Goal: Information Seeking & Learning: Learn about a topic

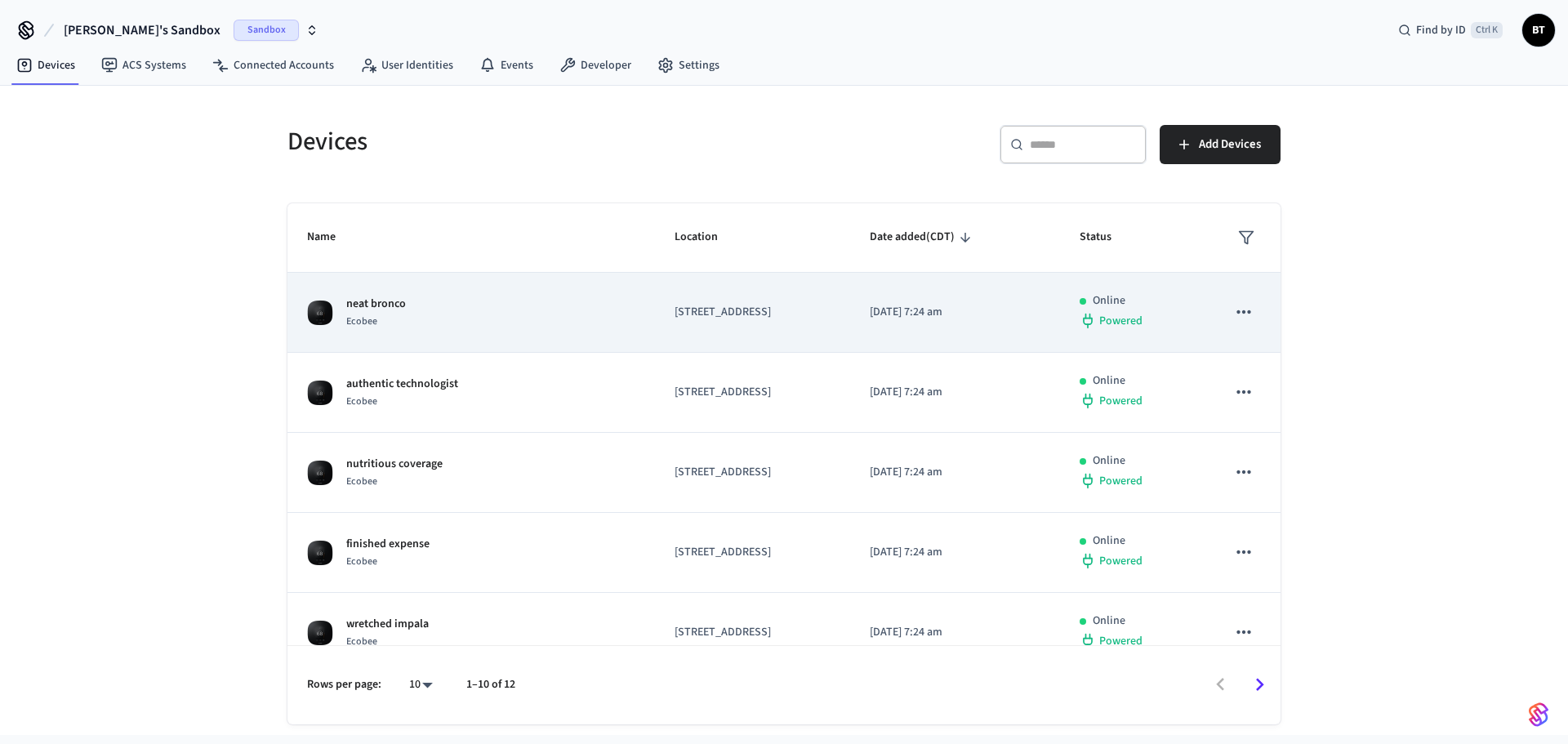
click at [674, 310] on p "[STREET_ADDRESS]" at bounding box center [752, 312] width 156 height 17
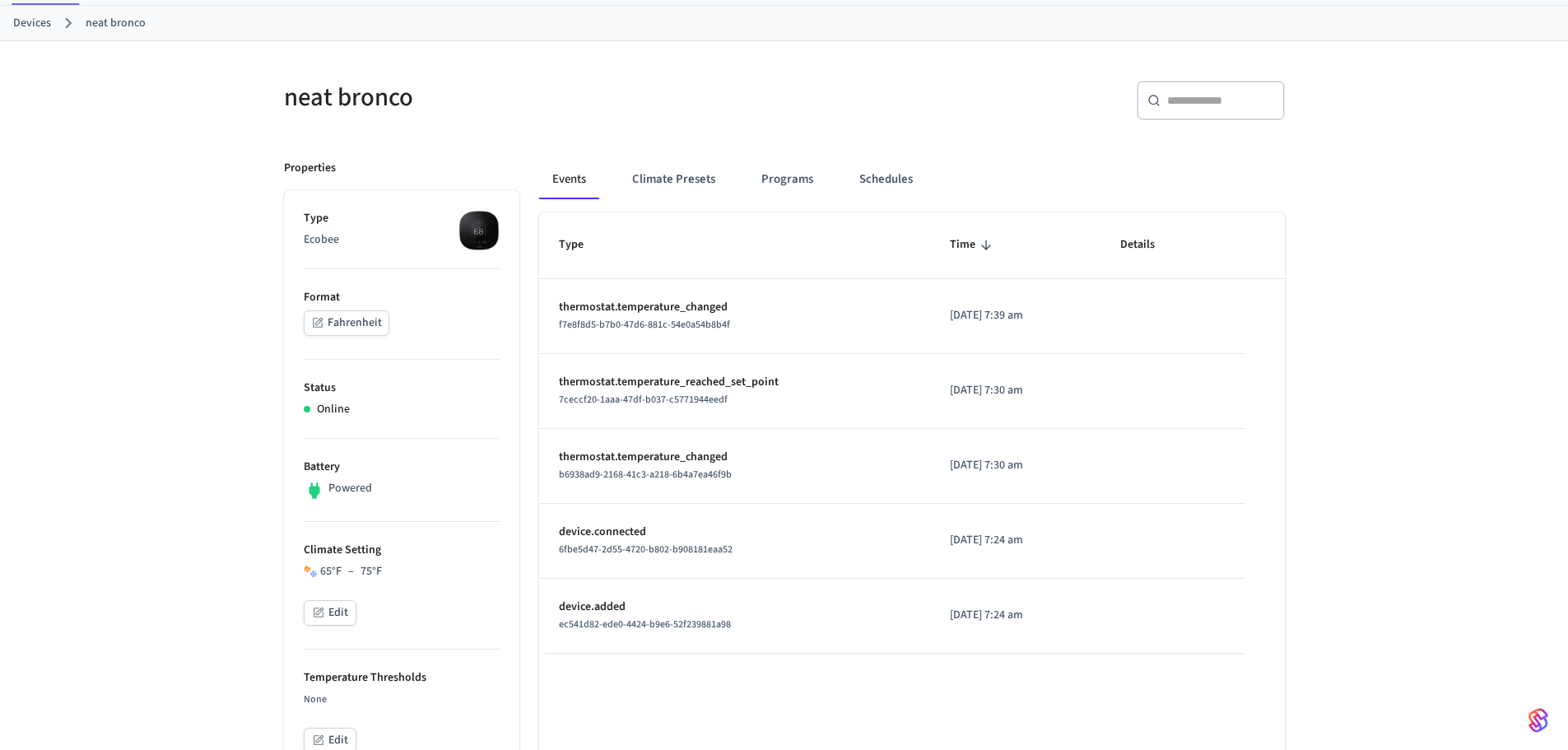
scroll to position [81, 0]
click at [340, 603] on button "Edit" at bounding box center [330, 612] width 53 height 25
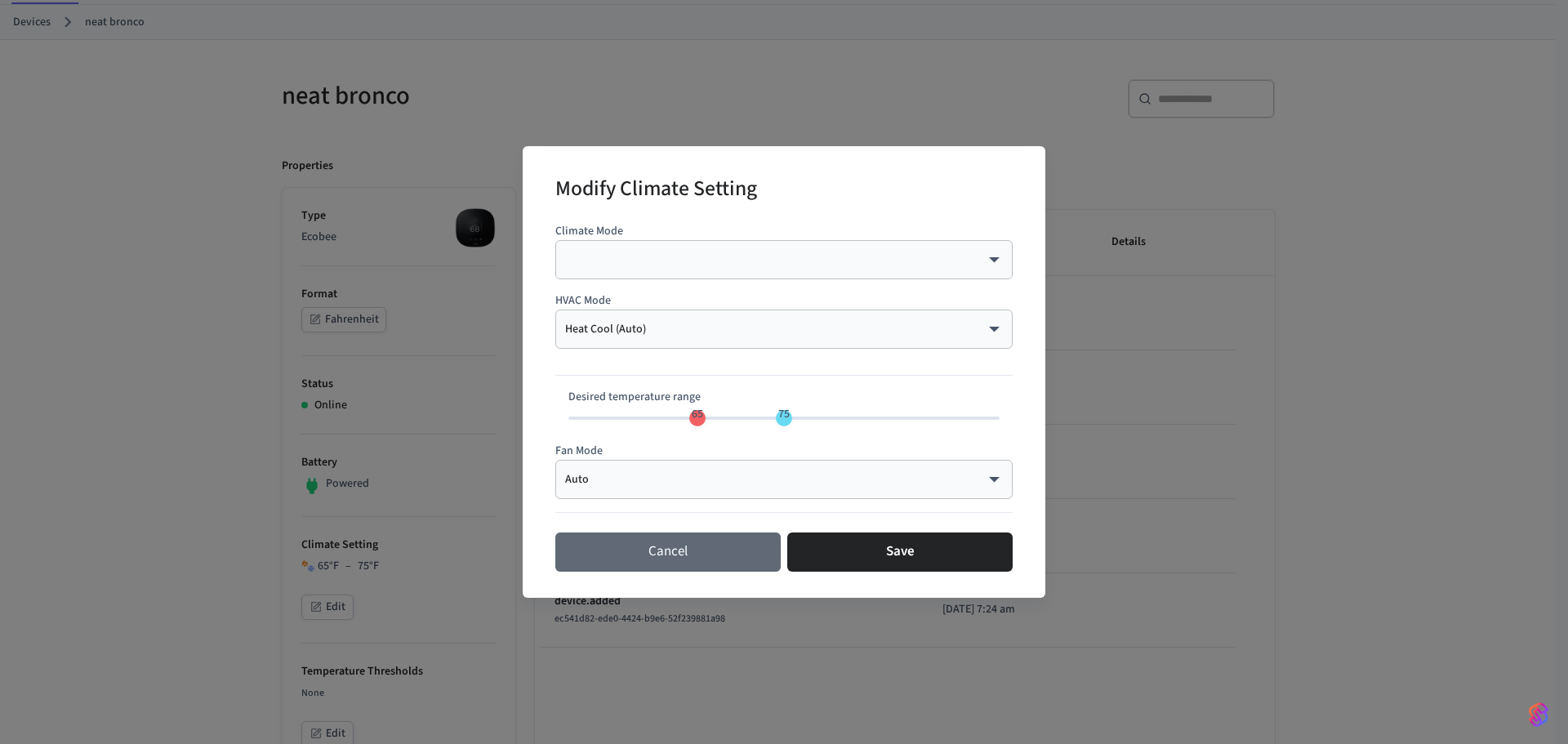
click at [673, 554] on button "Cancel" at bounding box center [668, 552] width 225 height 39
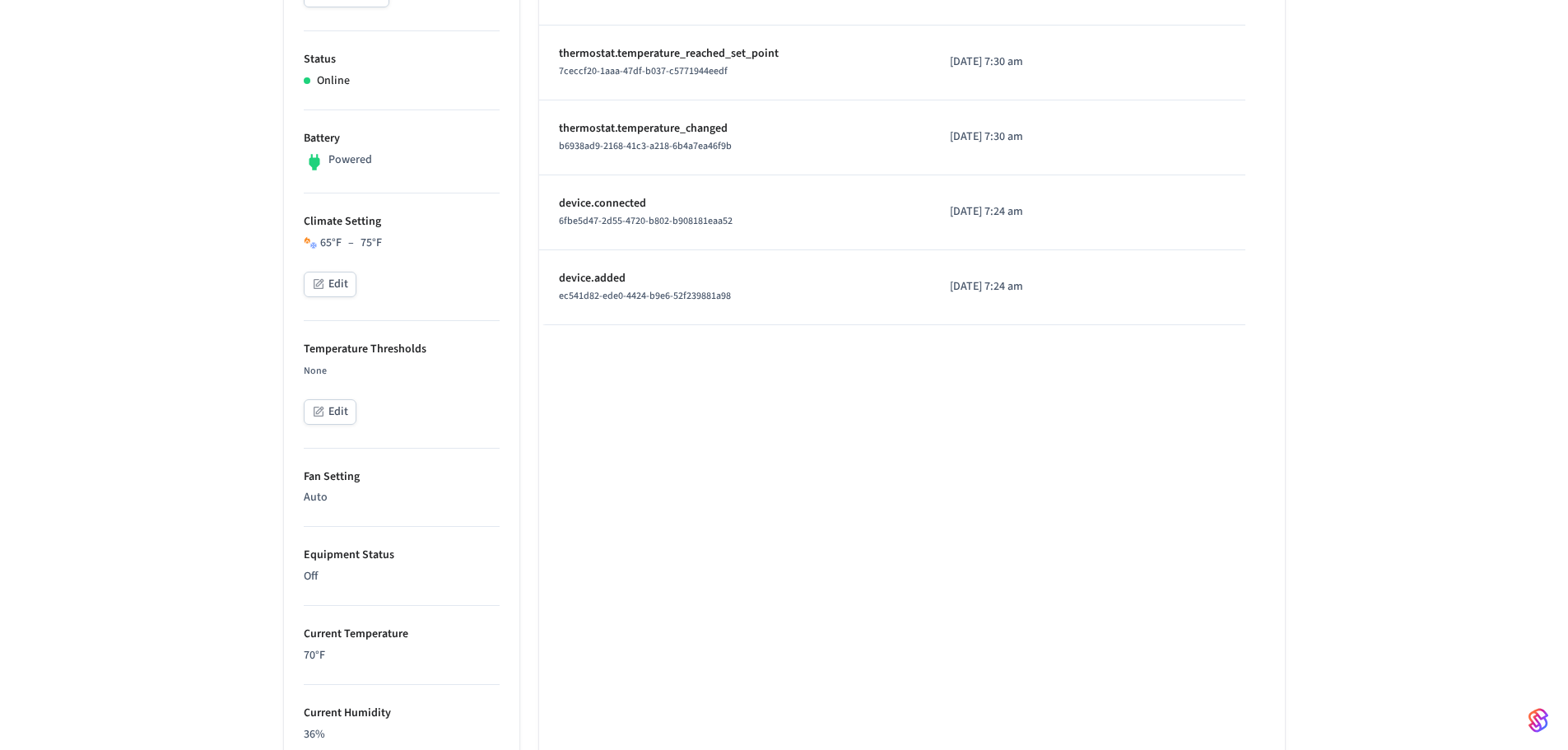
scroll to position [410, 0]
click at [340, 410] on button "Edit" at bounding box center [330, 411] width 53 height 25
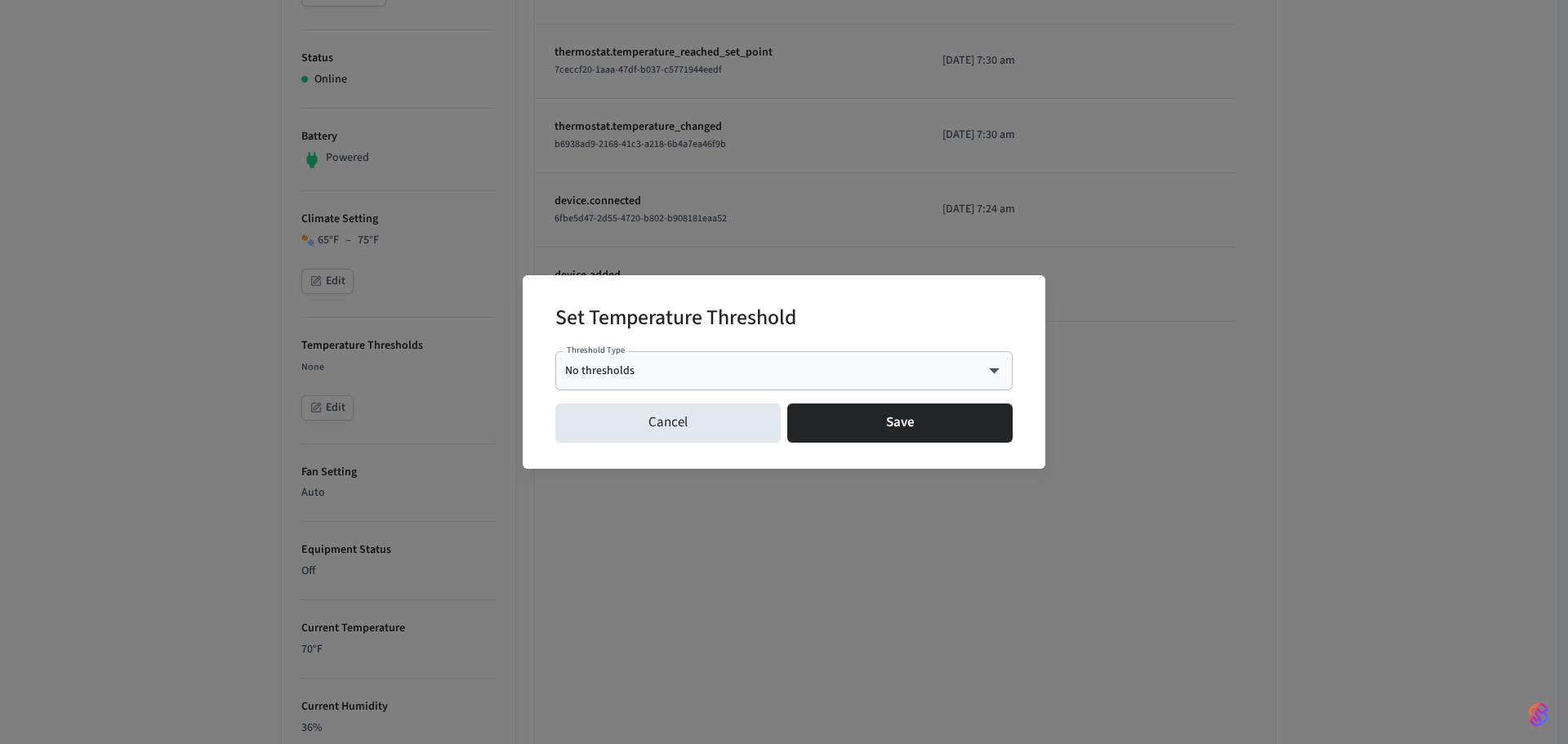
click at [635, 380] on div "No thresholds **** Threshold Type" at bounding box center [783, 371] width 457 height 39
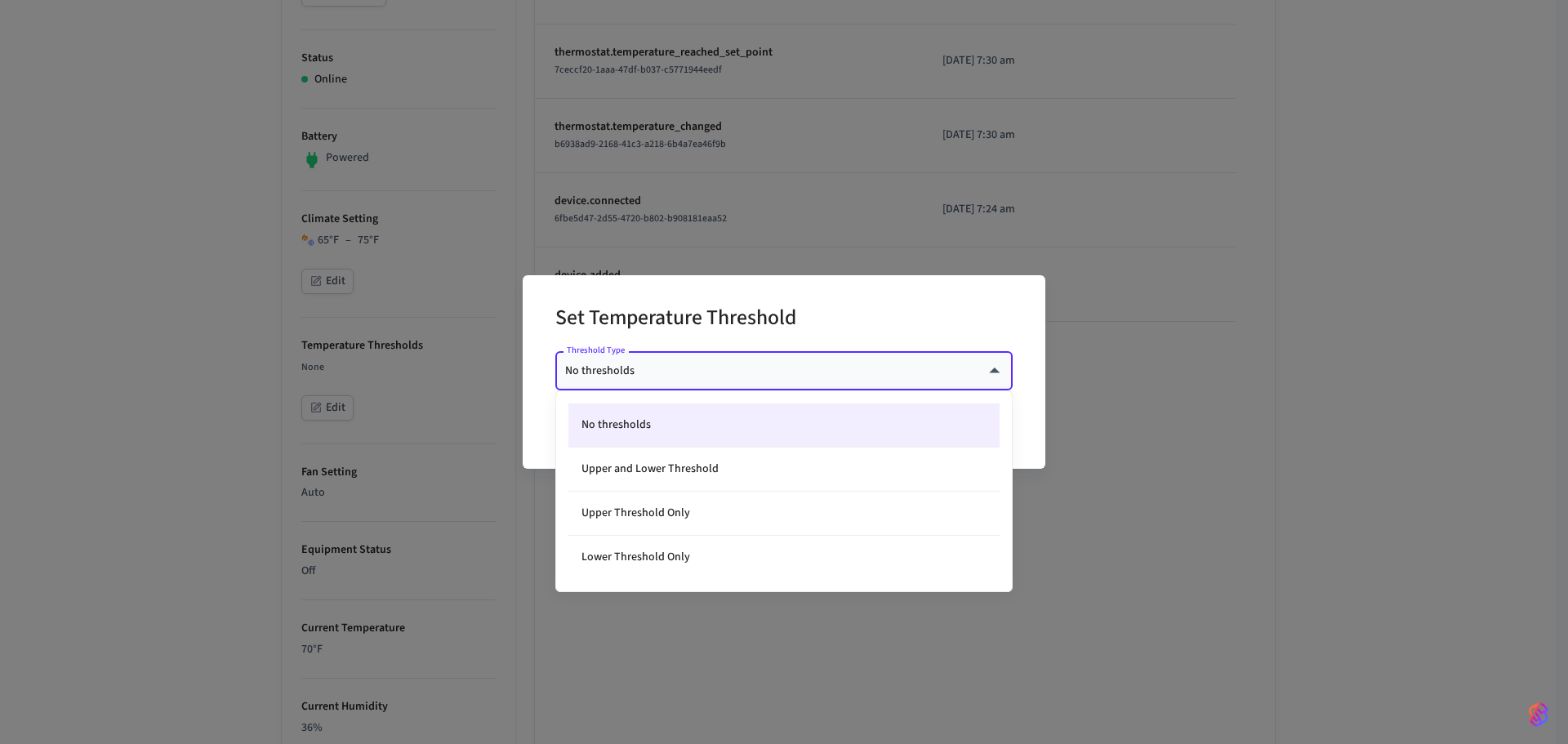
drag, startPoint x: 796, startPoint y: 379, endPoint x: 810, endPoint y: 377, distance: 14.1
click at [803, 377] on body "[PERSON_NAME]'s Sandbox Sandbox Find by ID Ctrl K BT Devices ACS Systems Connec…" at bounding box center [784, 395] width 1568 height 1603
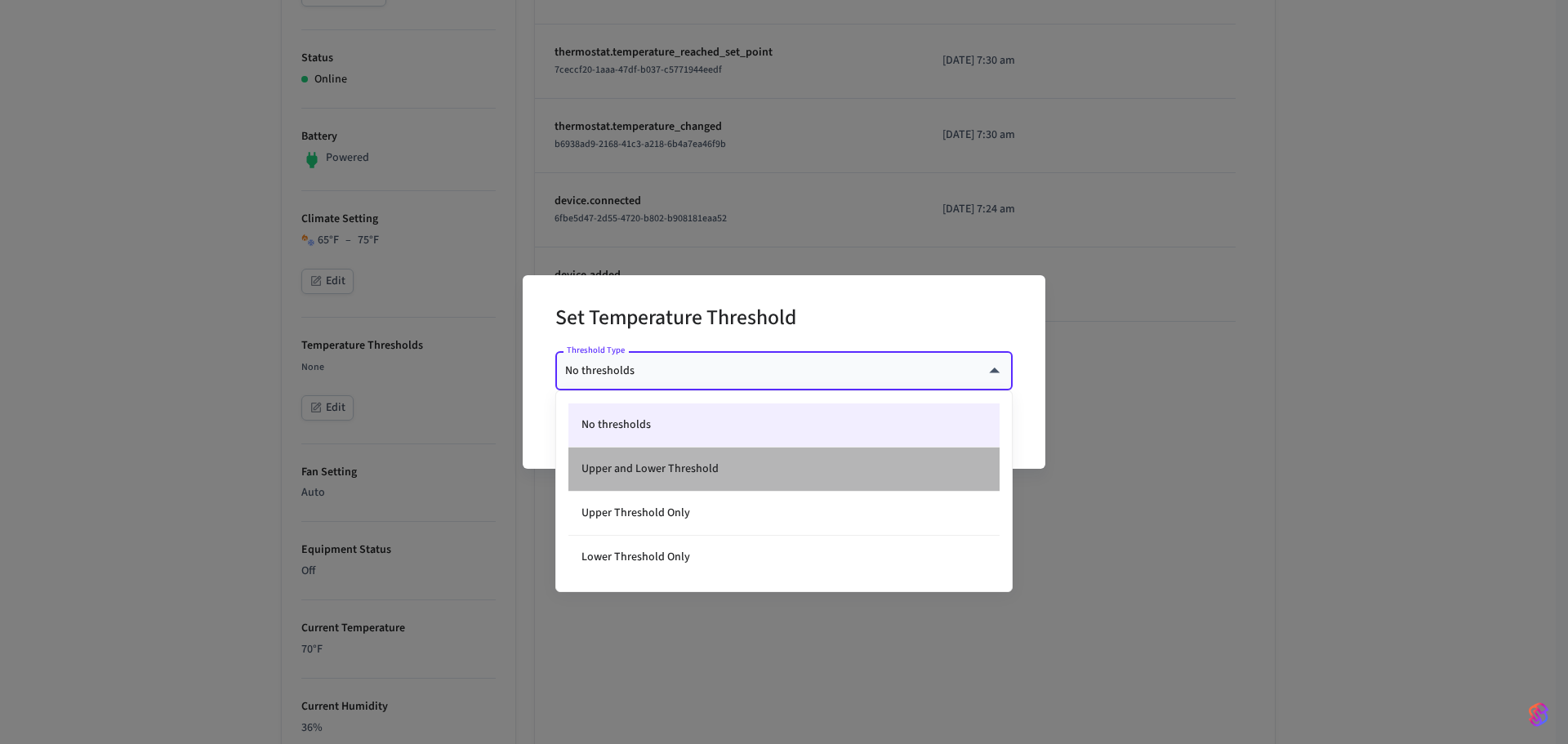
click at [707, 471] on li "Upper and Lower Threshold" at bounding box center [784, 469] width 431 height 44
type input "****"
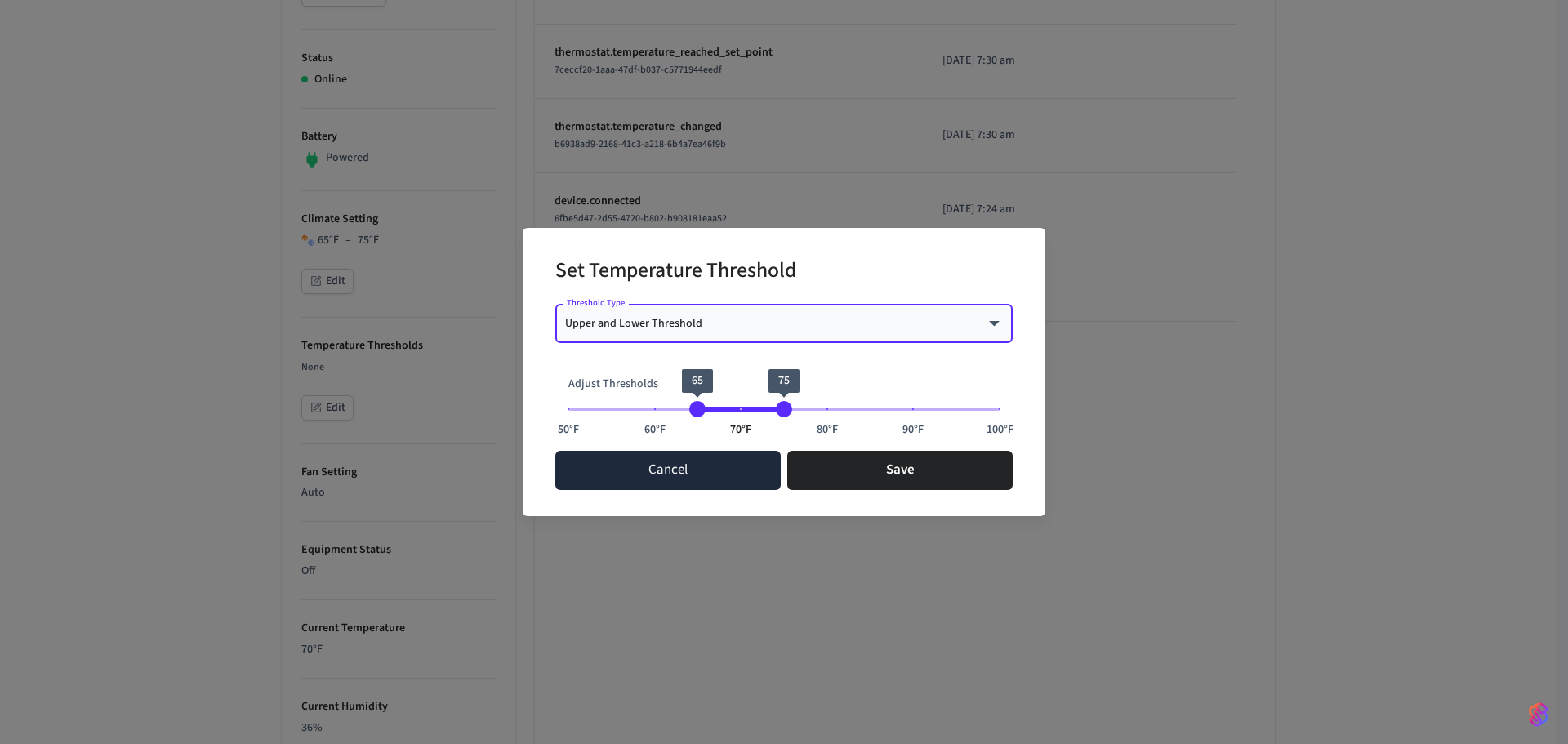
click at [687, 486] on button "Cancel" at bounding box center [668, 470] width 225 height 39
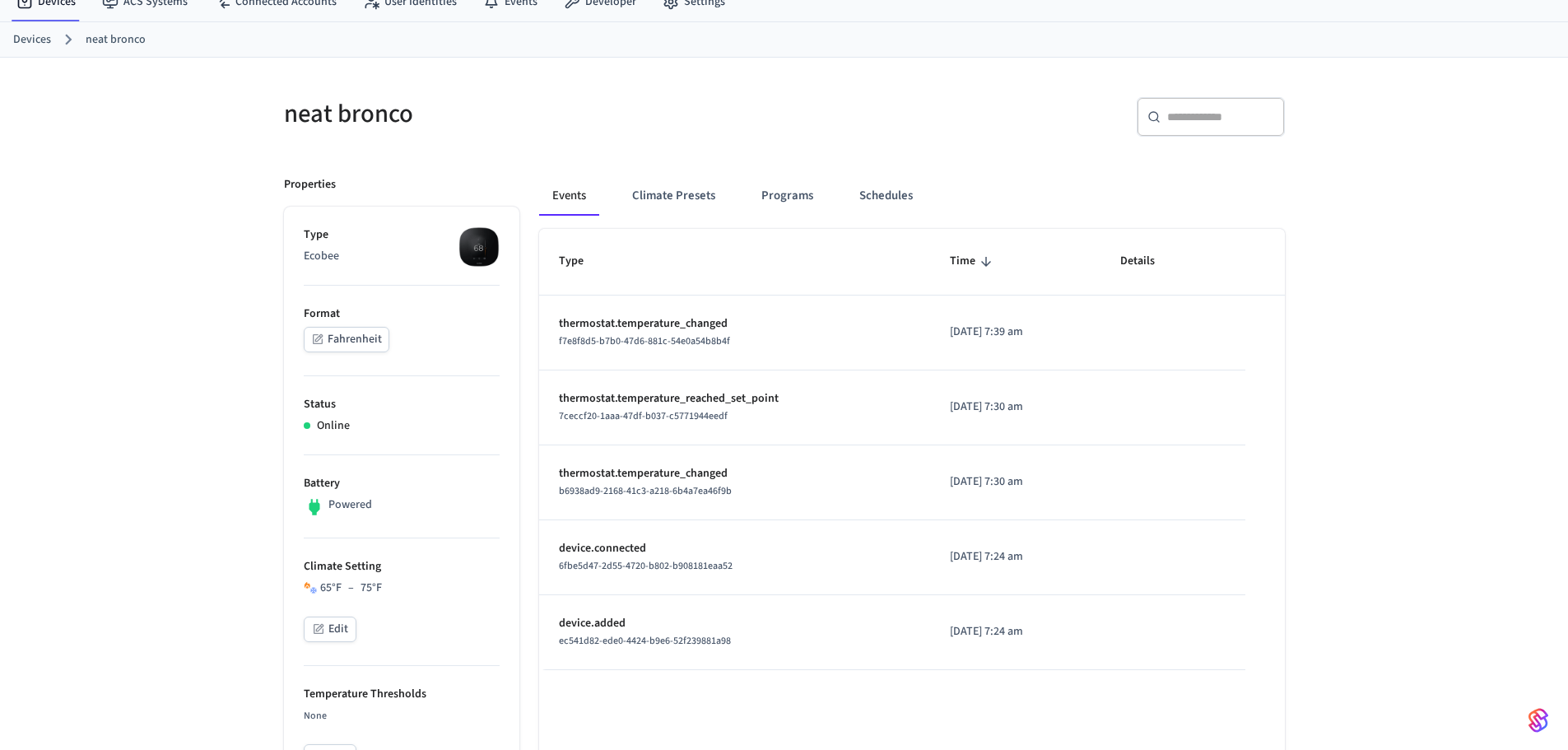
scroll to position [0, 0]
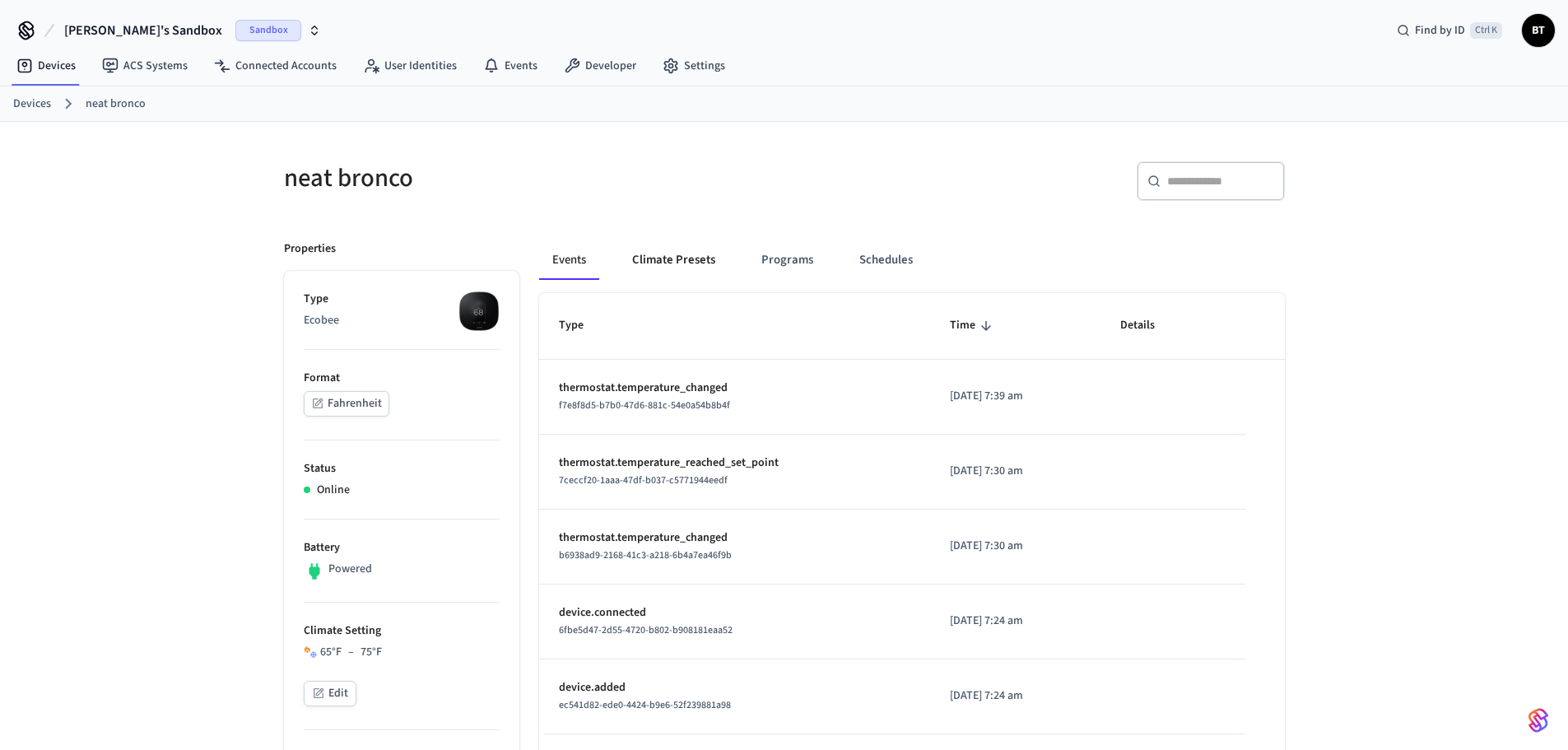
click at [690, 259] on button "Climate Presets" at bounding box center [674, 260] width 109 height 39
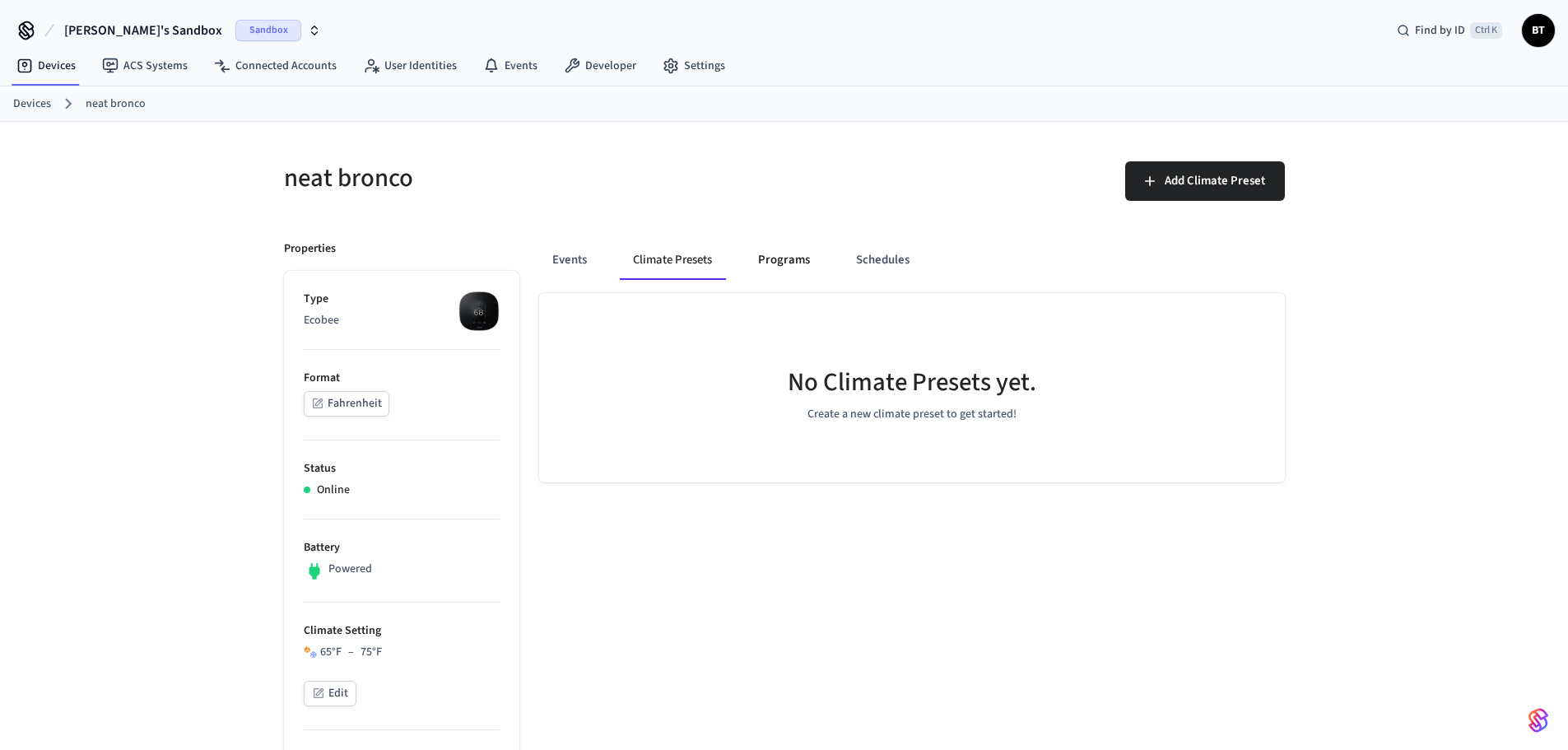
click at [804, 262] on button "Programs" at bounding box center [784, 260] width 78 height 39
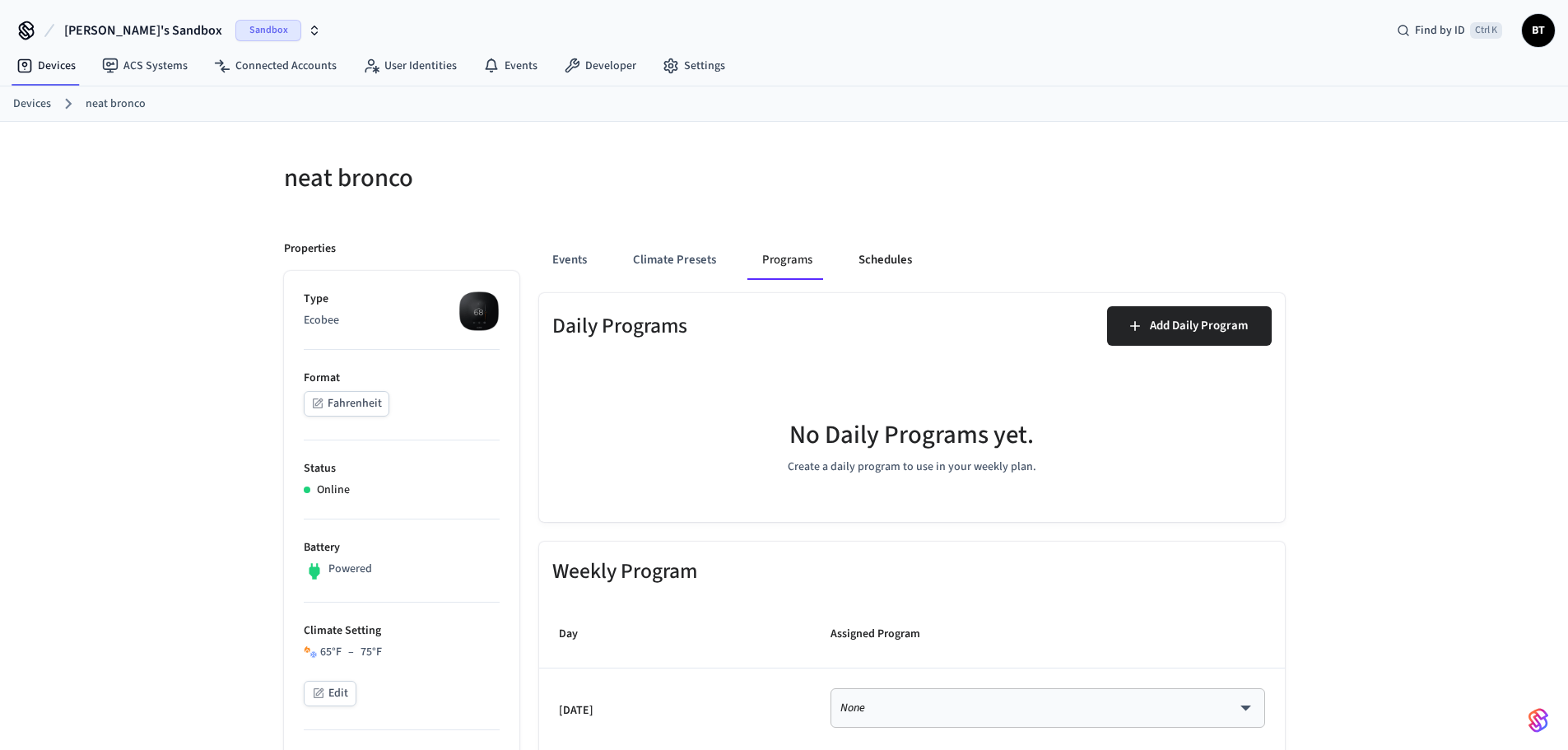
click at [868, 262] on button "Schedules" at bounding box center [886, 260] width 80 height 39
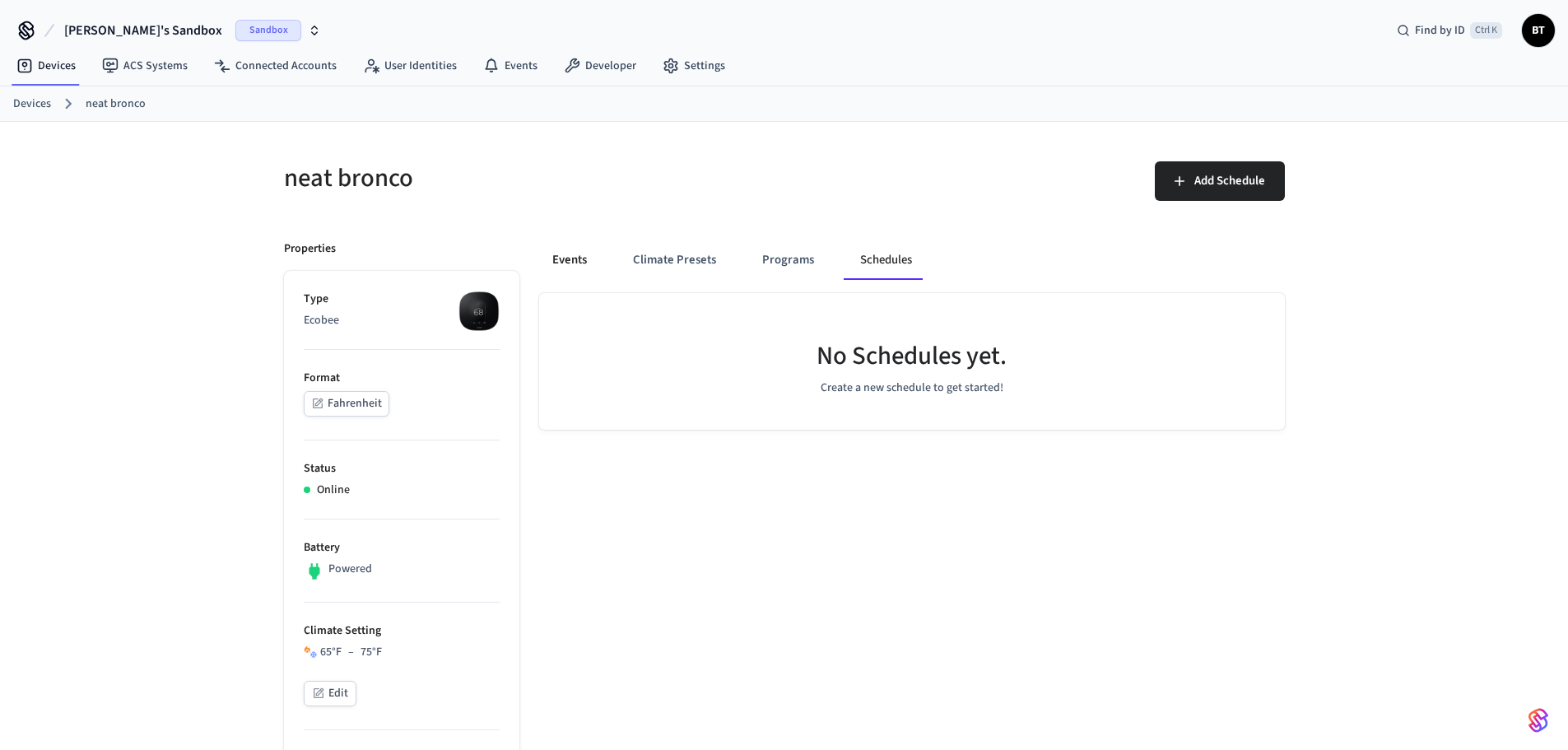
click at [593, 263] on button "Events" at bounding box center [569, 260] width 61 height 39
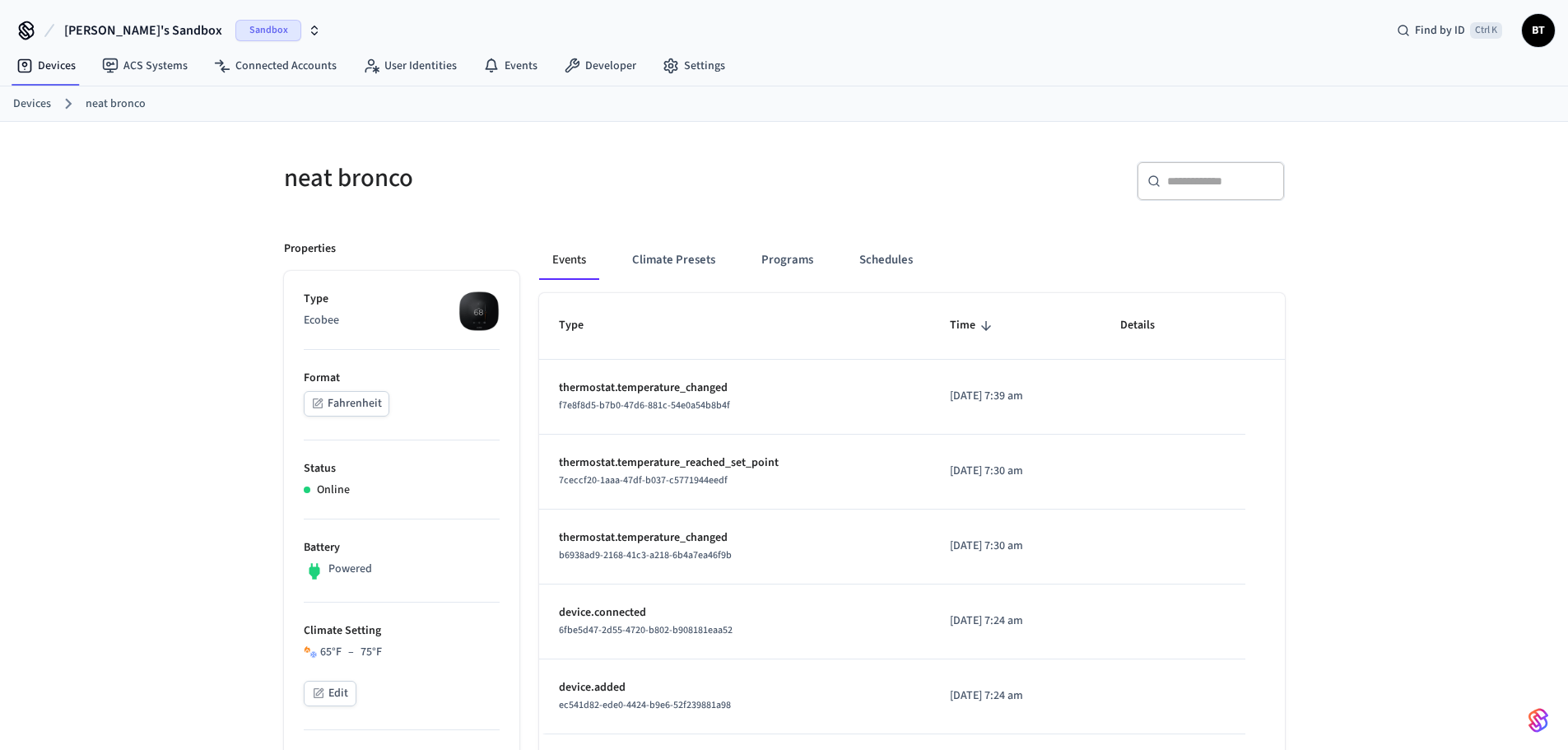
click at [481, 393] on li "Format Fahrenheit" at bounding box center [402, 395] width 196 height 91
click at [758, 360] on td "thermostat.temperature_changed f7e8f8d5-b7b0-47d6-881c-54e0a54b8b4f" at bounding box center [734, 397] width 392 height 75
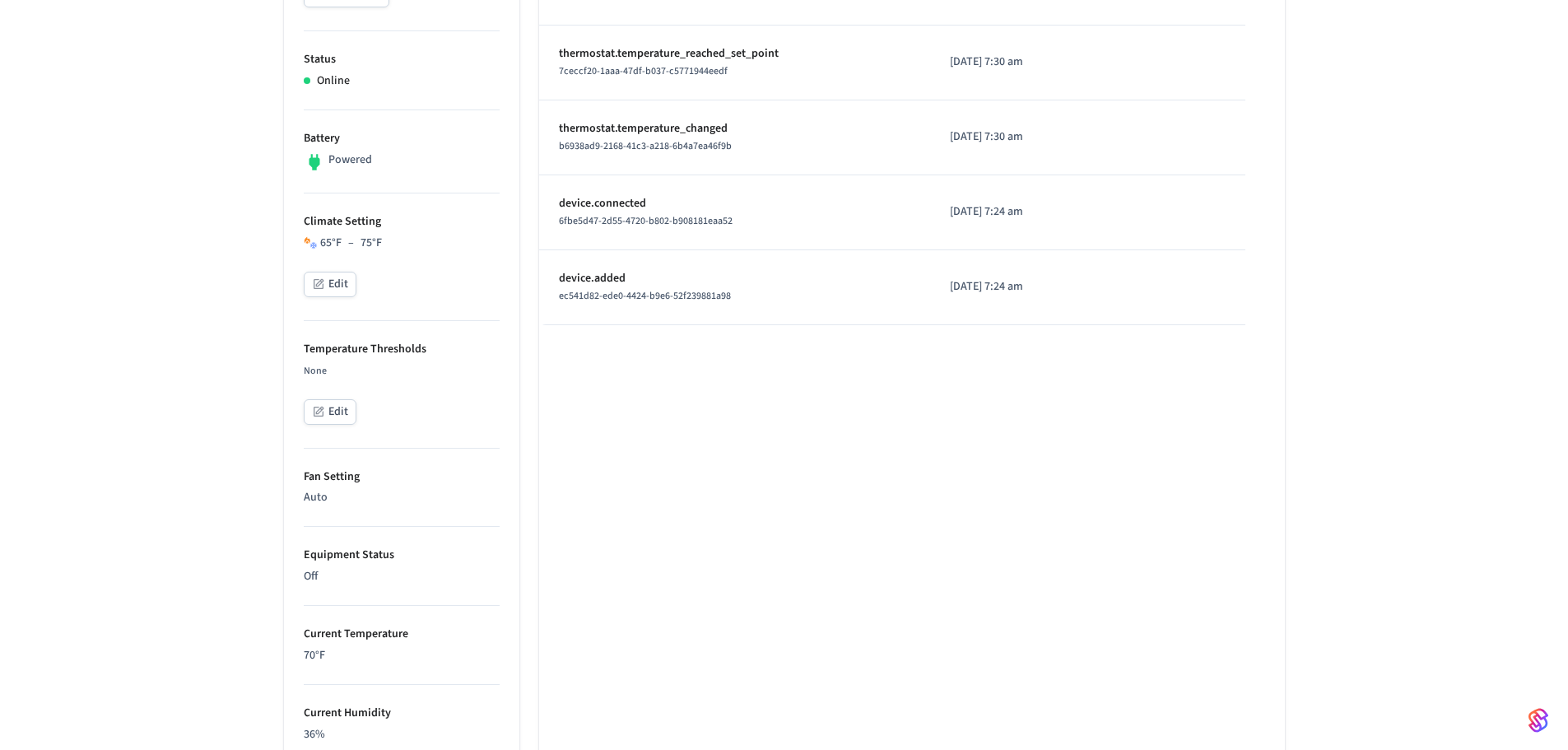
scroll to position [410, 0]
click at [340, 292] on button "Edit" at bounding box center [330, 284] width 53 height 25
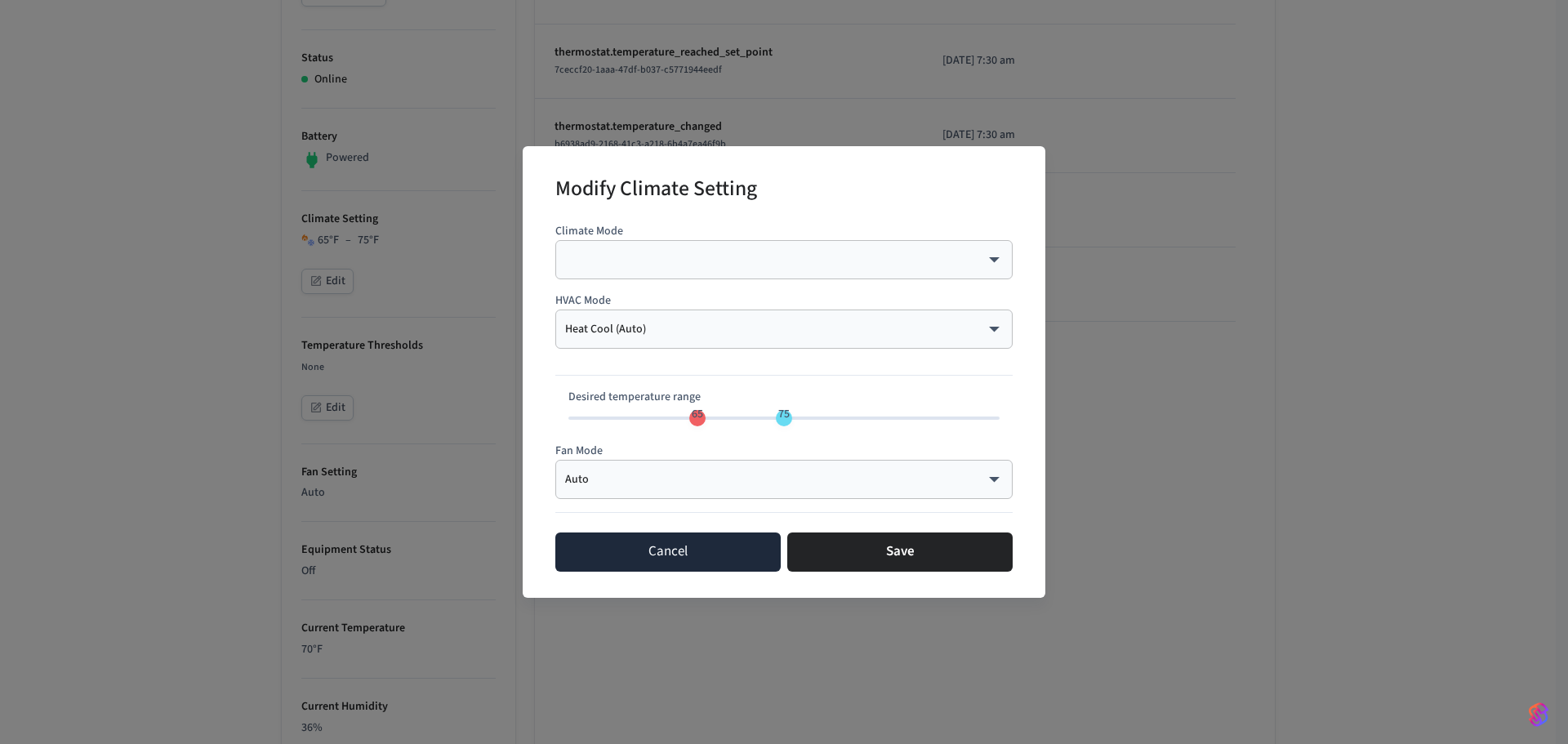
click at [688, 560] on button "Cancel" at bounding box center [668, 552] width 225 height 39
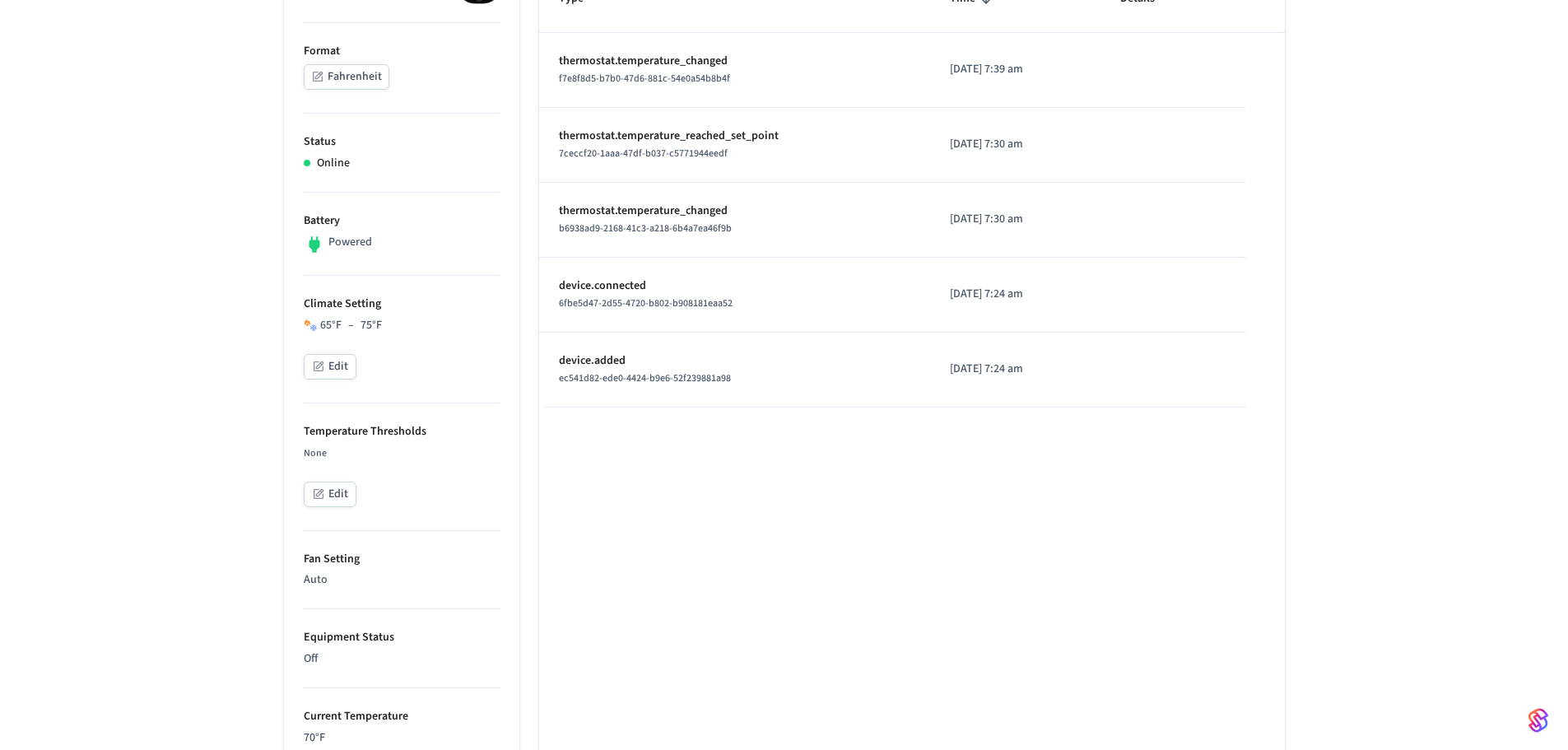
scroll to position [328, 0]
click at [403, 440] on li "Temperature Thresholds None Edit" at bounding box center [402, 466] width 196 height 127
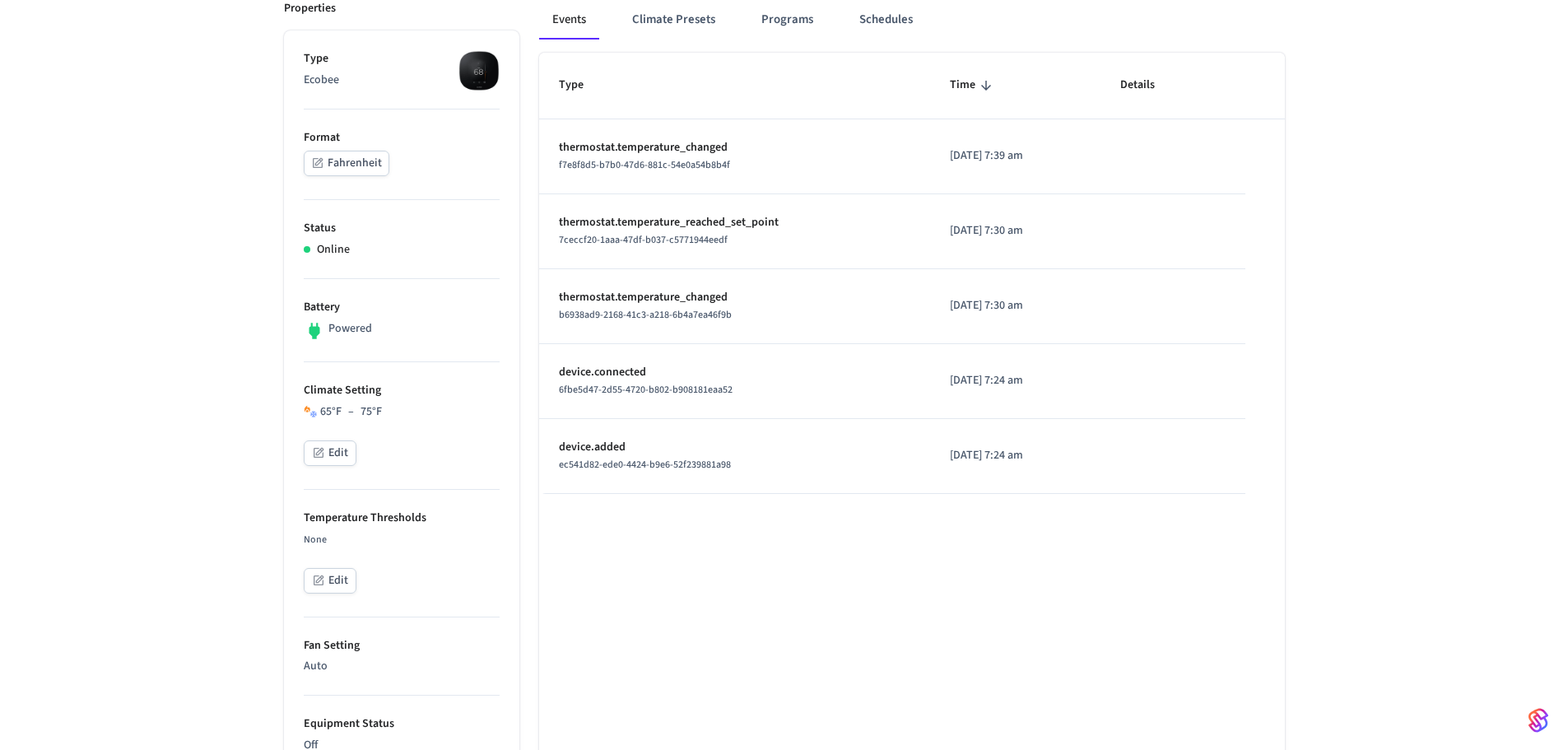
scroll to position [245, 0]
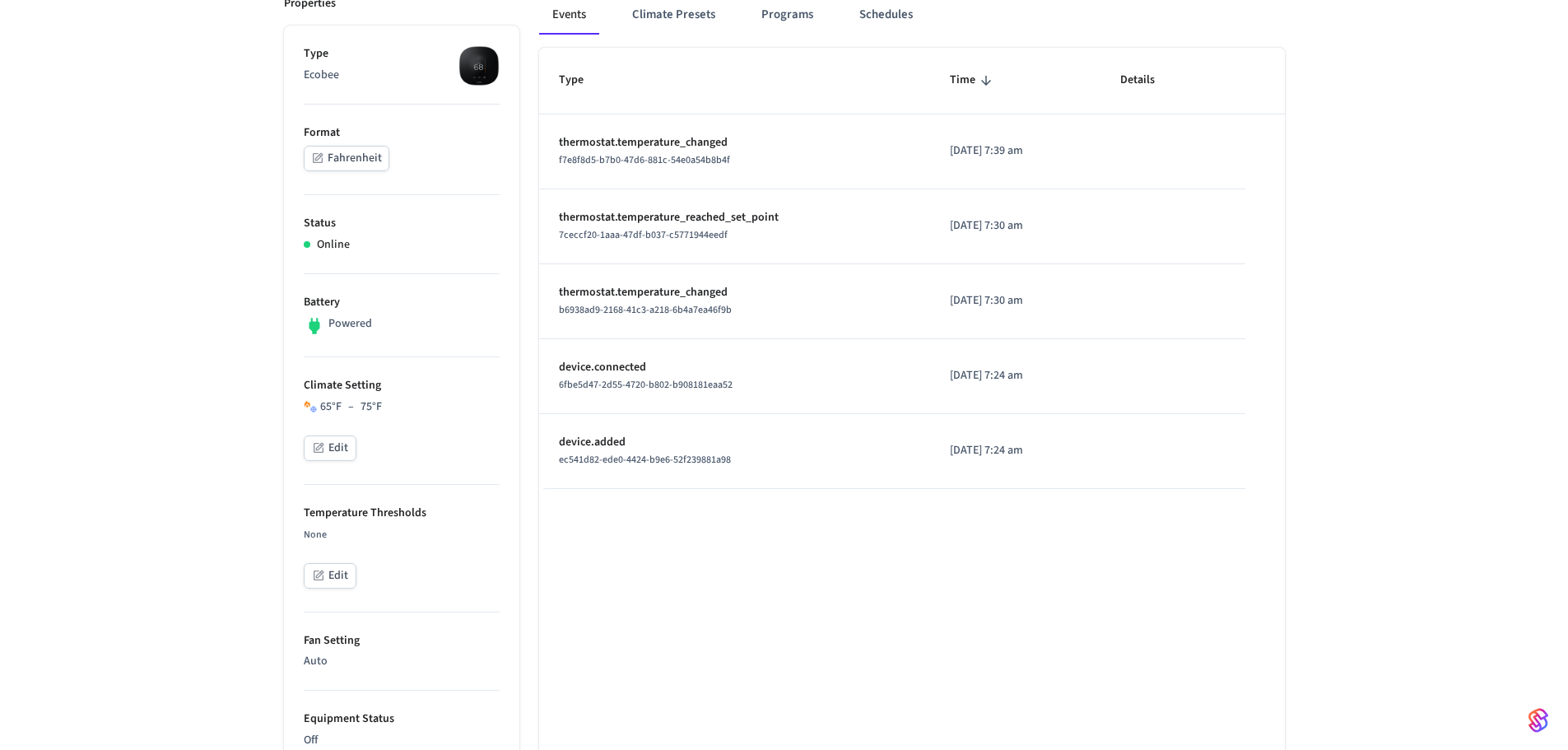
click at [345, 515] on p "Temperature Thresholds" at bounding box center [402, 513] width 196 height 18
click at [326, 572] on button "Edit" at bounding box center [330, 576] width 53 height 25
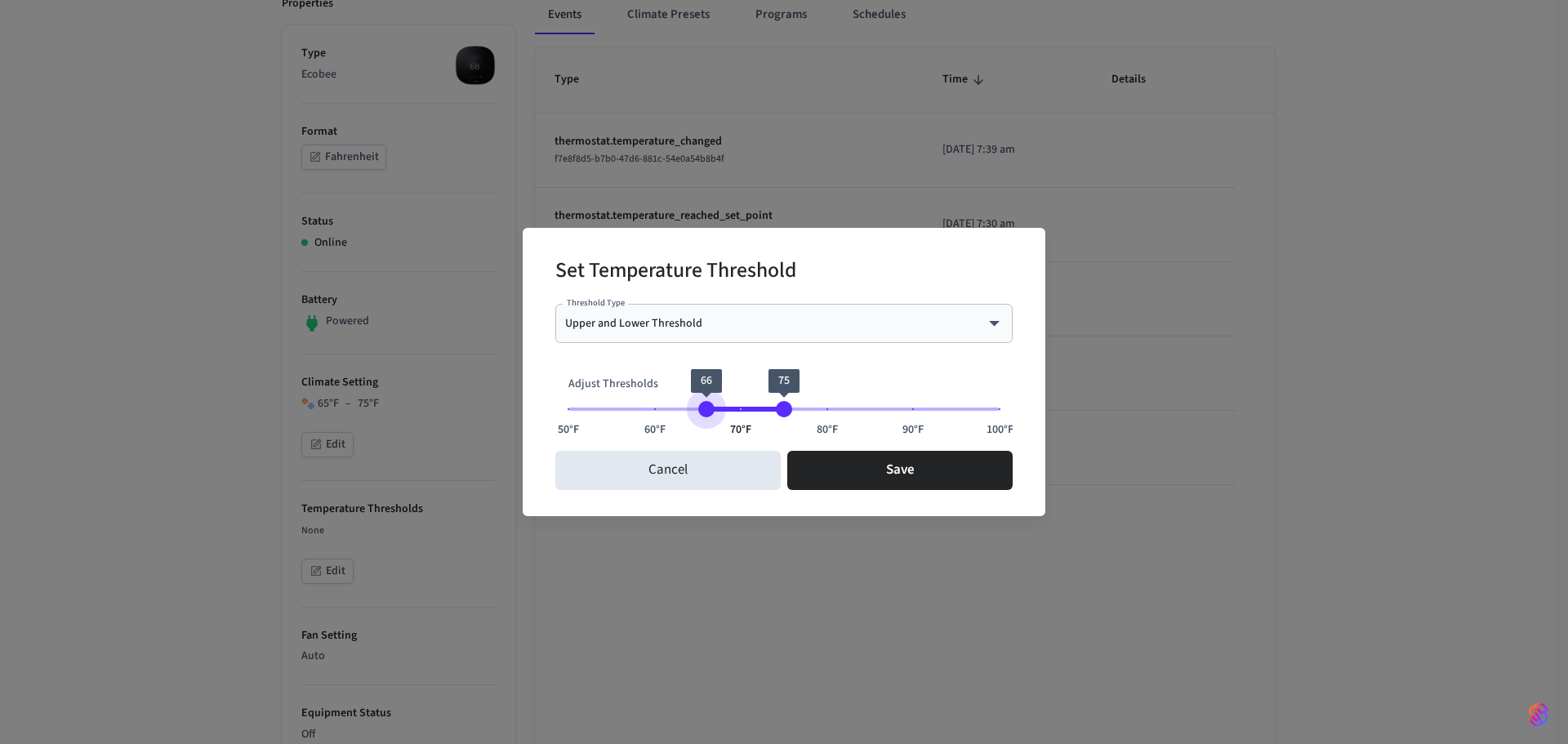
type input "**"
click at [716, 373] on span "67" at bounding box center [715, 381] width 31 height 23
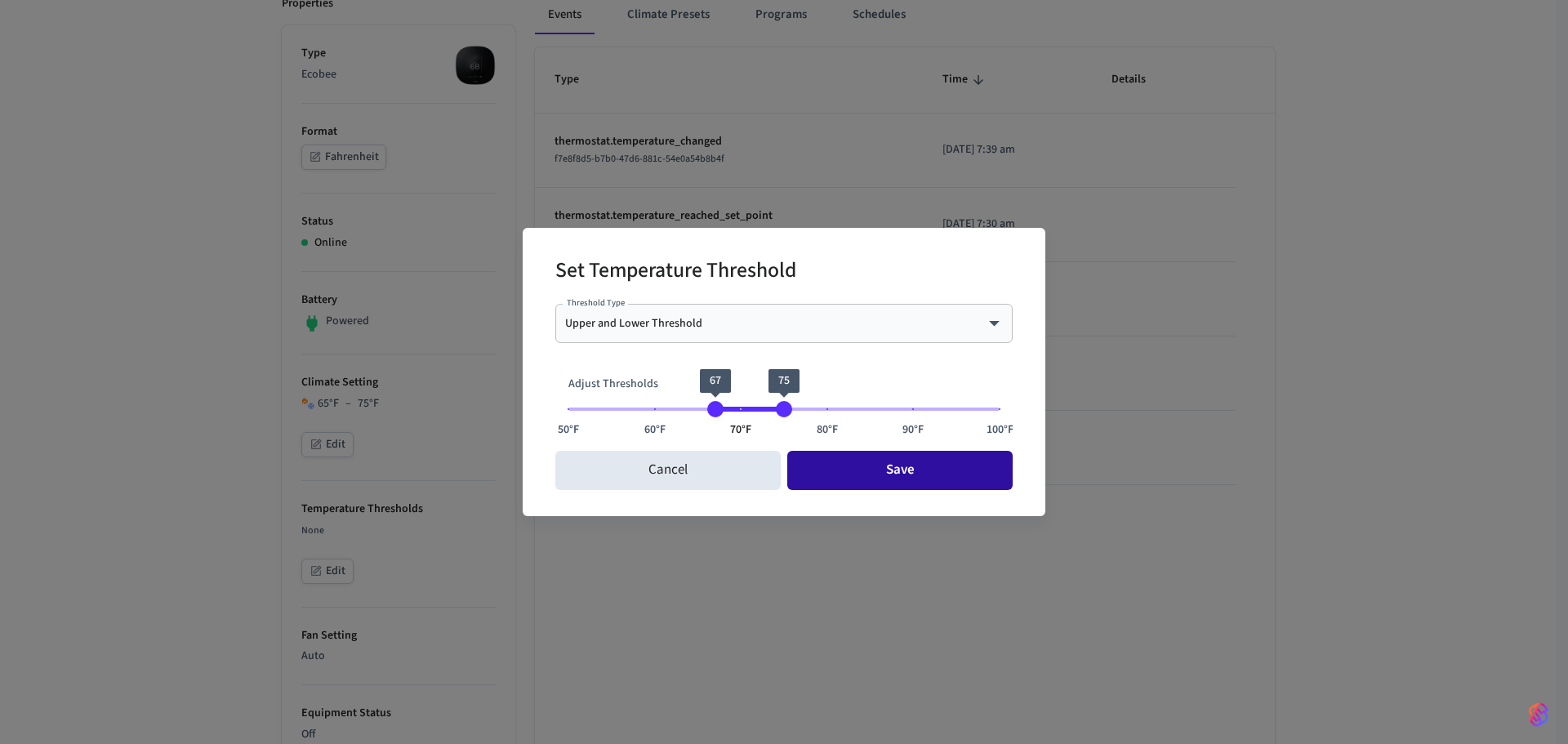
click at [880, 483] on button "Save" at bounding box center [900, 470] width 225 height 39
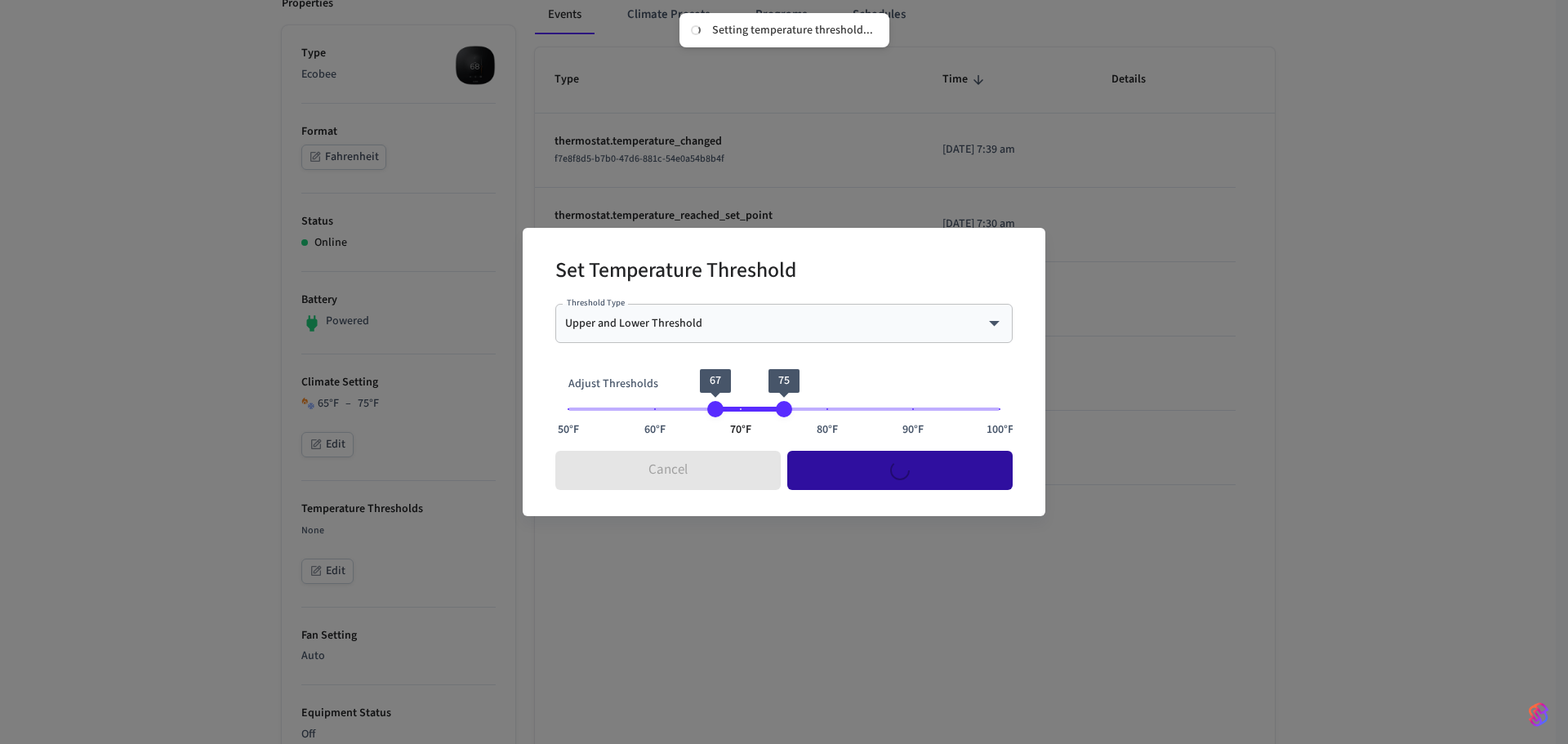
type input "****"
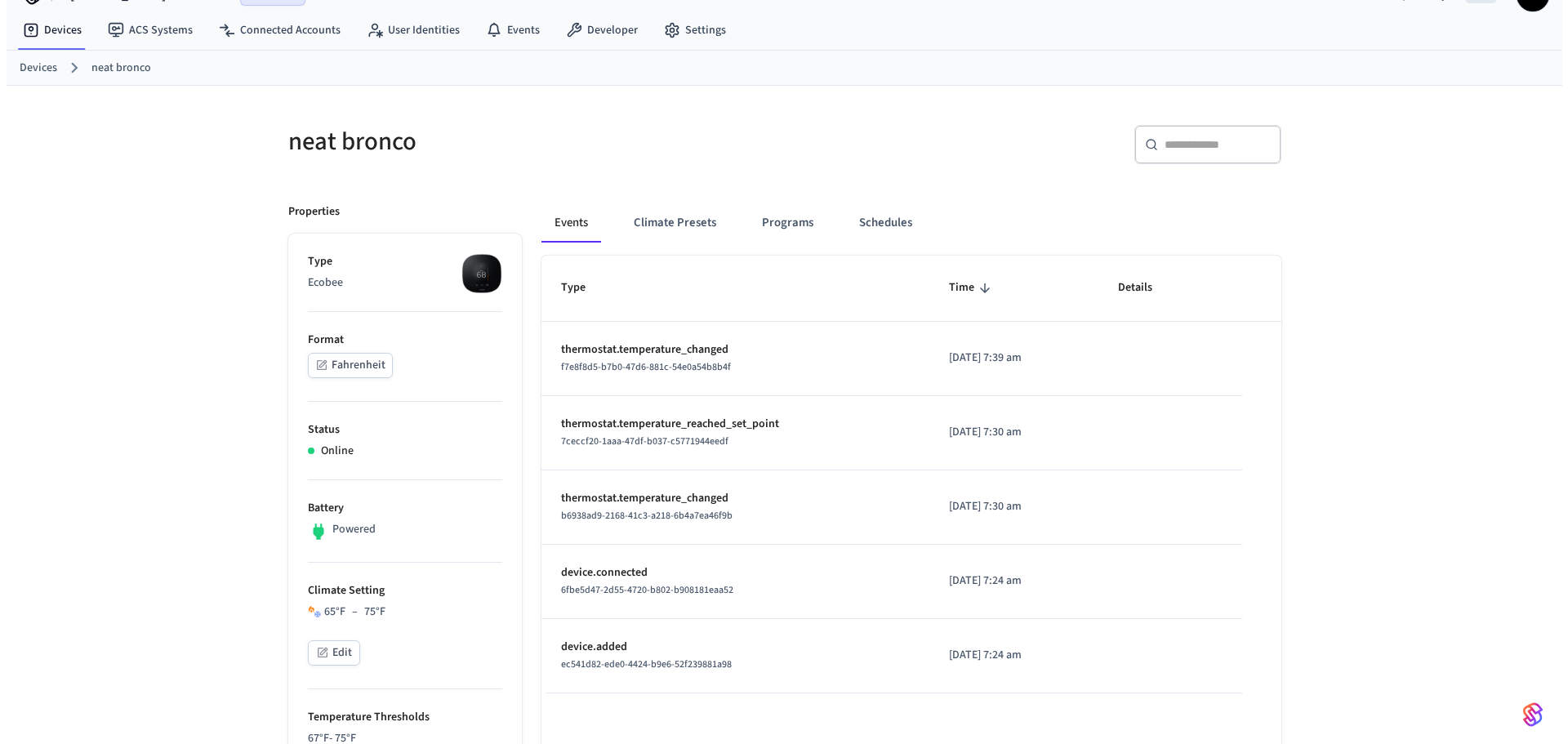
scroll to position [0, 0]
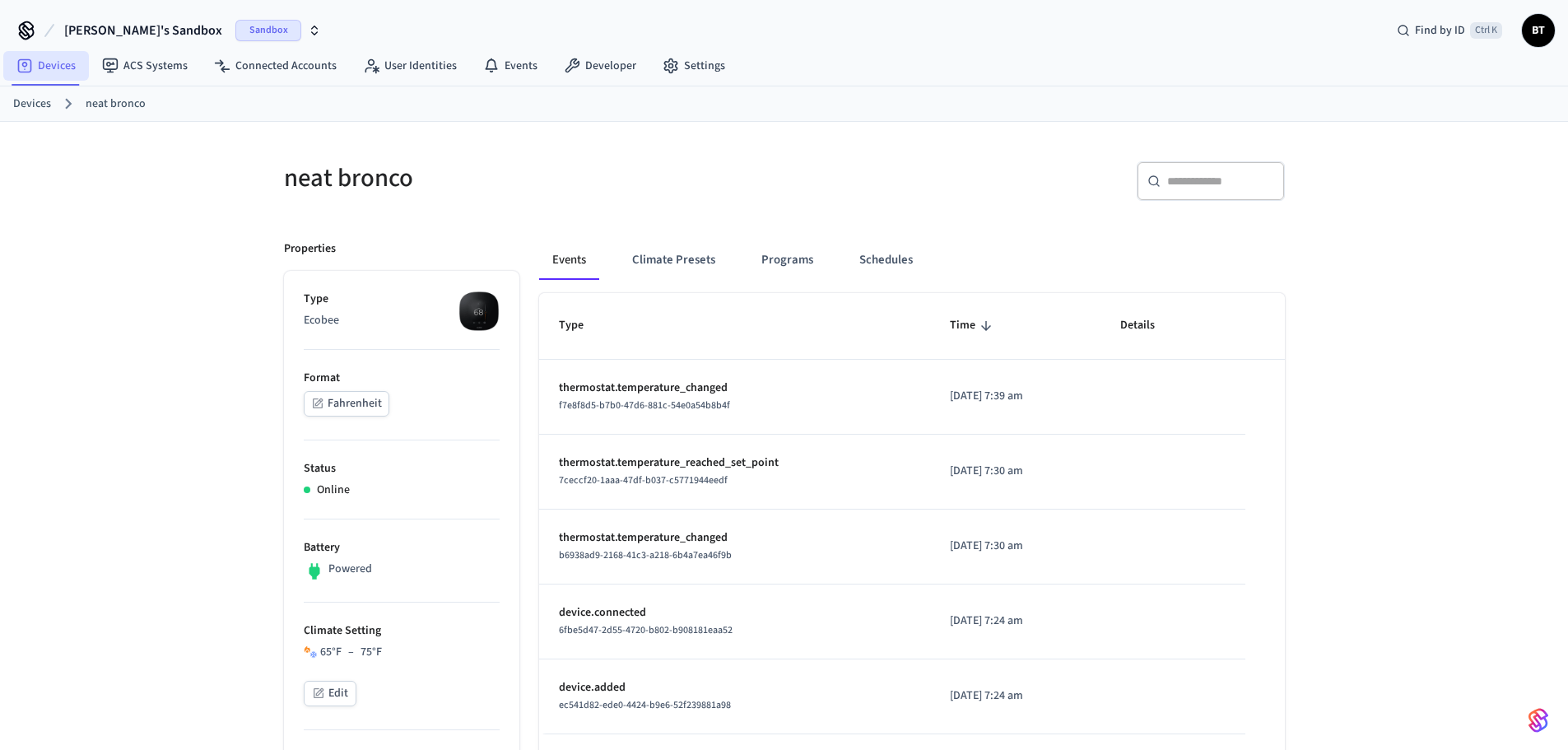
click at [50, 66] on link "Devices" at bounding box center [46, 66] width 86 height 29
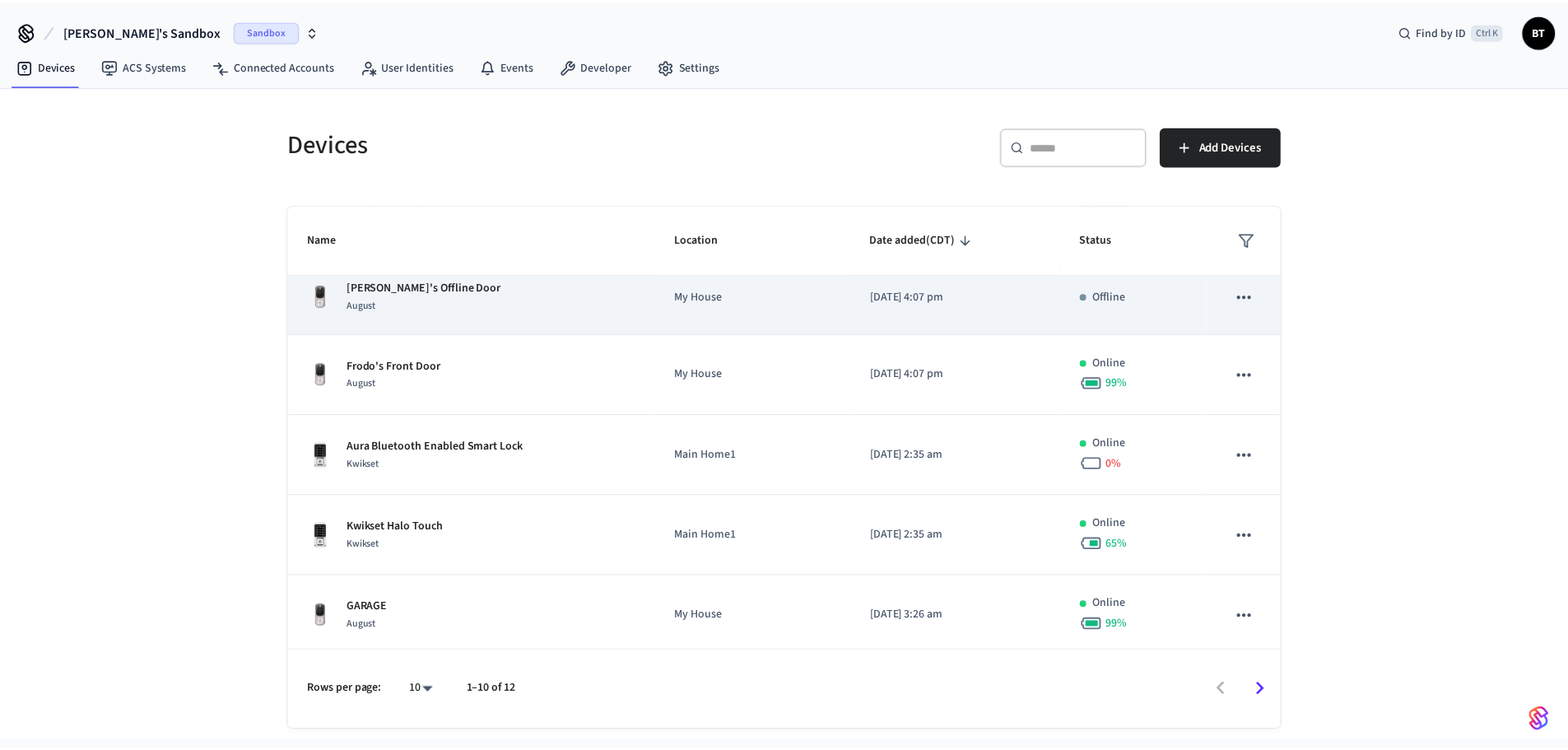
scroll to position [425, 0]
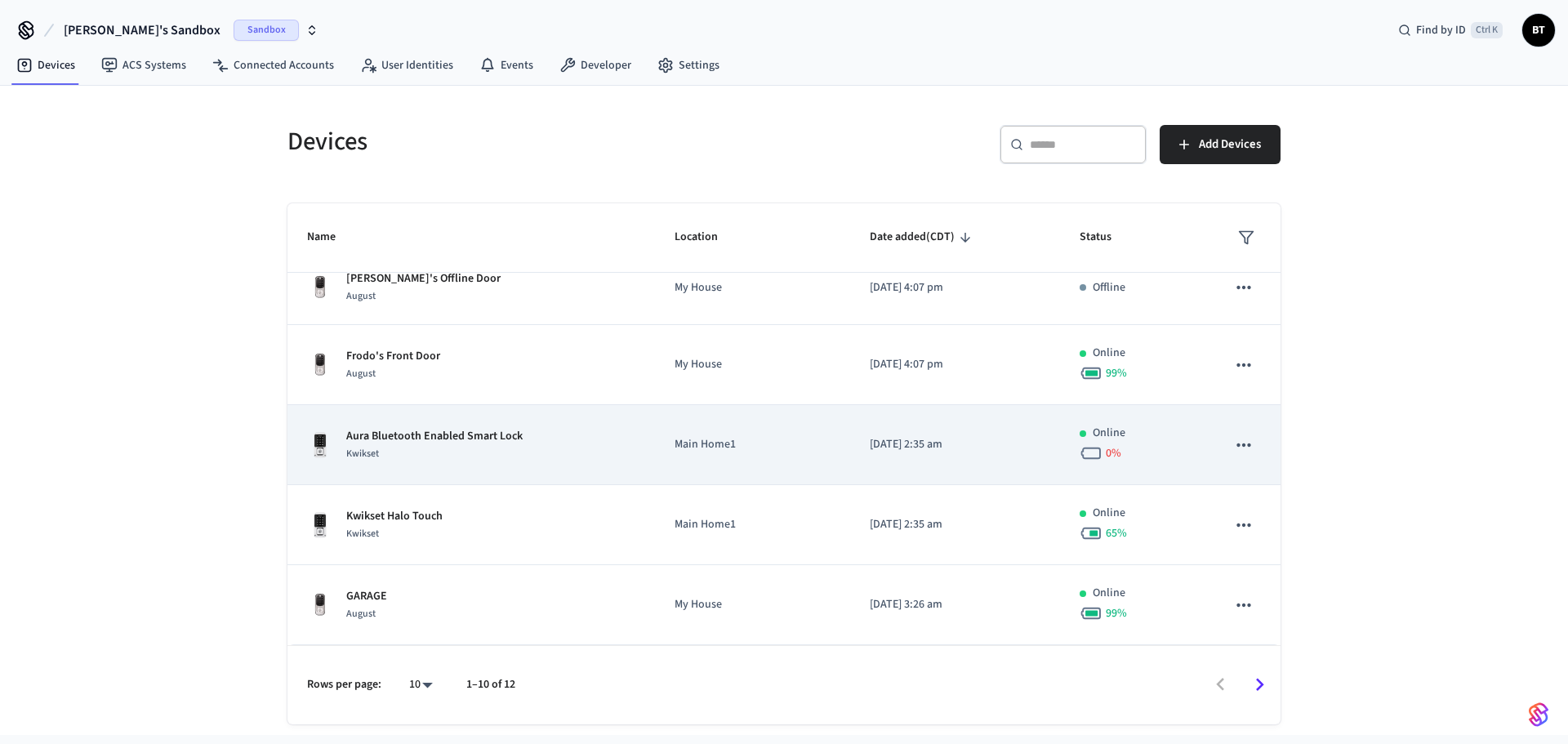
click at [1233, 441] on icon "sticky table" at bounding box center [1244, 445] width 21 height 21
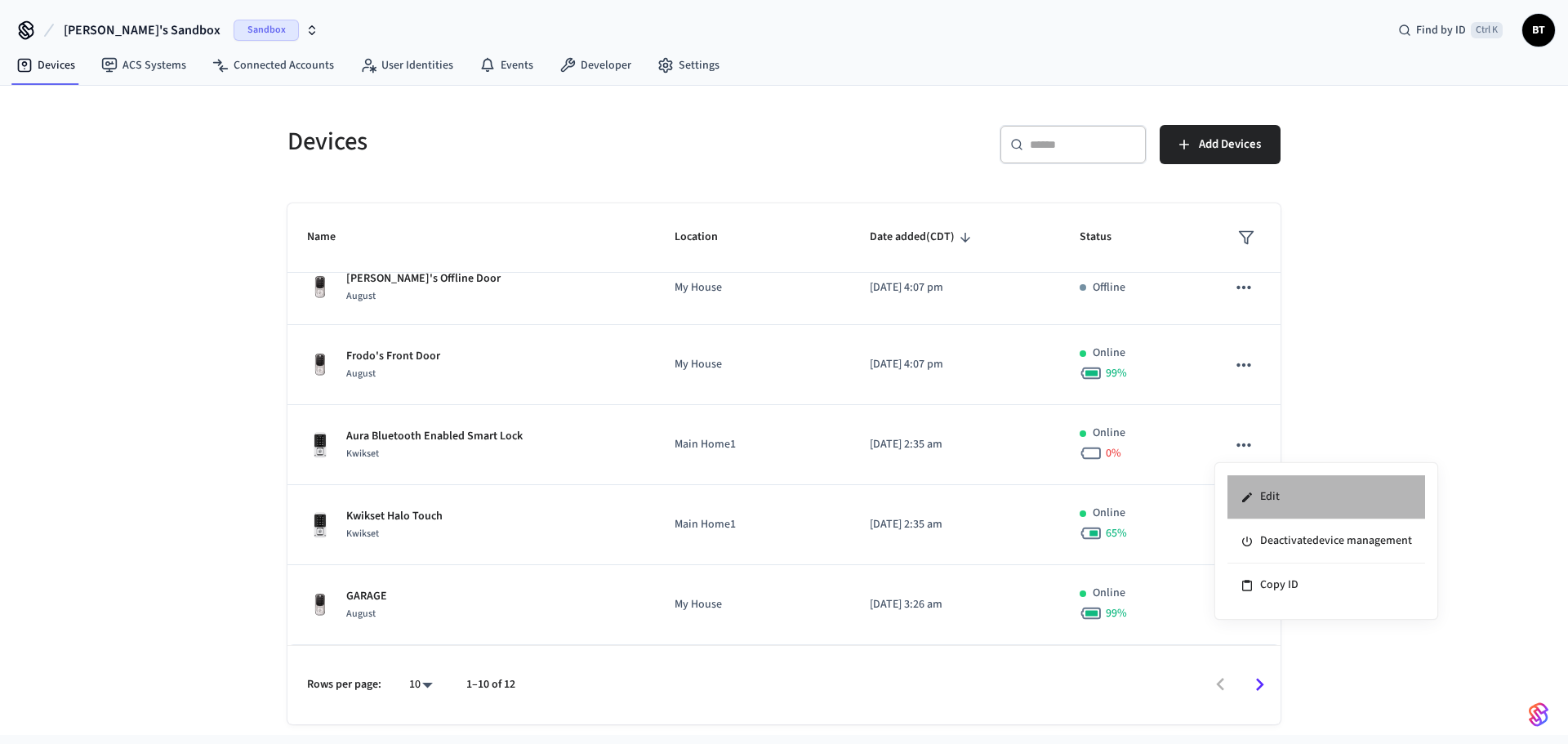
click at [1258, 479] on li "Edit" at bounding box center [1326, 497] width 198 height 44
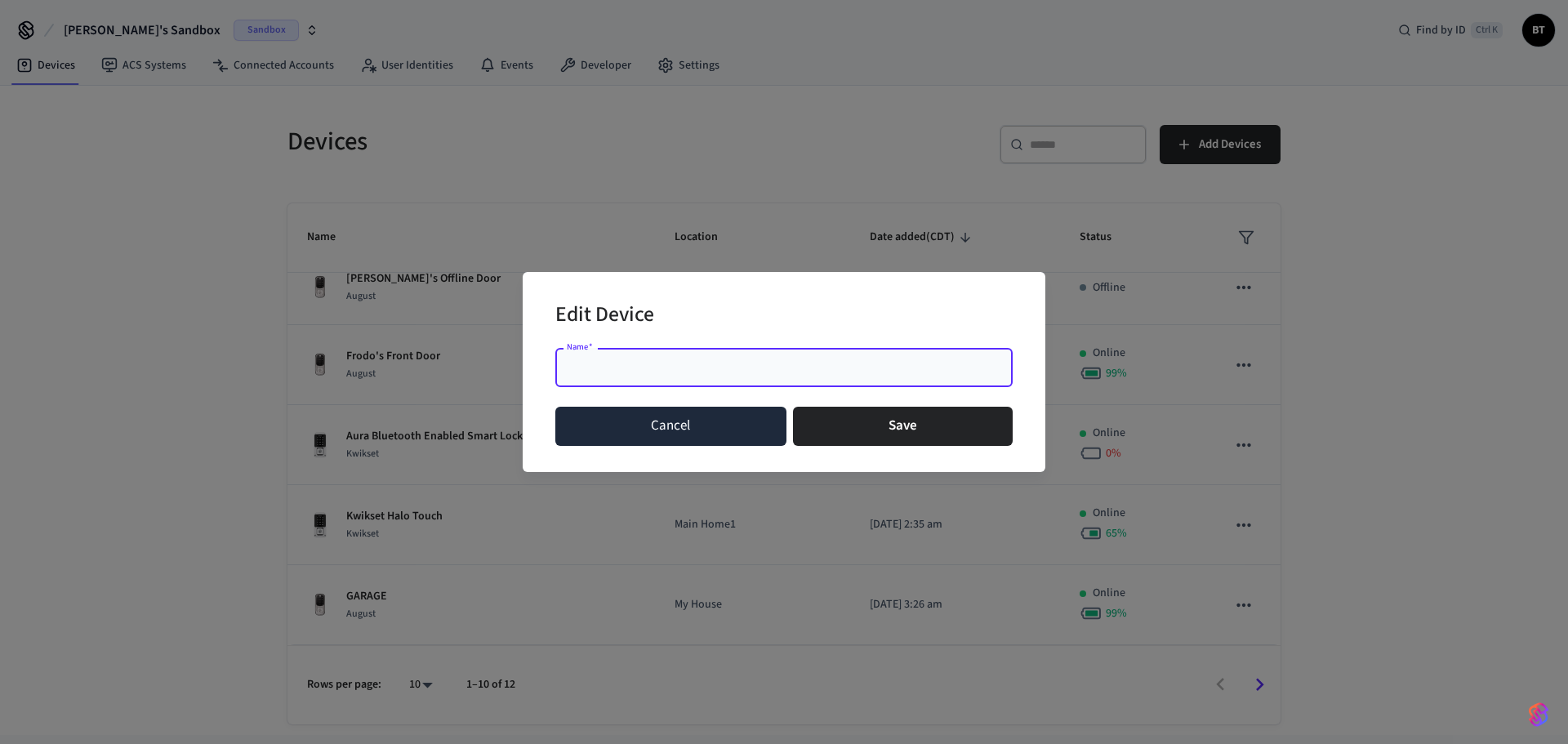
click at [681, 423] on button "Cancel" at bounding box center [670, 426] width 231 height 39
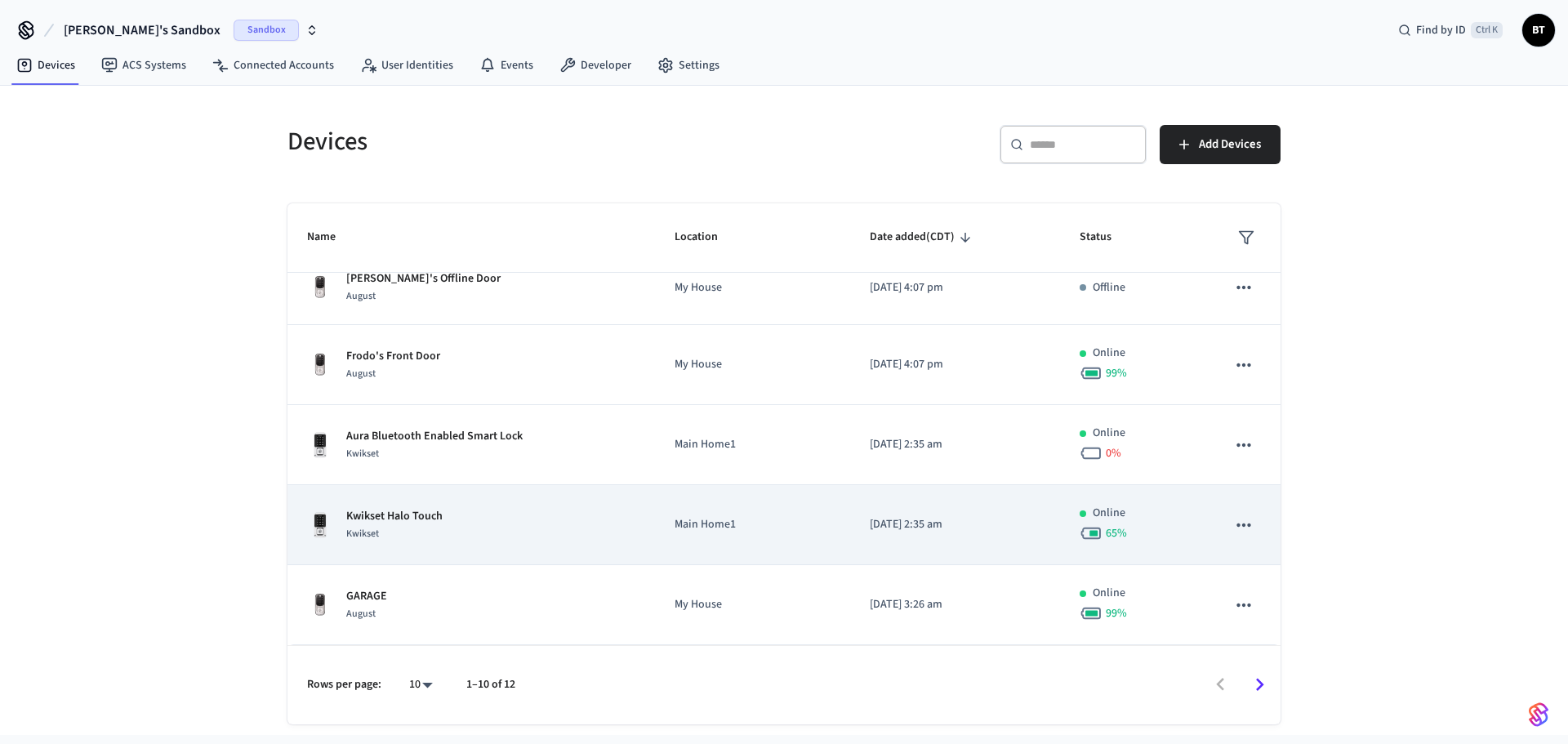
click at [425, 510] on p "Kwikset Halo Touch" at bounding box center [394, 517] width 96 height 17
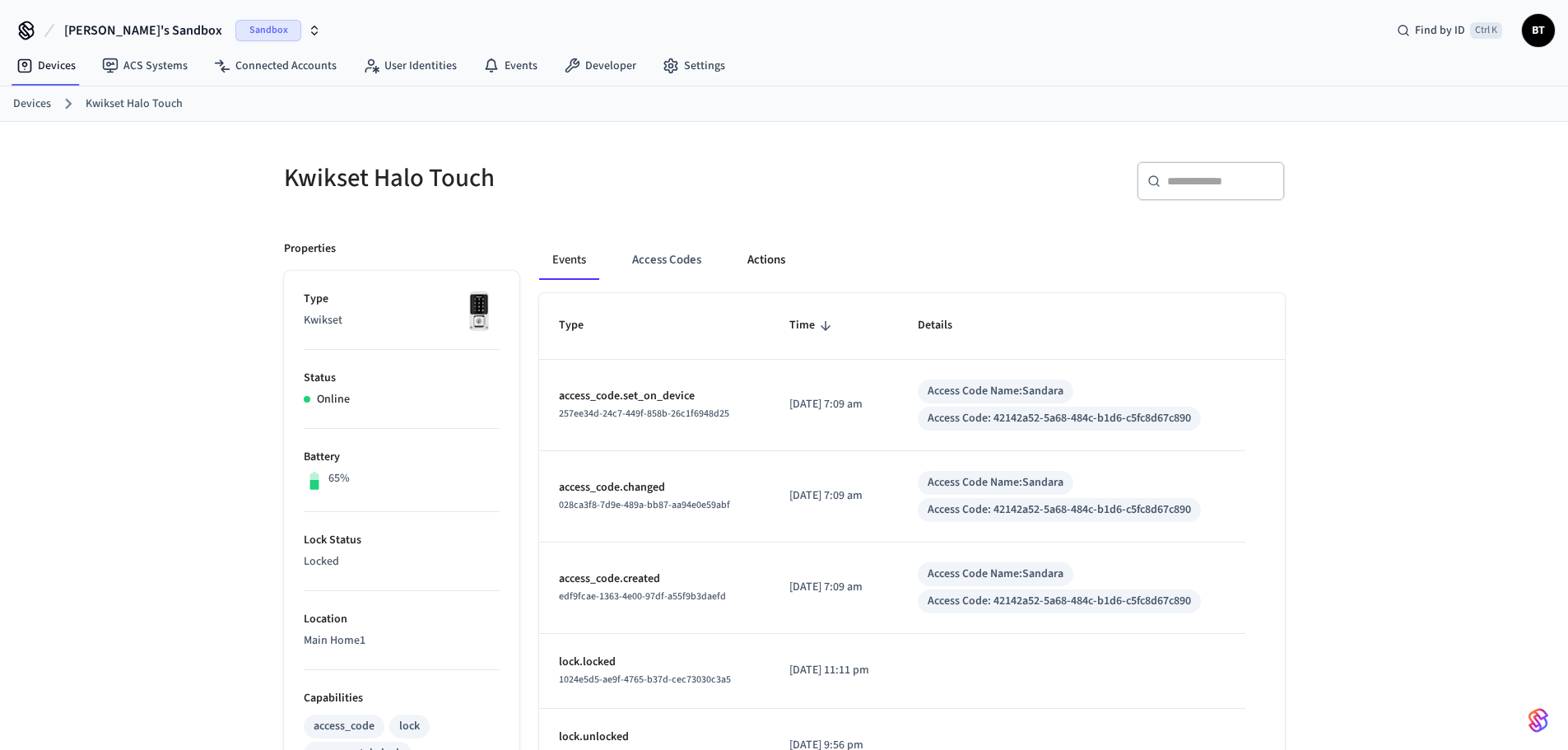
click at [752, 262] on button "Actions" at bounding box center [766, 260] width 65 height 39
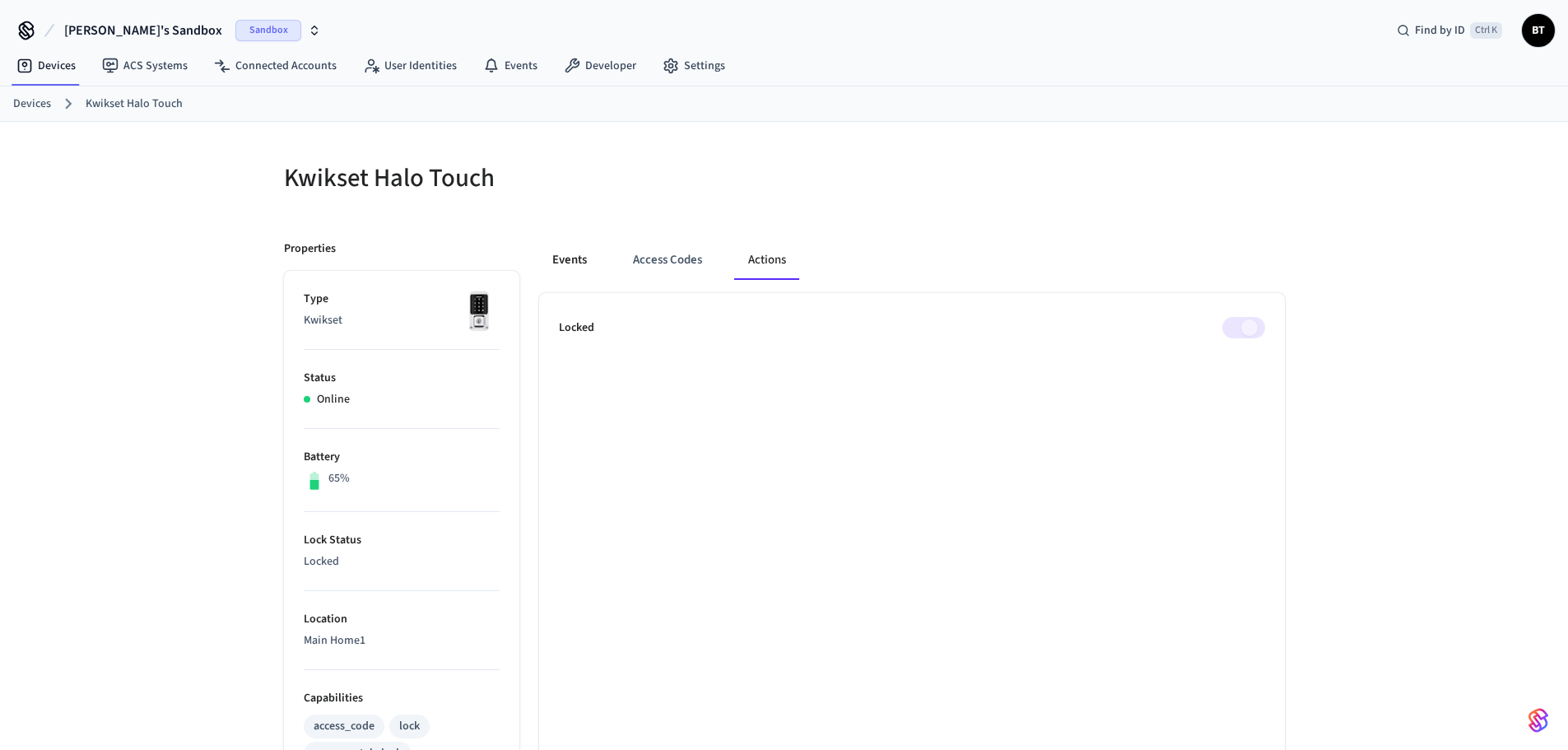
click at [556, 263] on button "Events" at bounding box center [569, 260] width 61 height 39
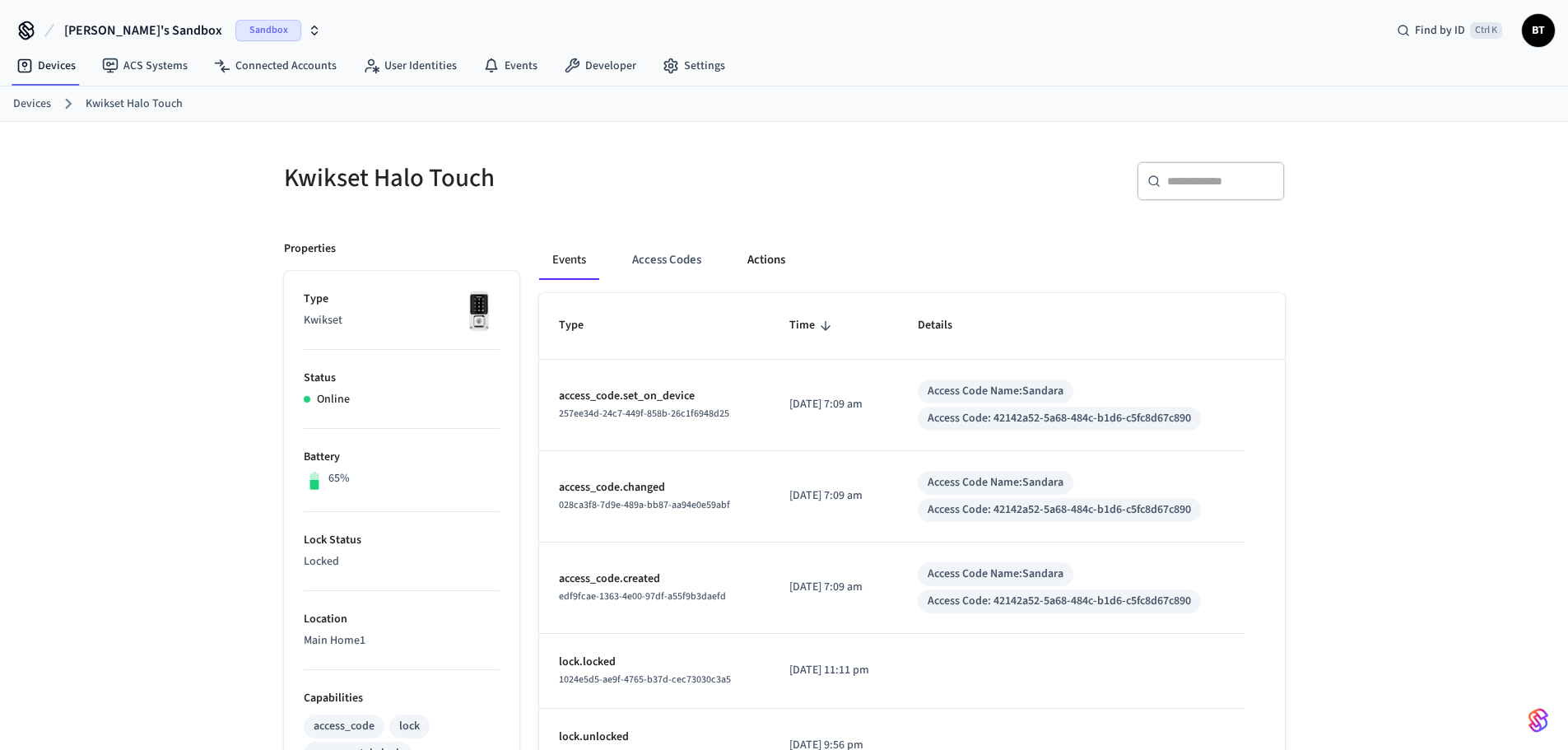
click at [764, 267] on button "Actions" at bounding box center [766, 260] width 65 height 39
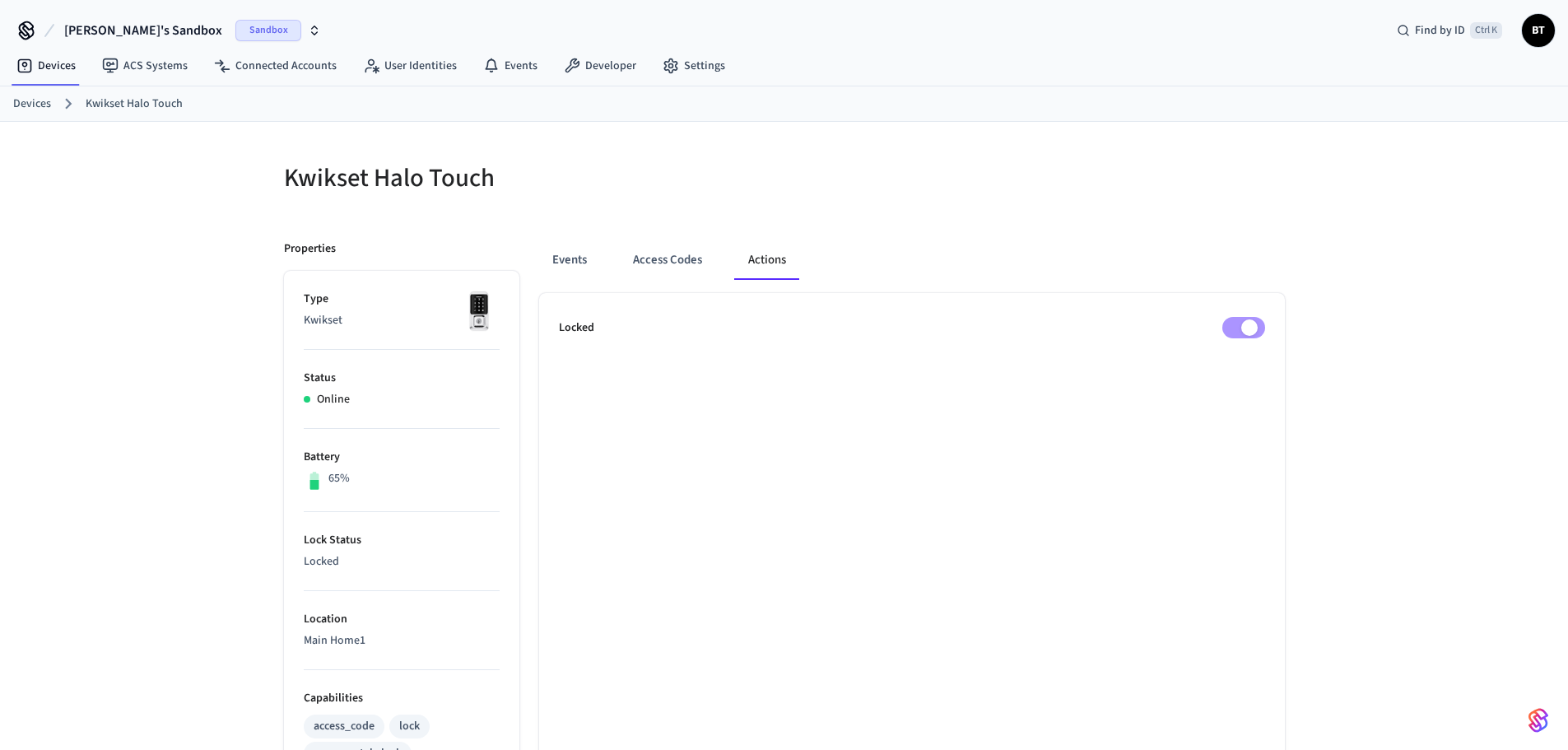
click at [1546, 32] on span "BT" at bounding box center [1538, 30] width 29 height 29
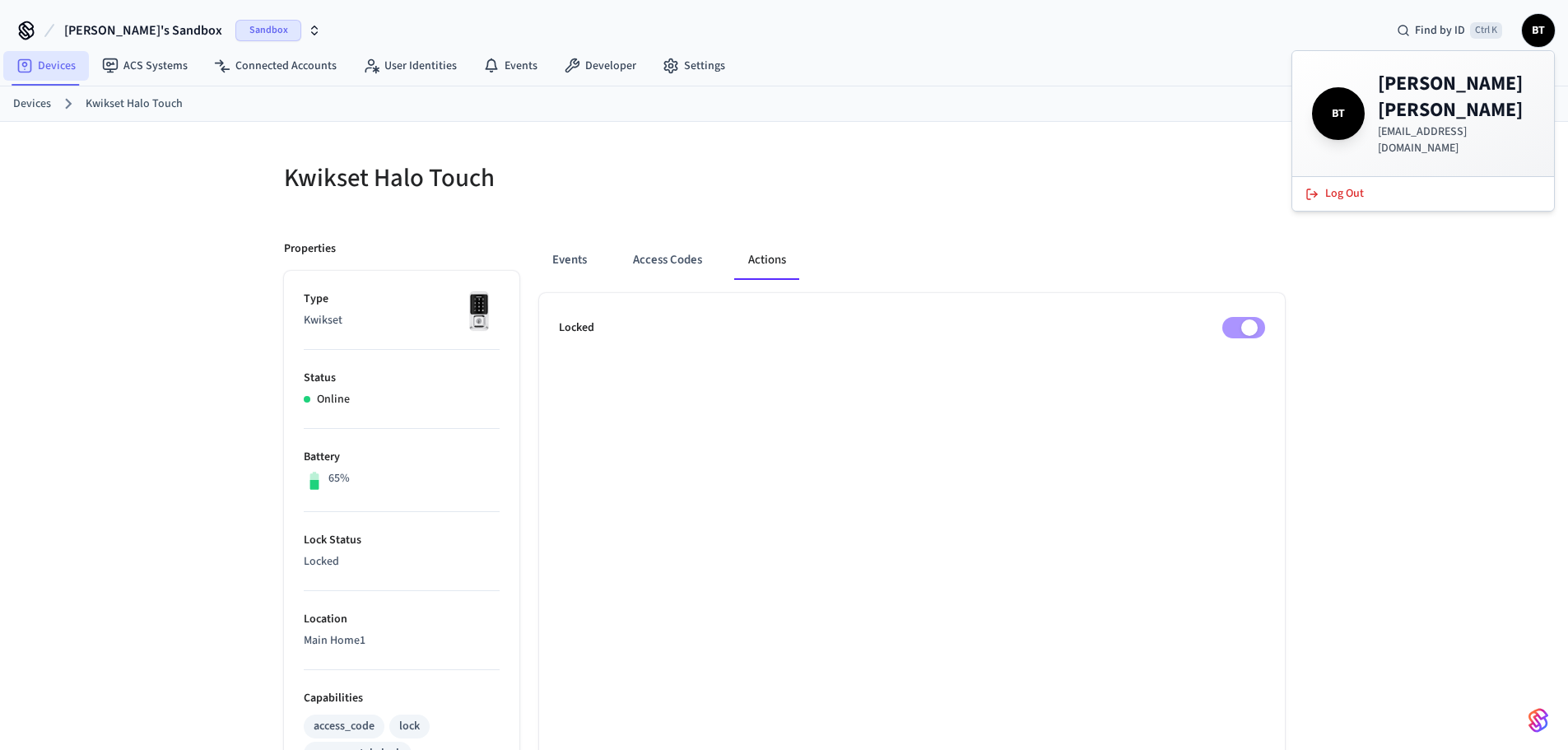
click at [28, 80] on link "Devices" at bounding box center [46, 66] width 86 height 29
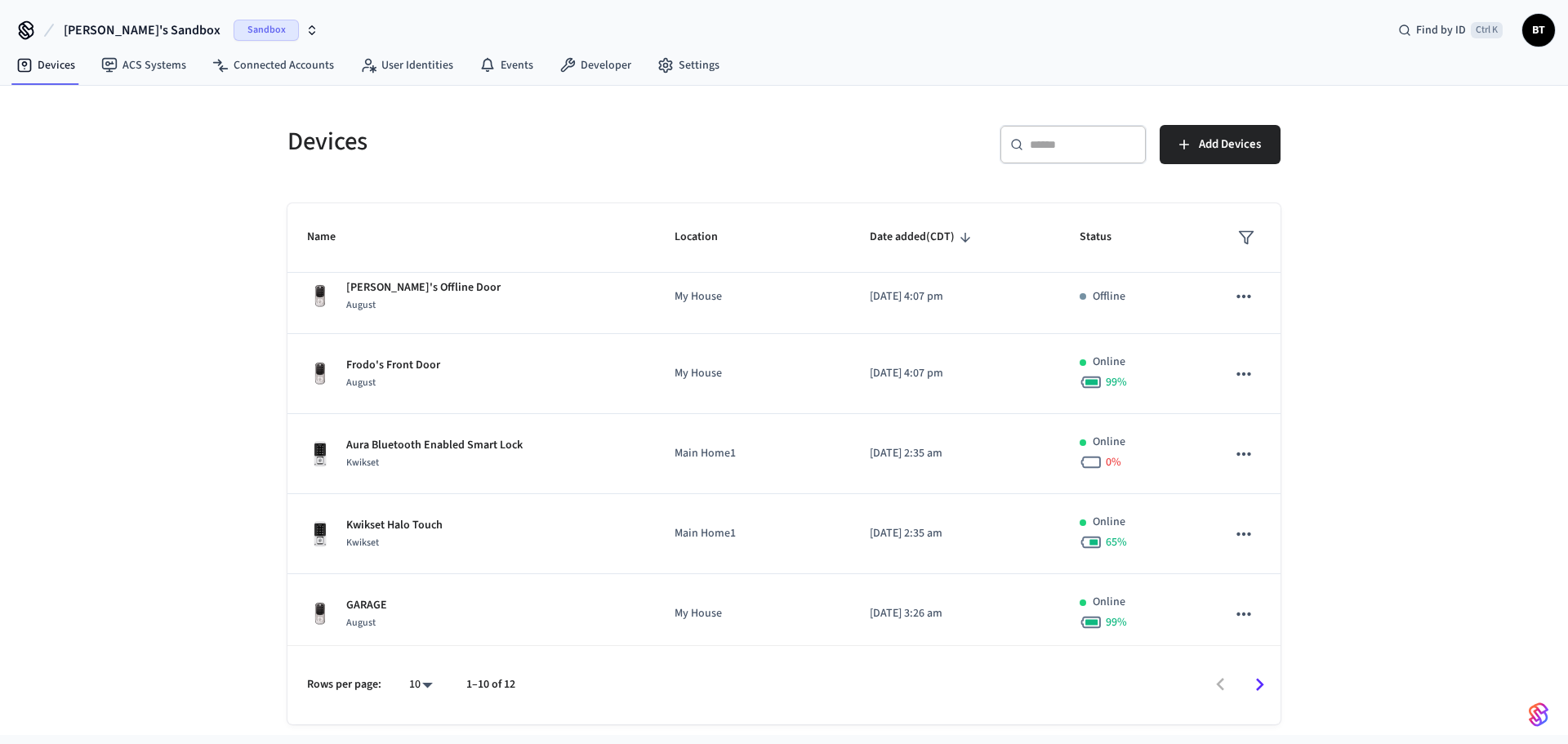
scroll to position [422, 0]
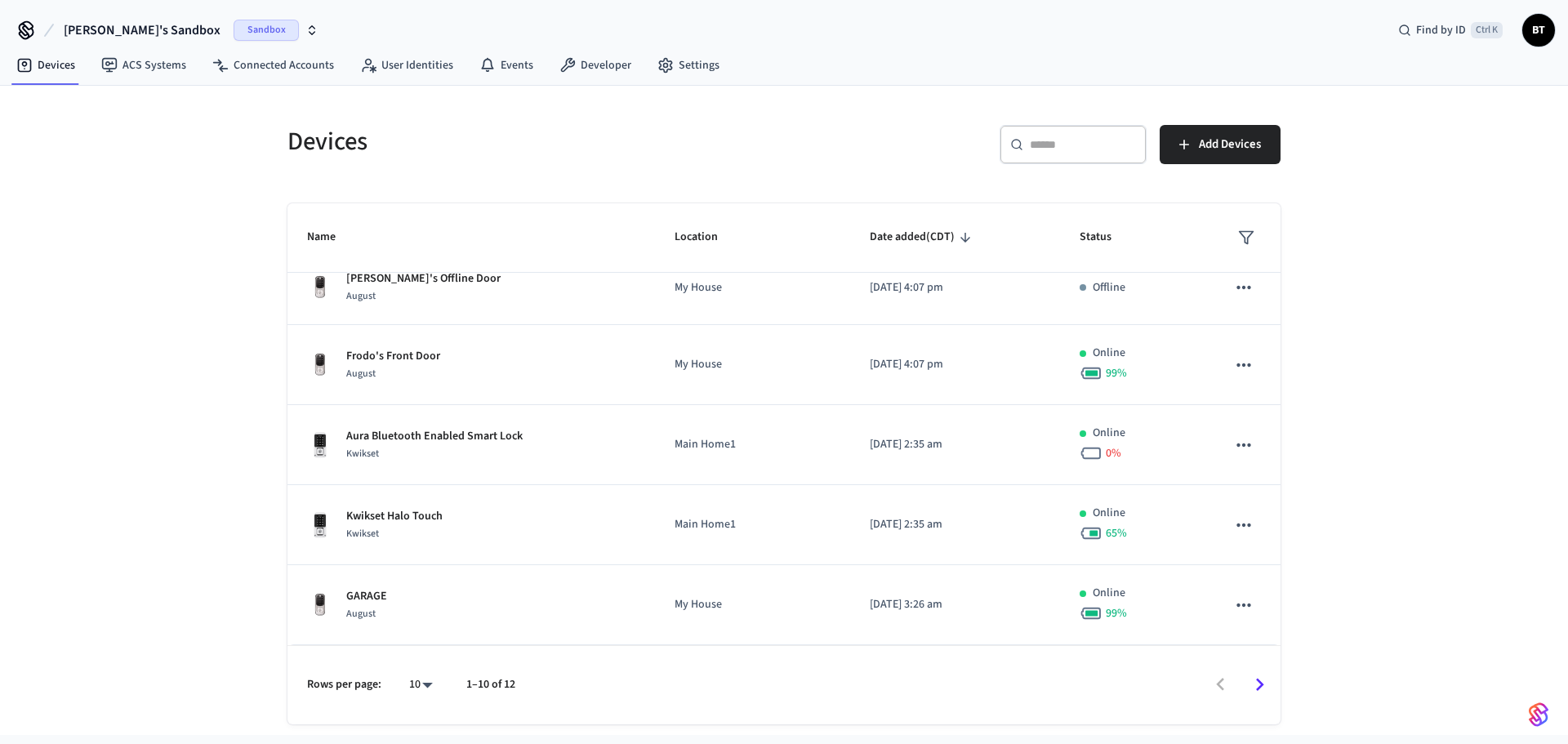
click at [431, 687] on body "[PERSON_NAME]'s Sandbox Sandbox Find by ID Ctrl K BT Devices ACS Systems Connec…" at bounding box center [784, 368] width 1568 height 735
click at [421, 702] on li "All" at bounding box center [414, 695] width 44 height 44
type input "**"
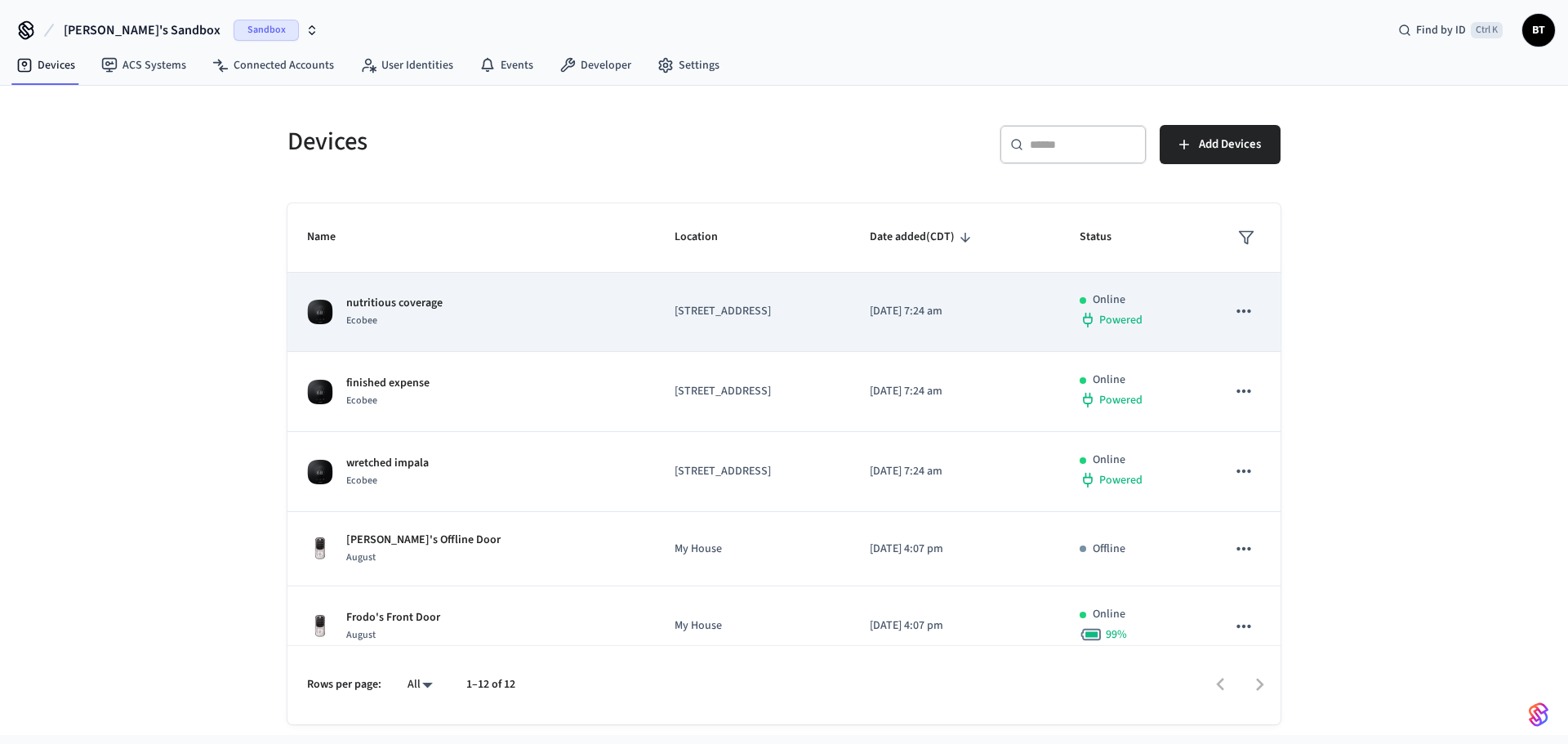
scroll to position [163, 0]
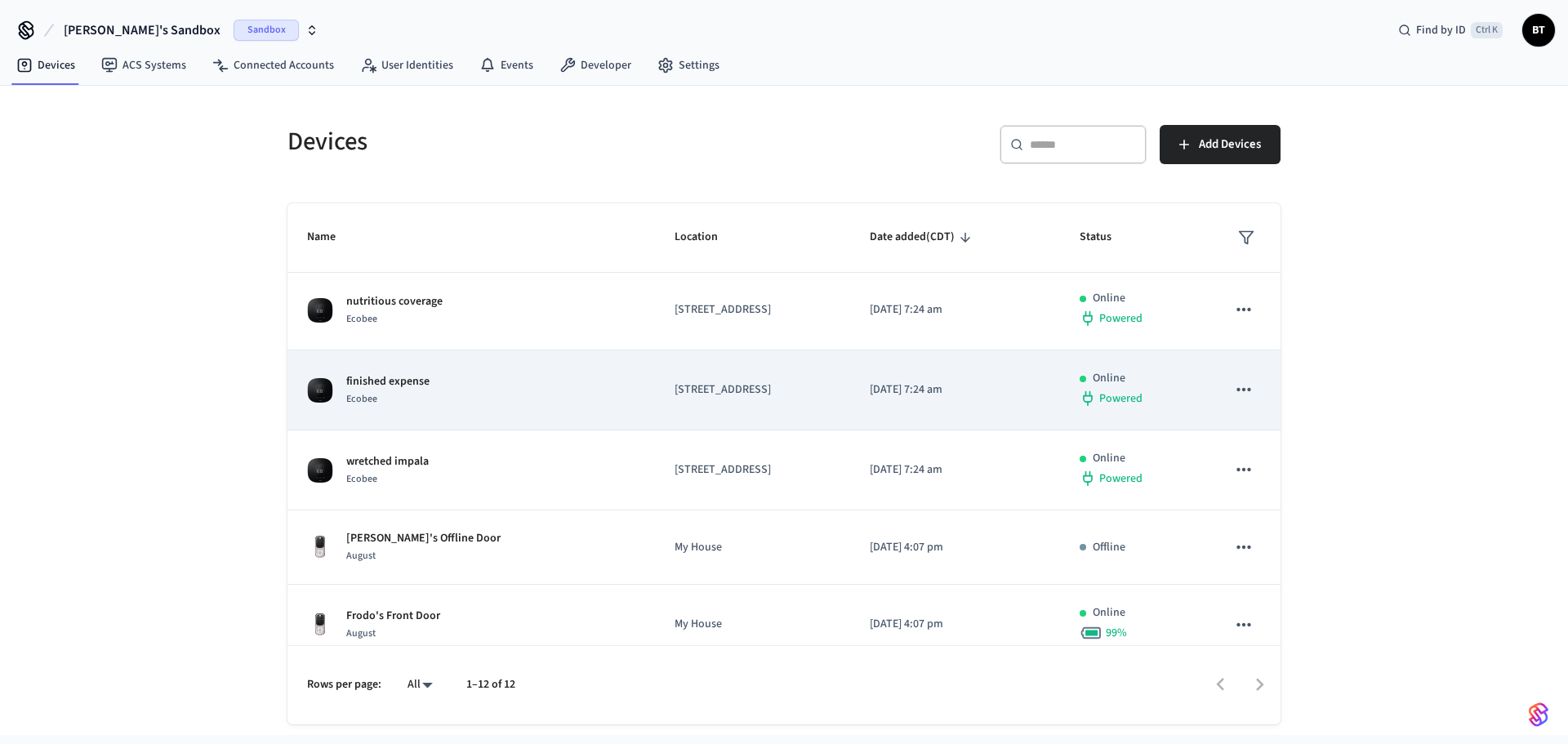
click at [441, 368] on td "finished expense Ecobee" at bounding box center [471, 390] width 368 height 80
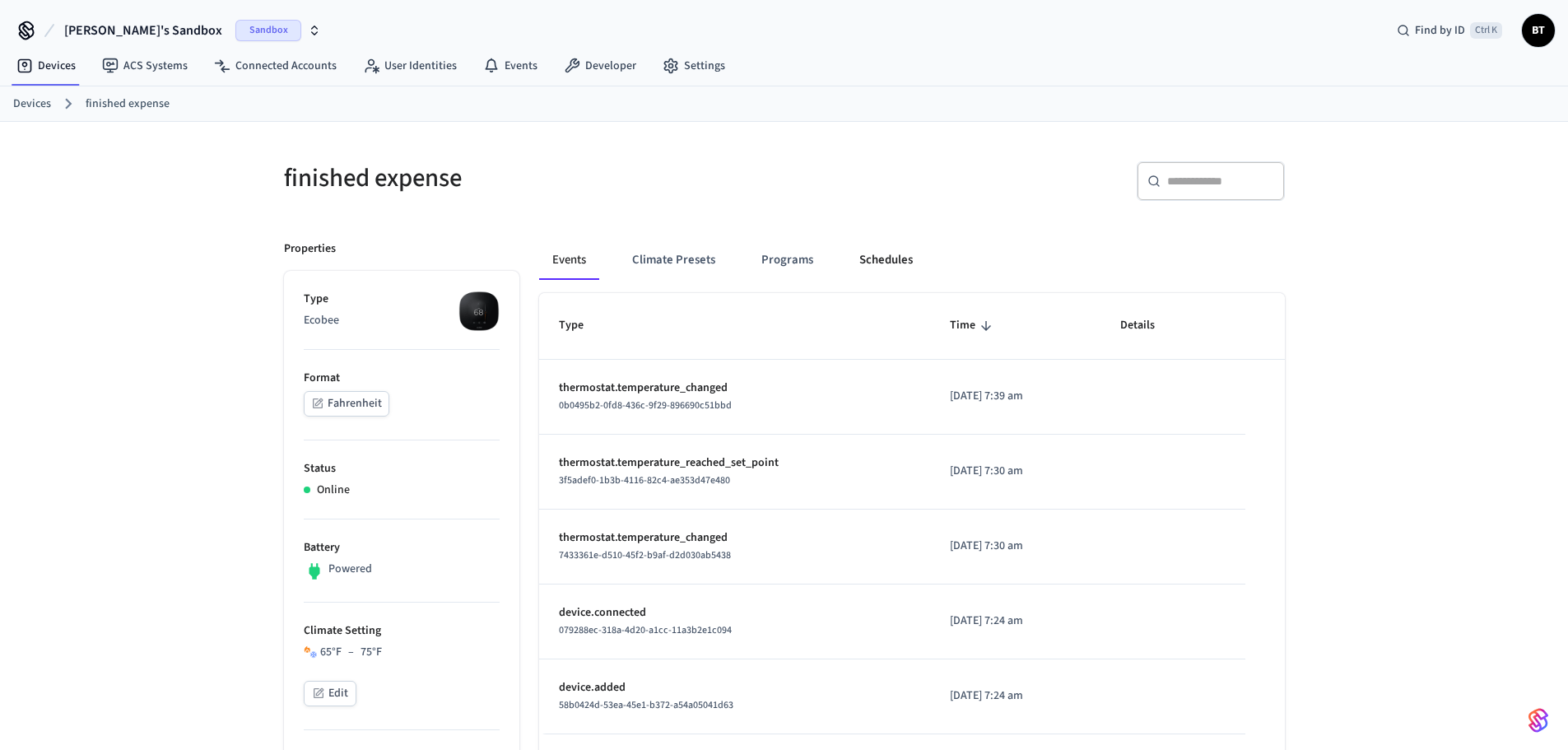
click at [878, 273] on button "Schedules" at bounding box center [886, 260] width 80 height 39
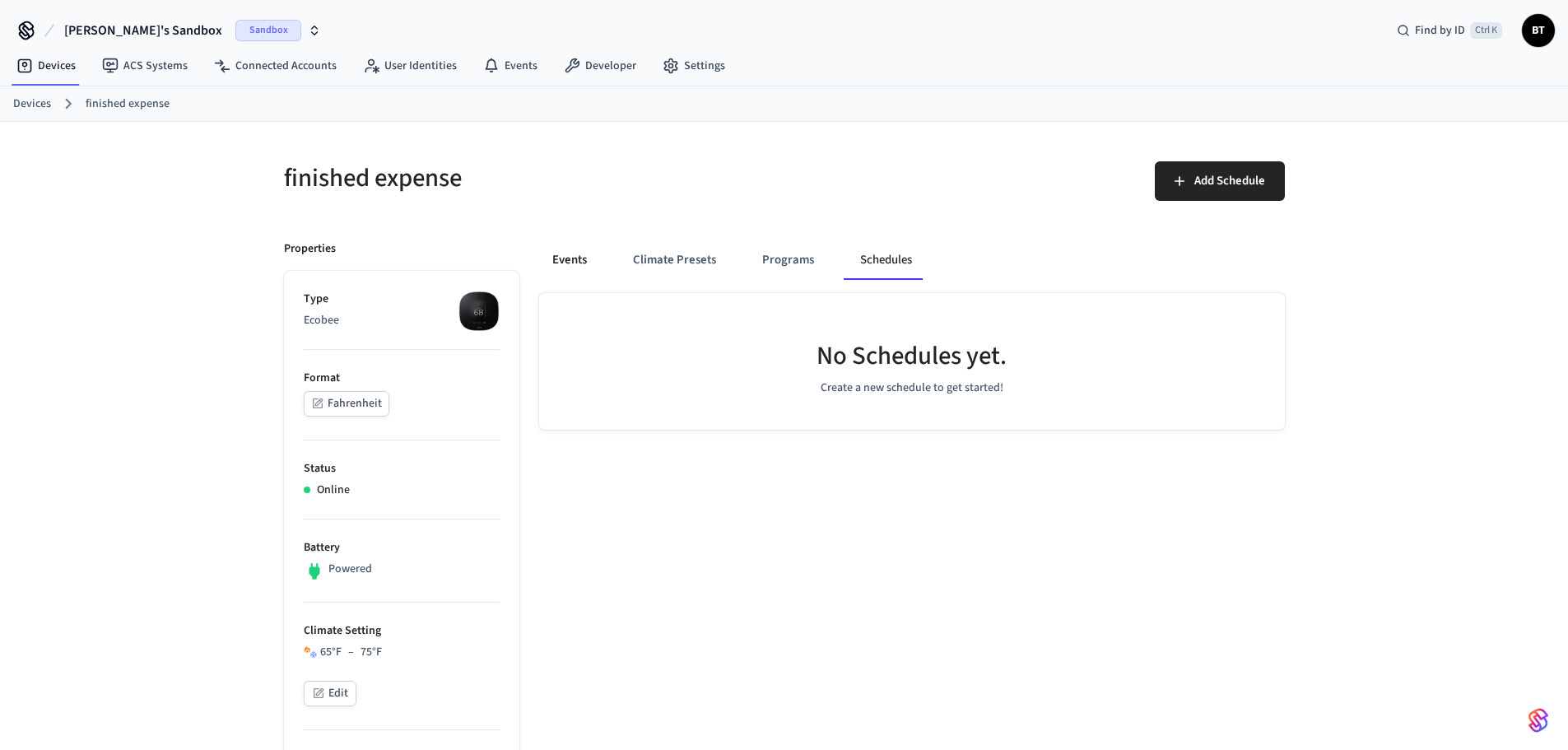
click at [573, 262] on button "Events" at bounding box center [569, 260] width 61 height 39
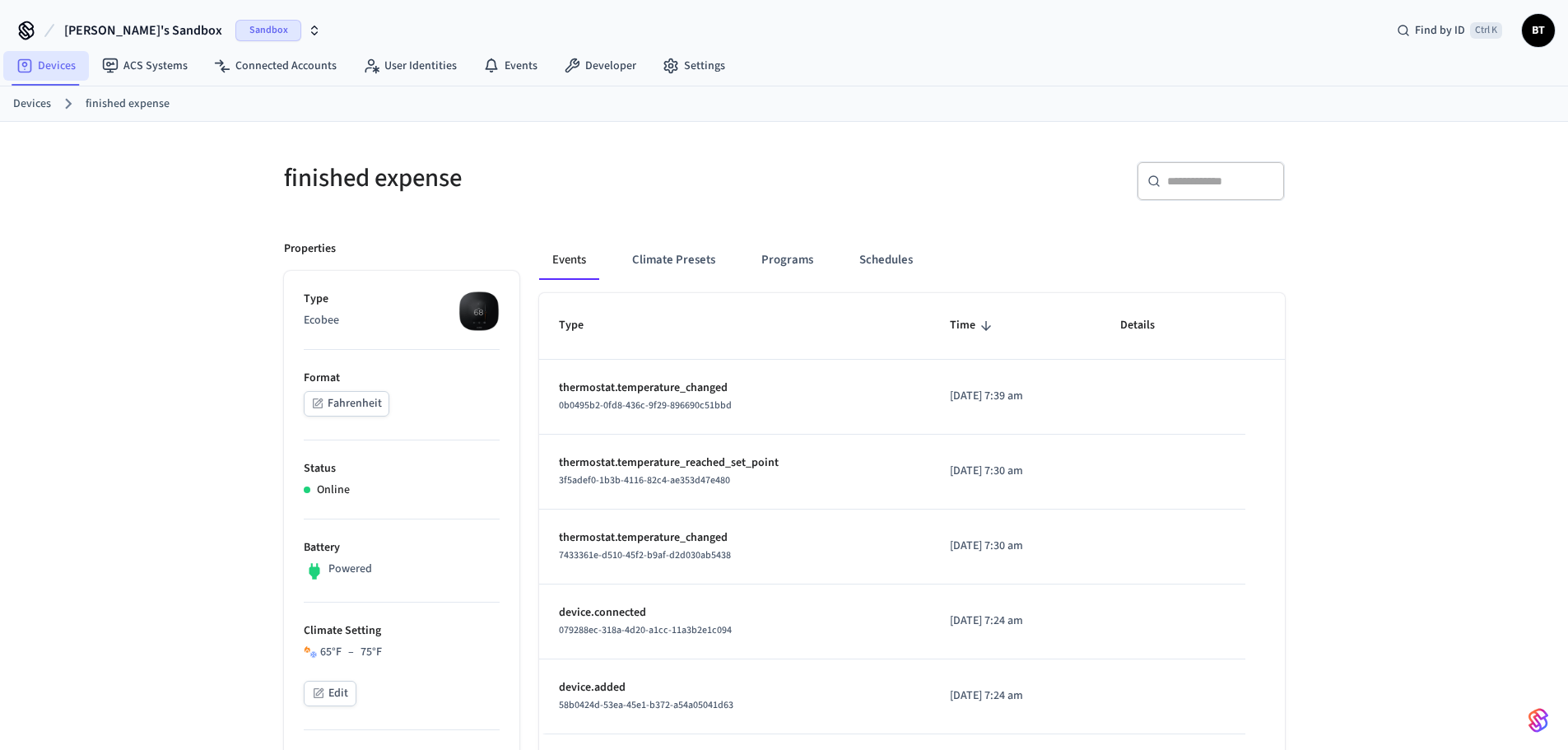
click at [39, 64] on link "Devices" at bounding box center [46, 66] width 86 height 29
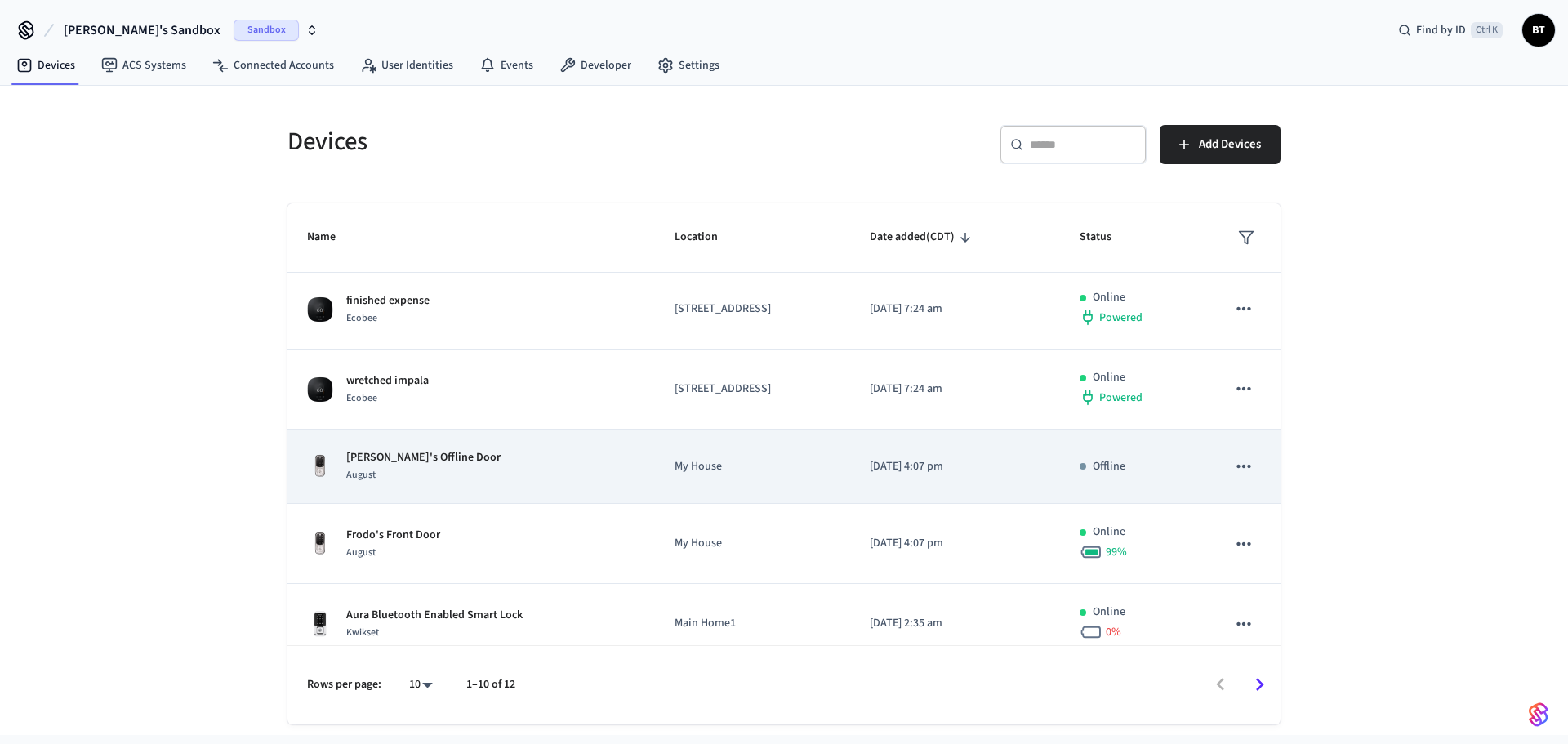
scroll to position [244, 0]
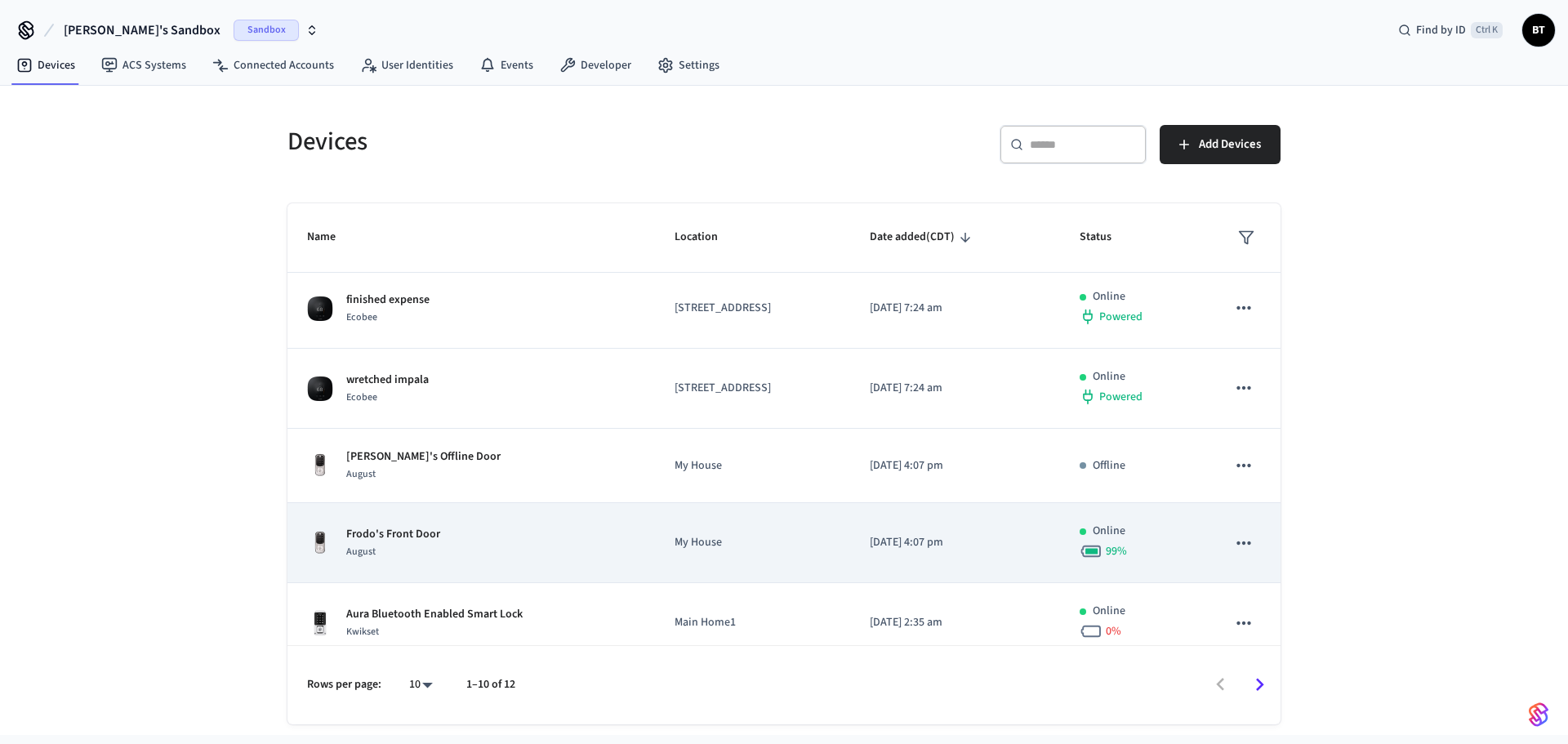
click at [388, 516] on td "Frodo's Front Door August" at bounding box center [471, 543] width 368 height 80
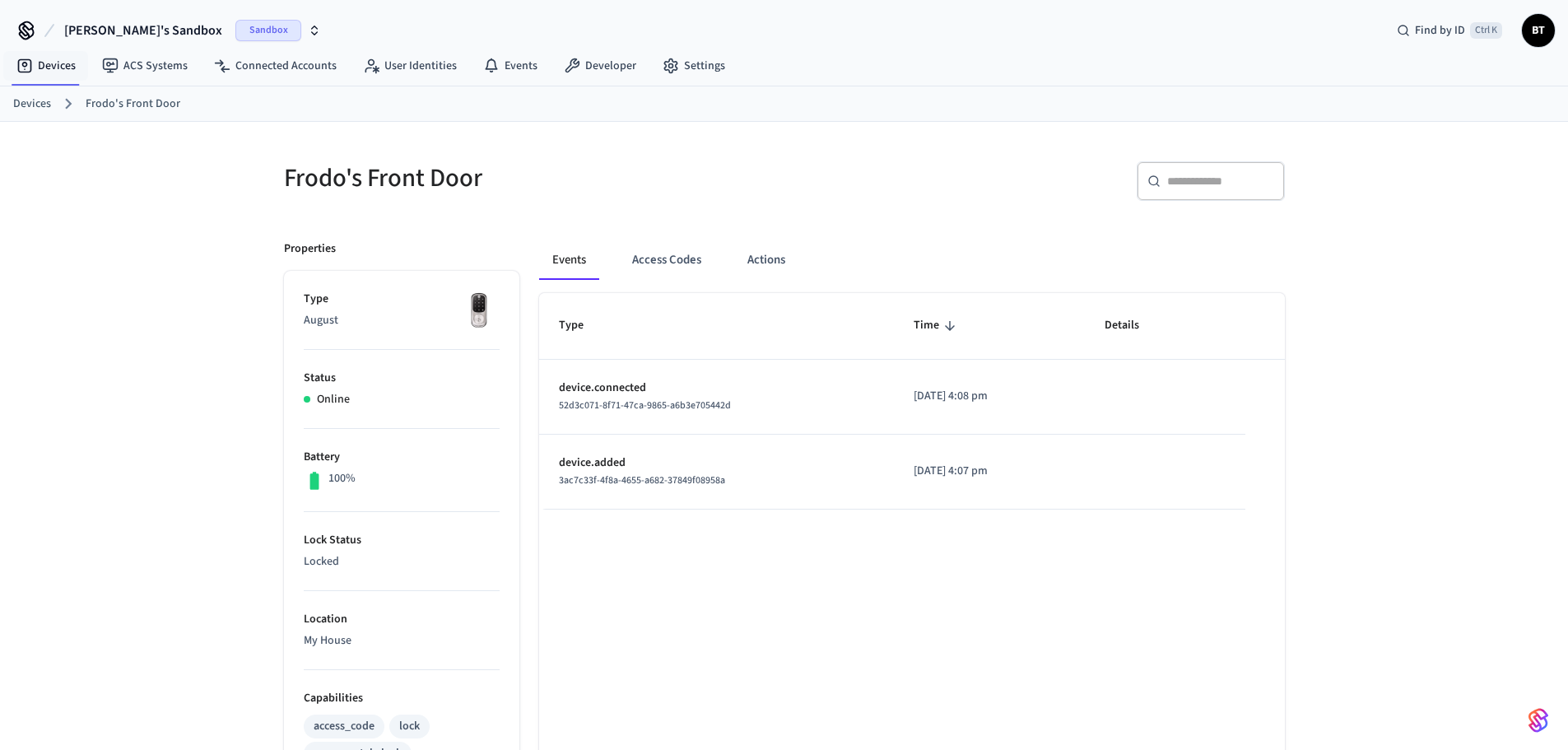
click at [18, 110] on link "Devices" at bounding box center [31, 105] width 38 height 18
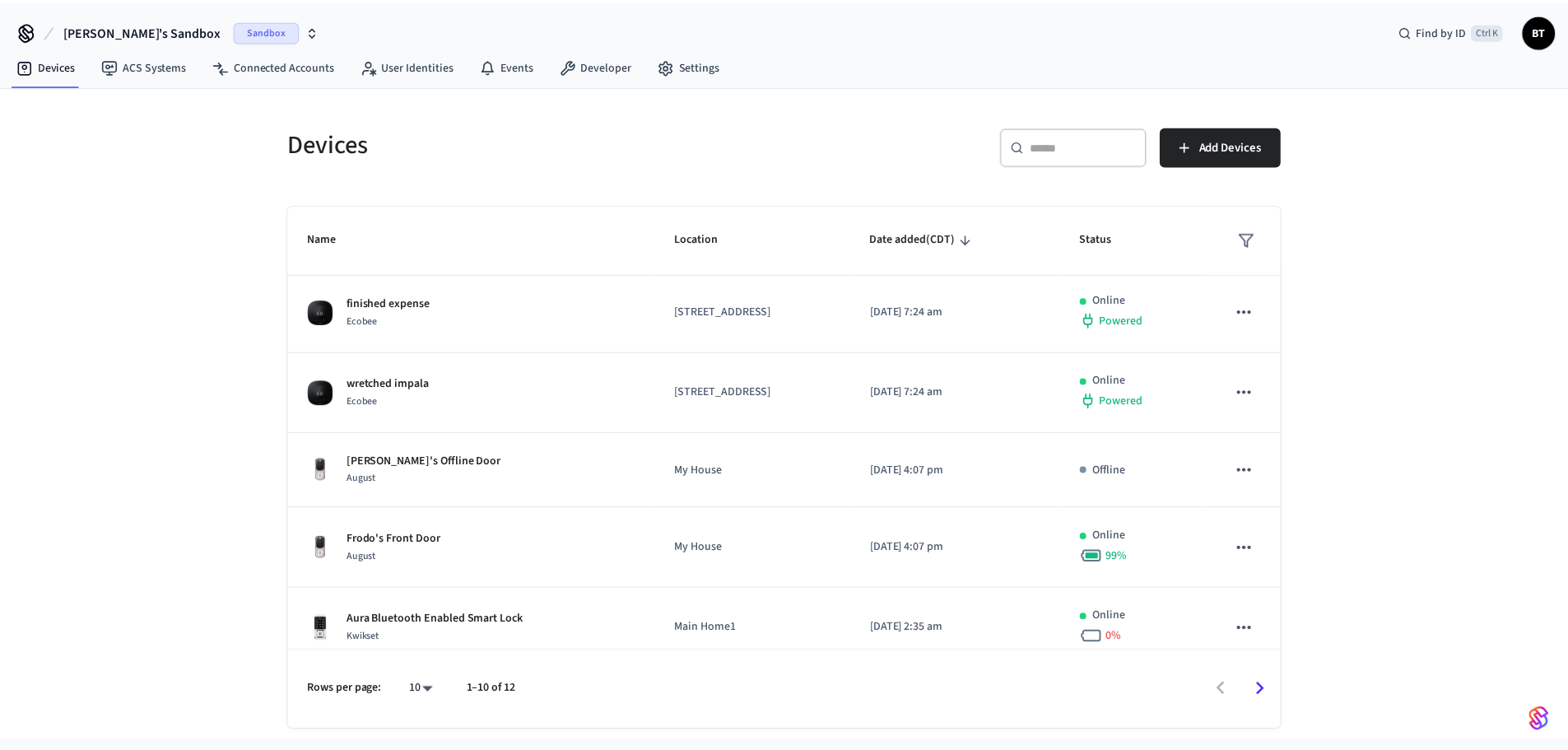
scroll to position [247, 0]
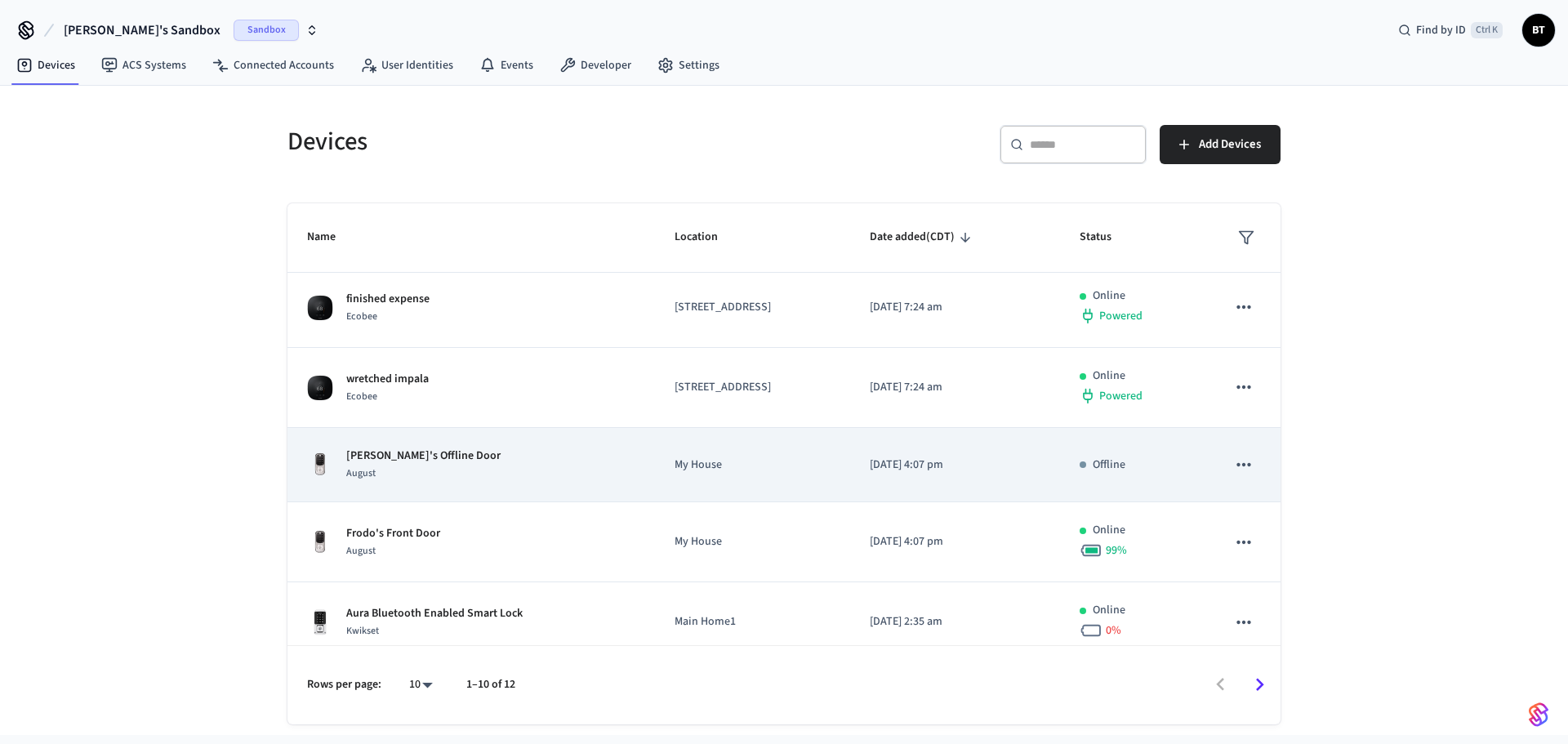
click at [455, 456] on div "[PERSON_NAME]'s Offline Door August" at bounding box center [472, 464] width 328 height 34
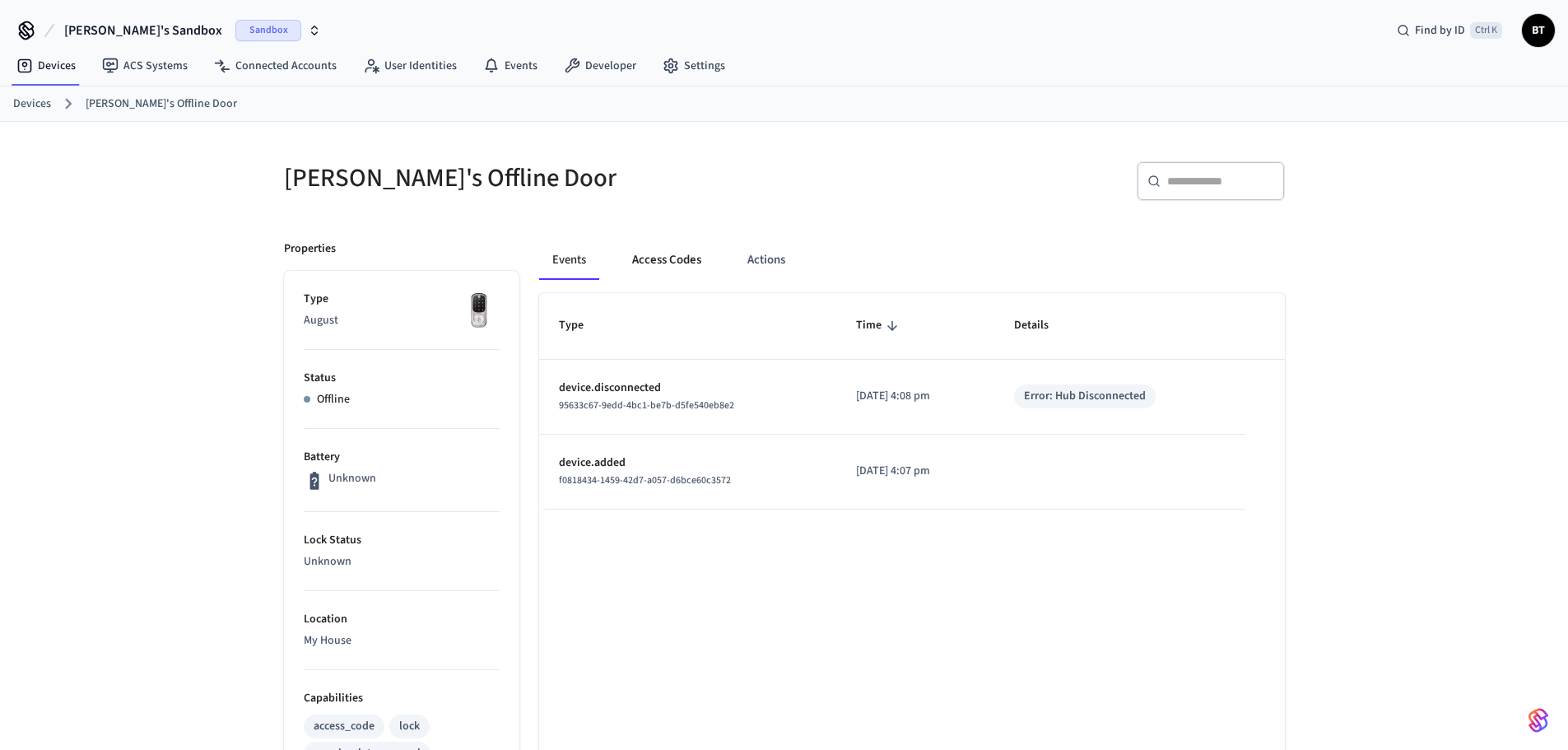
click at [633, 257] on button "Access Codes" at bounding box center [667, 260] width 96 height 39
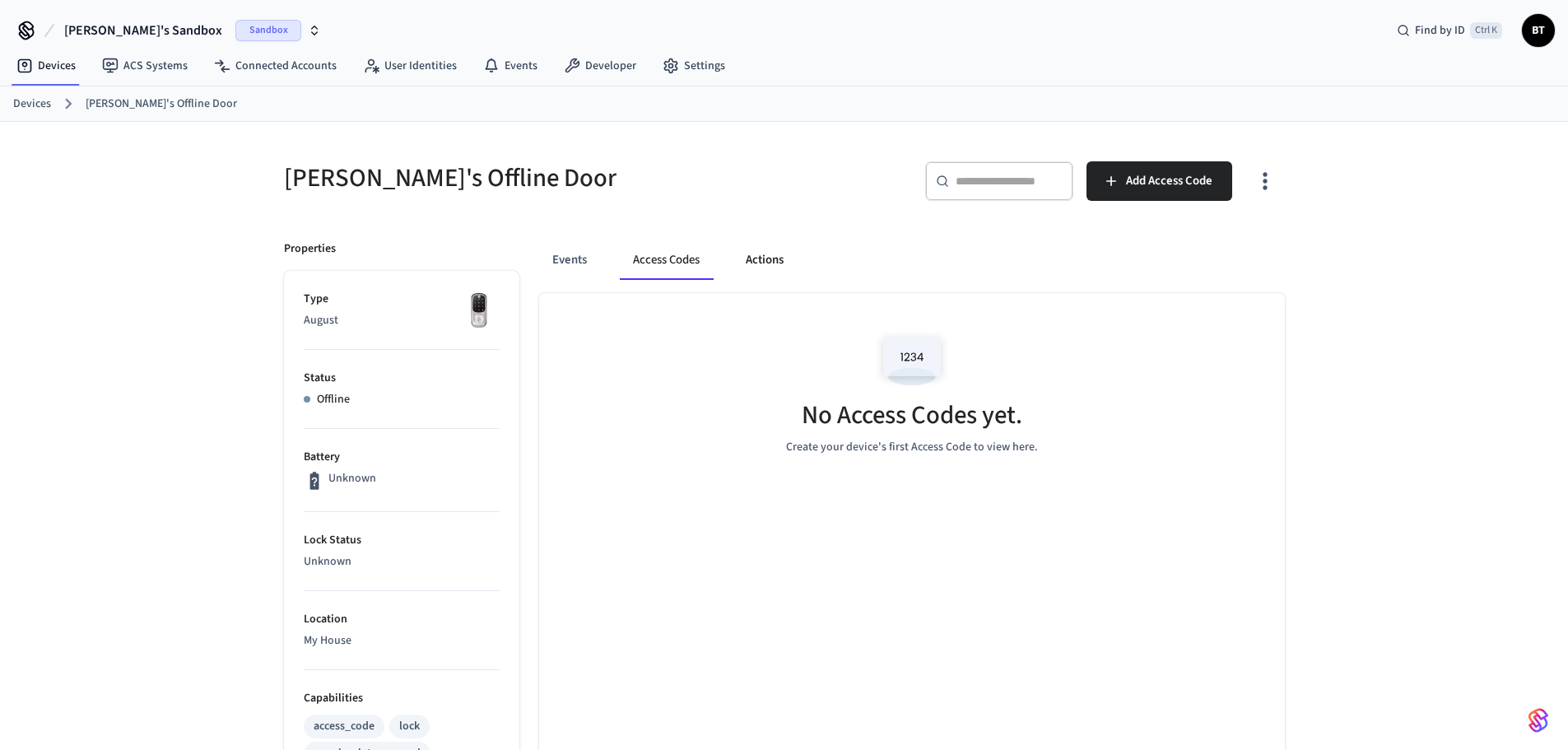
click at [757, 275] on button "Actions" at bounding box center [764, 260] width 65 height 39
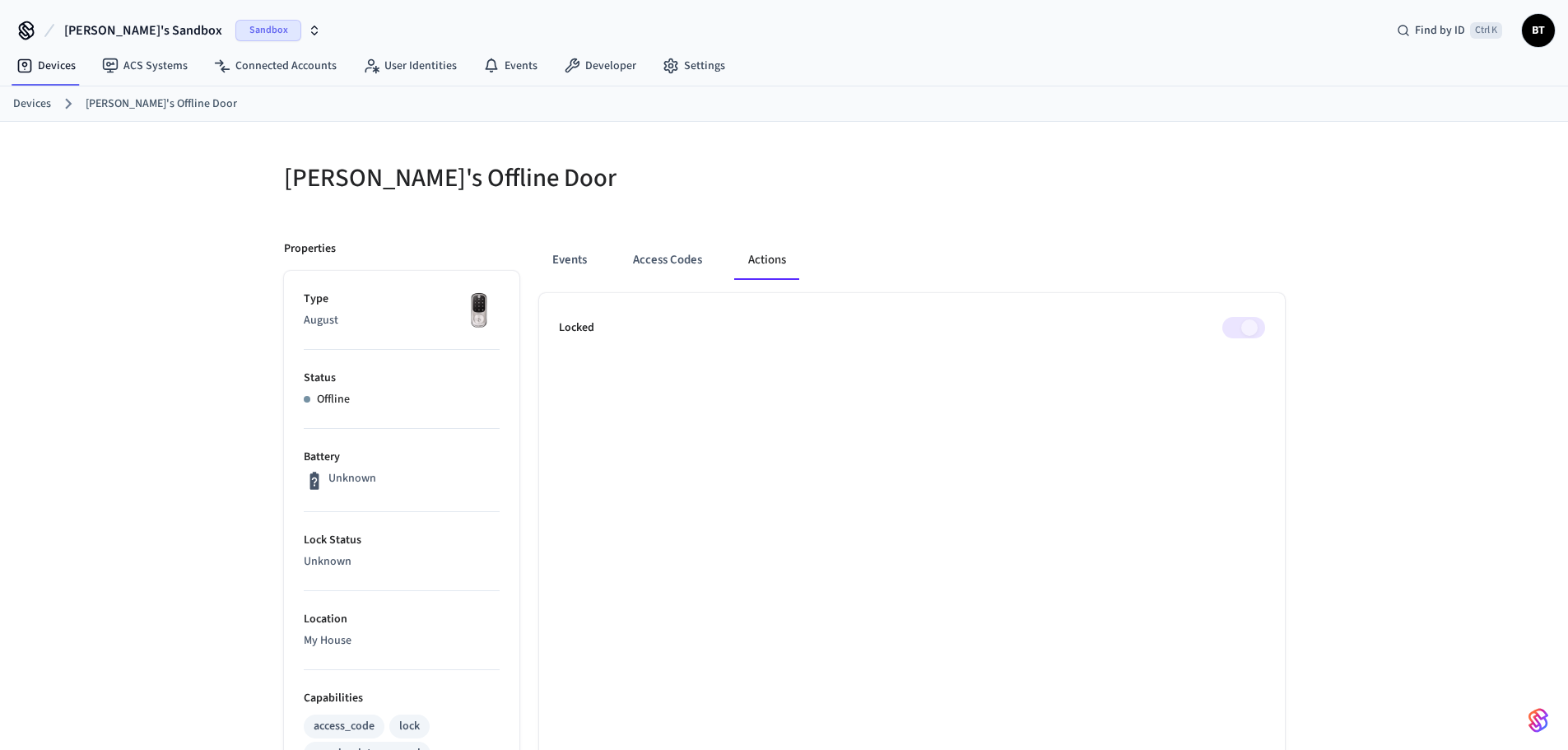
click at [1246, 326] on span at bounding box center [1243, 328] width 43 height 22
click at [42, 60] on link "Devices" at bounding box center [46, 66] width 86 height 29
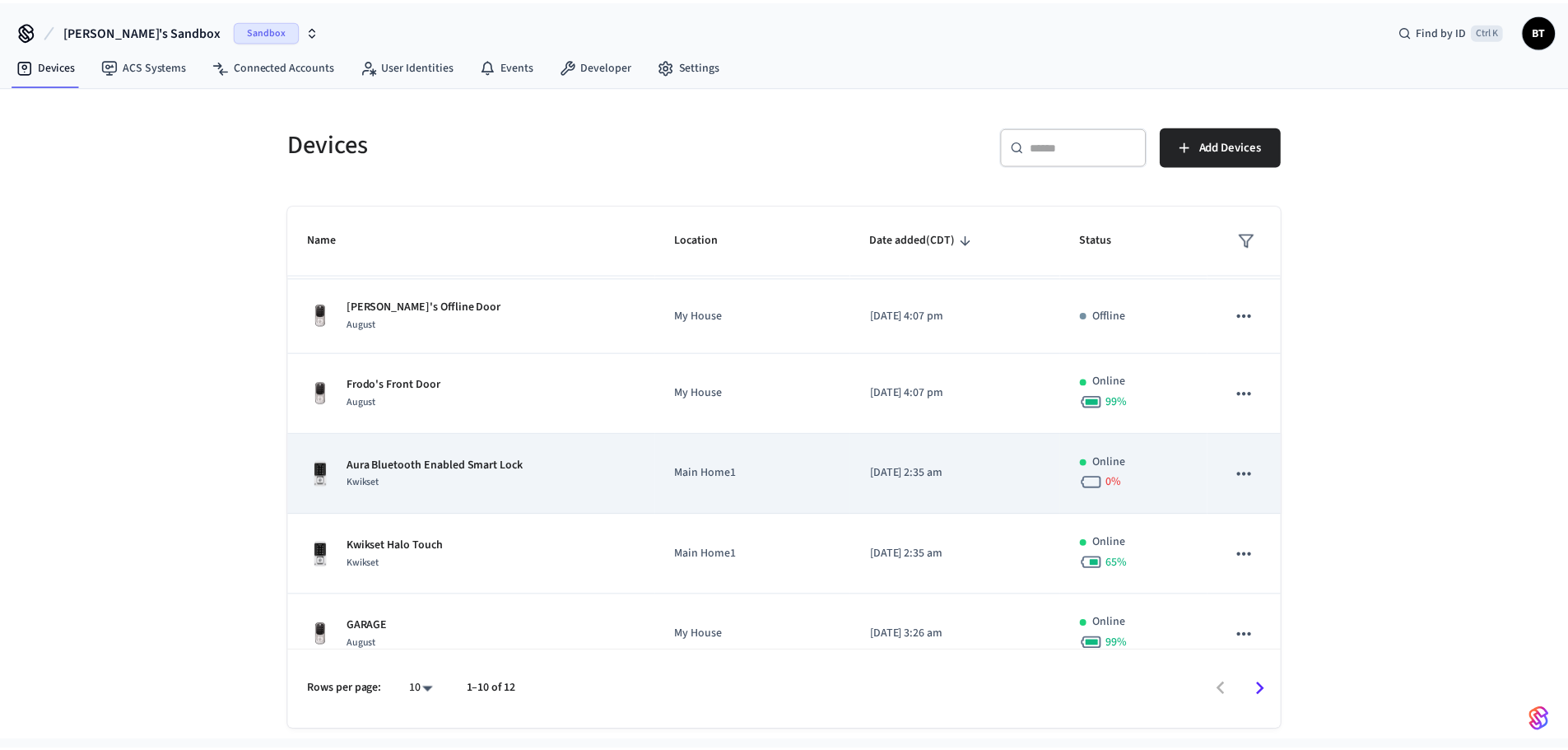
scroll to position [425, 0]
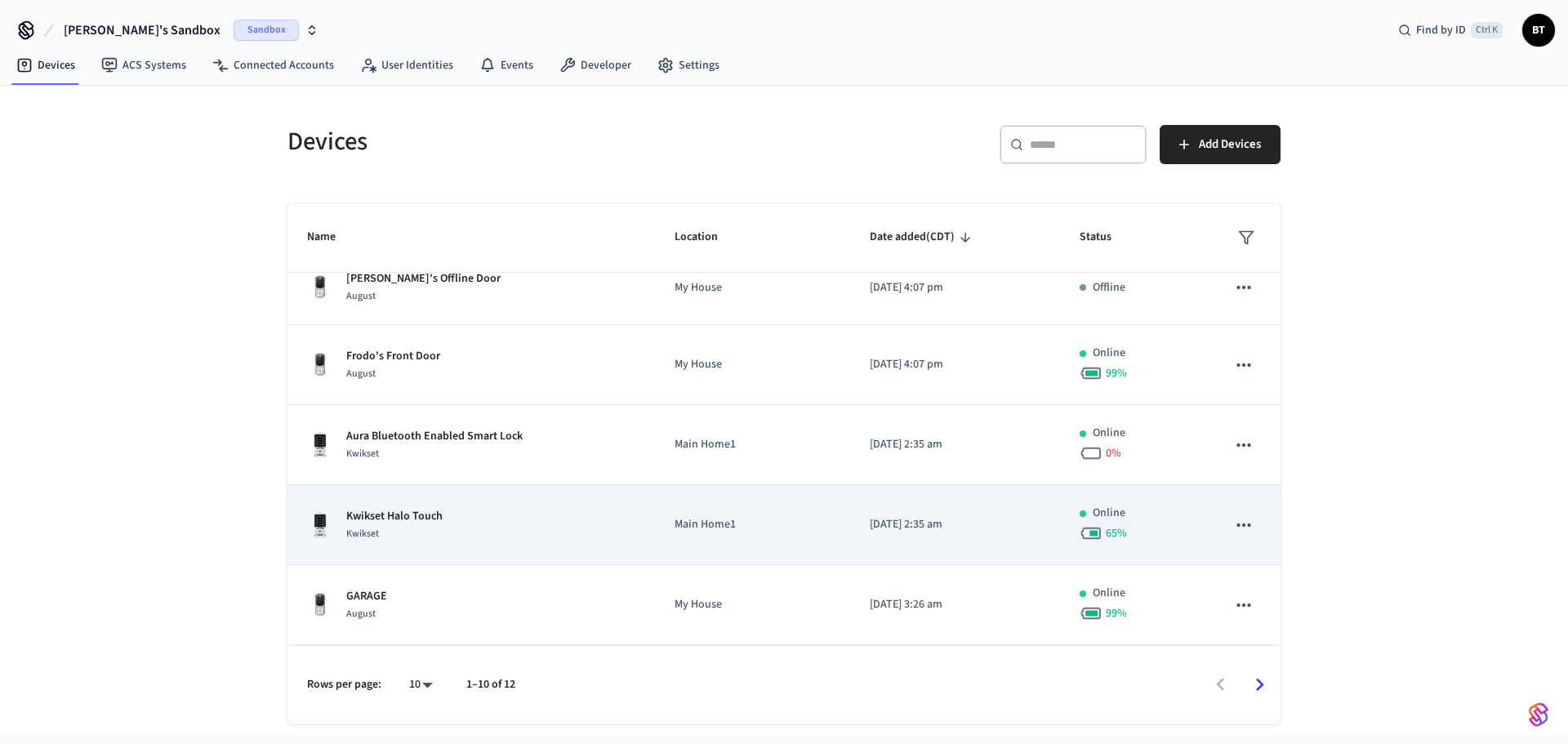
click at [455, 523] on div "Kwikset Halo Touch Kwikset" at bounding box center [472, 525] width 328 height 34
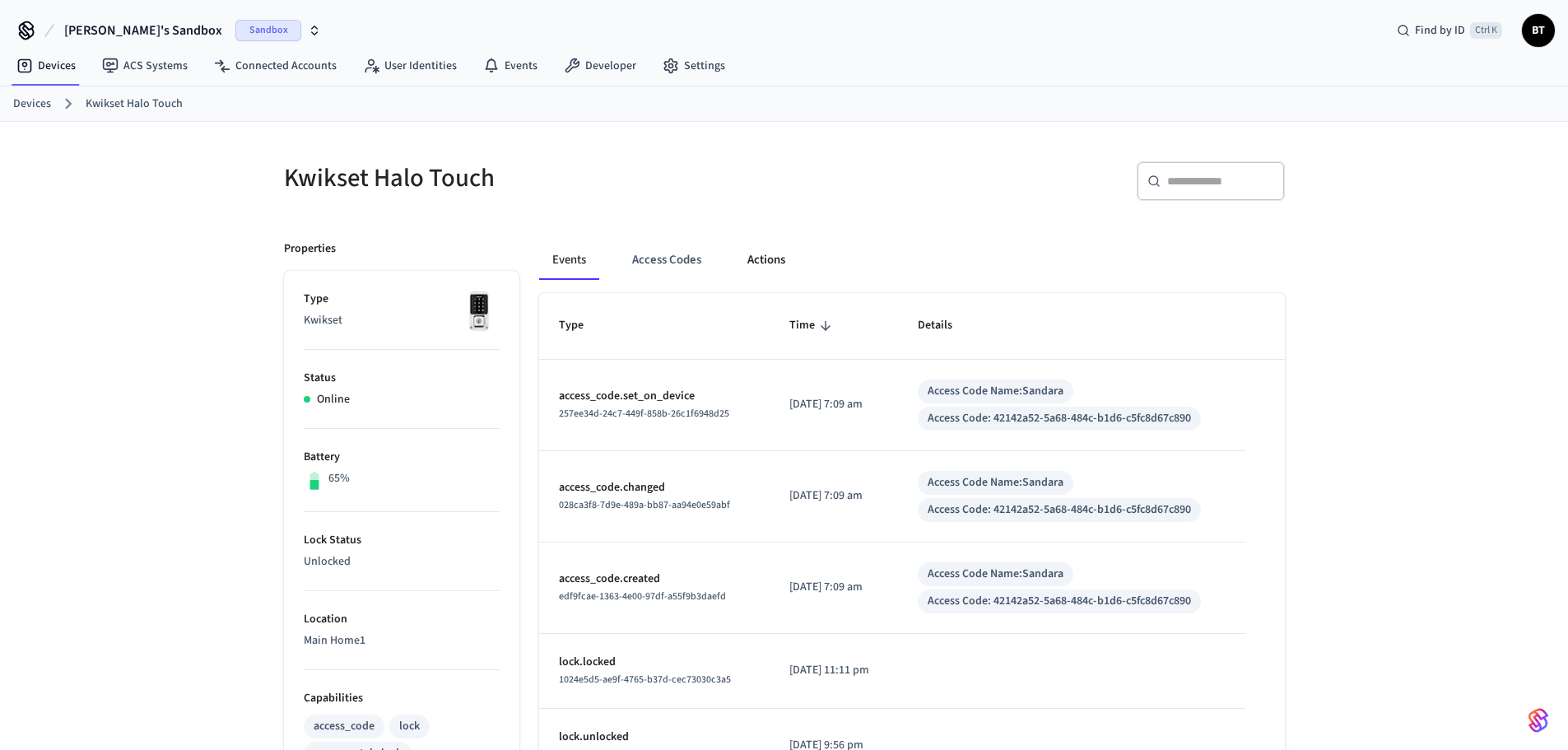
click at [762, 274] on button "Actions" at bounding box center [766, 260] width 65 height 39
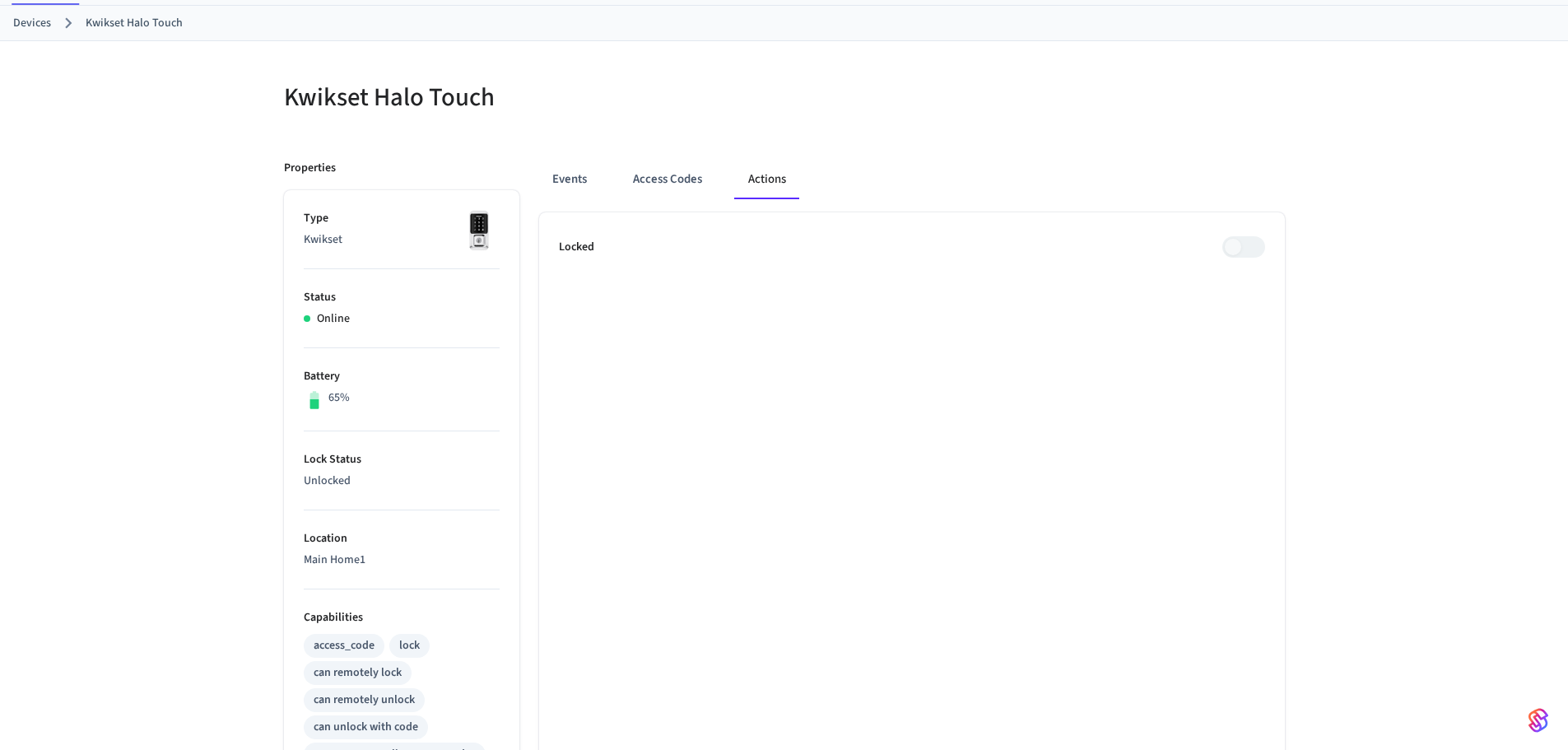
scroll to position [81, 0]
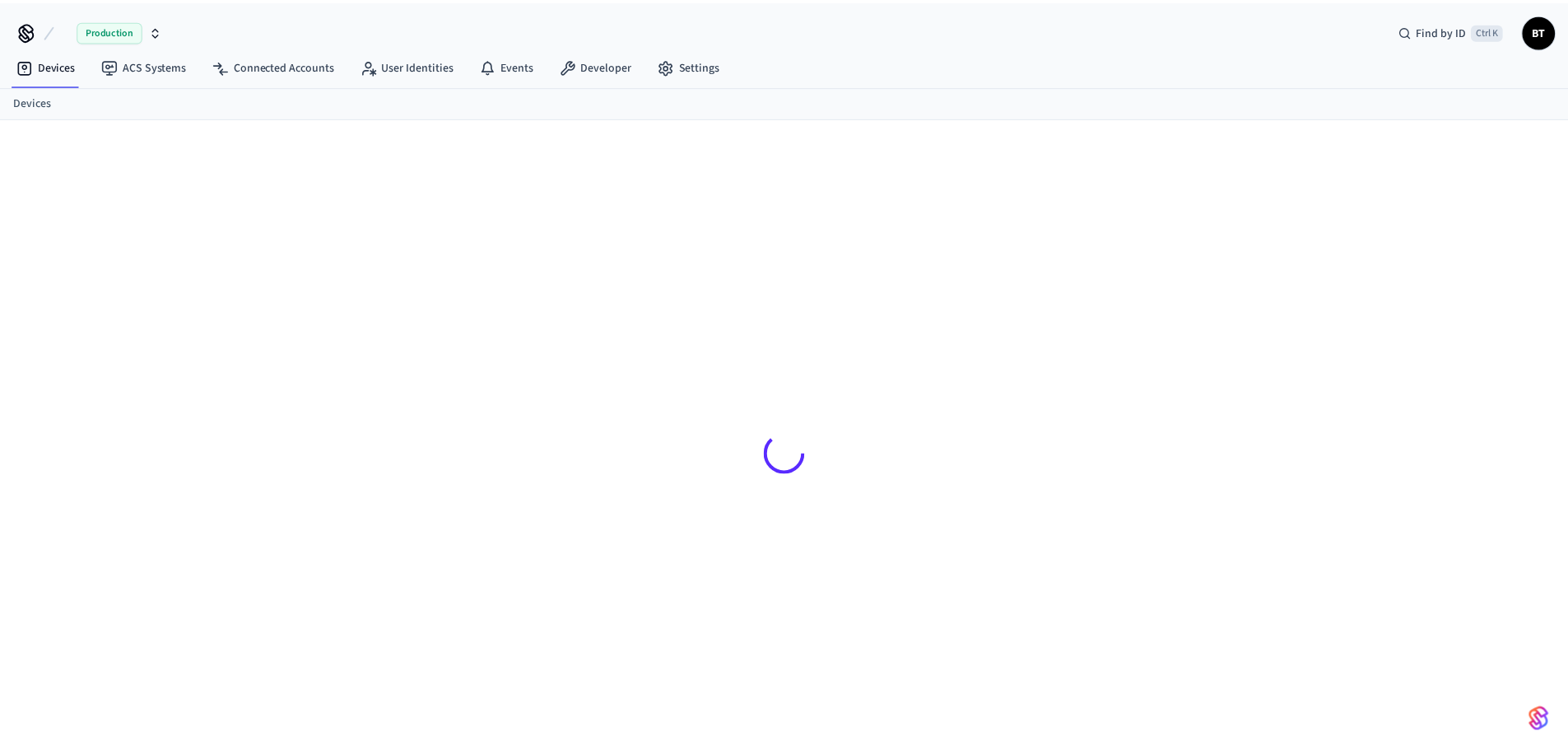
scroll to position [22, 0]
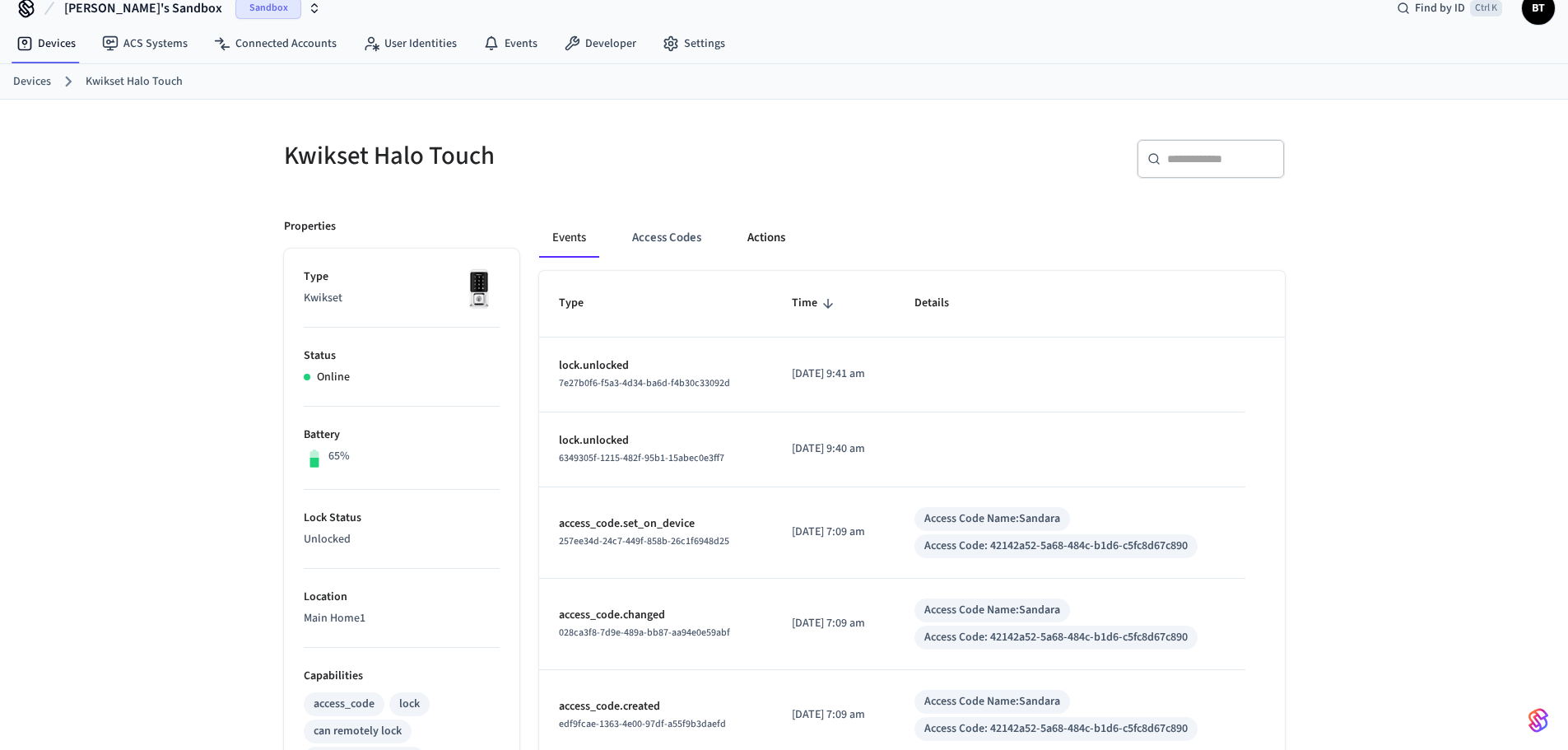
click at [750, 230] on button "Actions" at bounding box center [766, 238] width 65 height 39
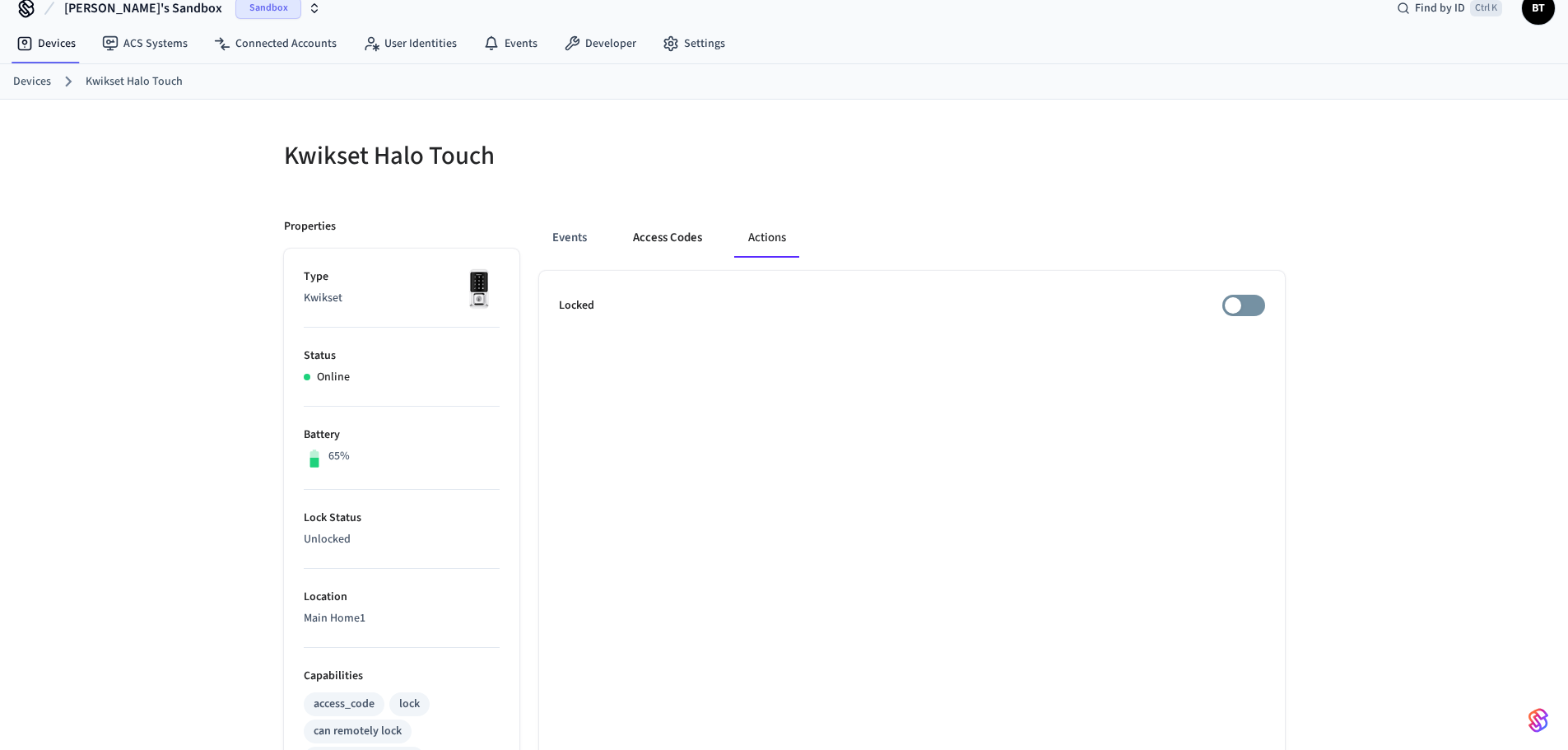
click at [671, 243] on button "Access Codes" at bounding box center [668, 238] width 96 height 39
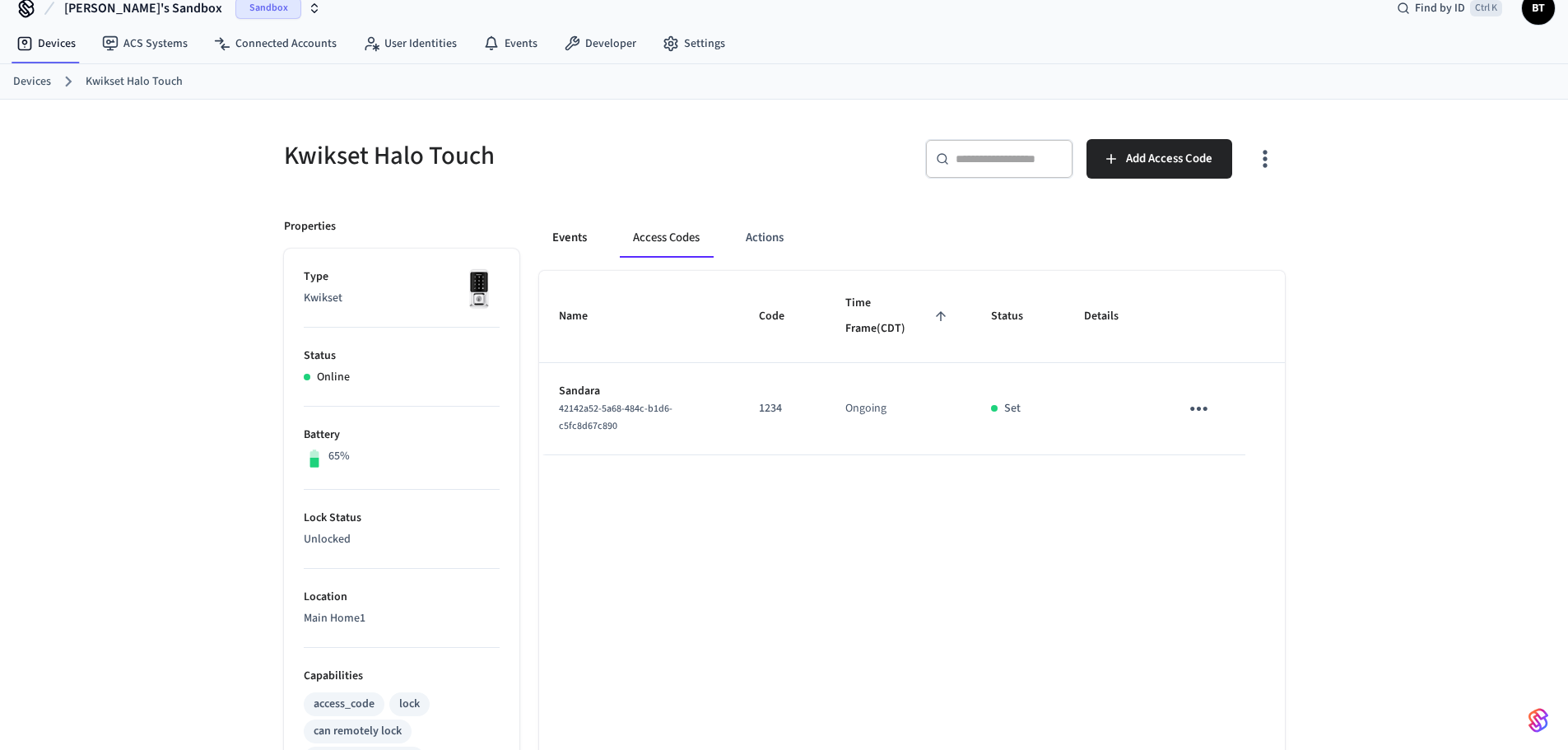
click at [564, 246] on button "Events" at bounding box center [569, 238] width 61 height 39
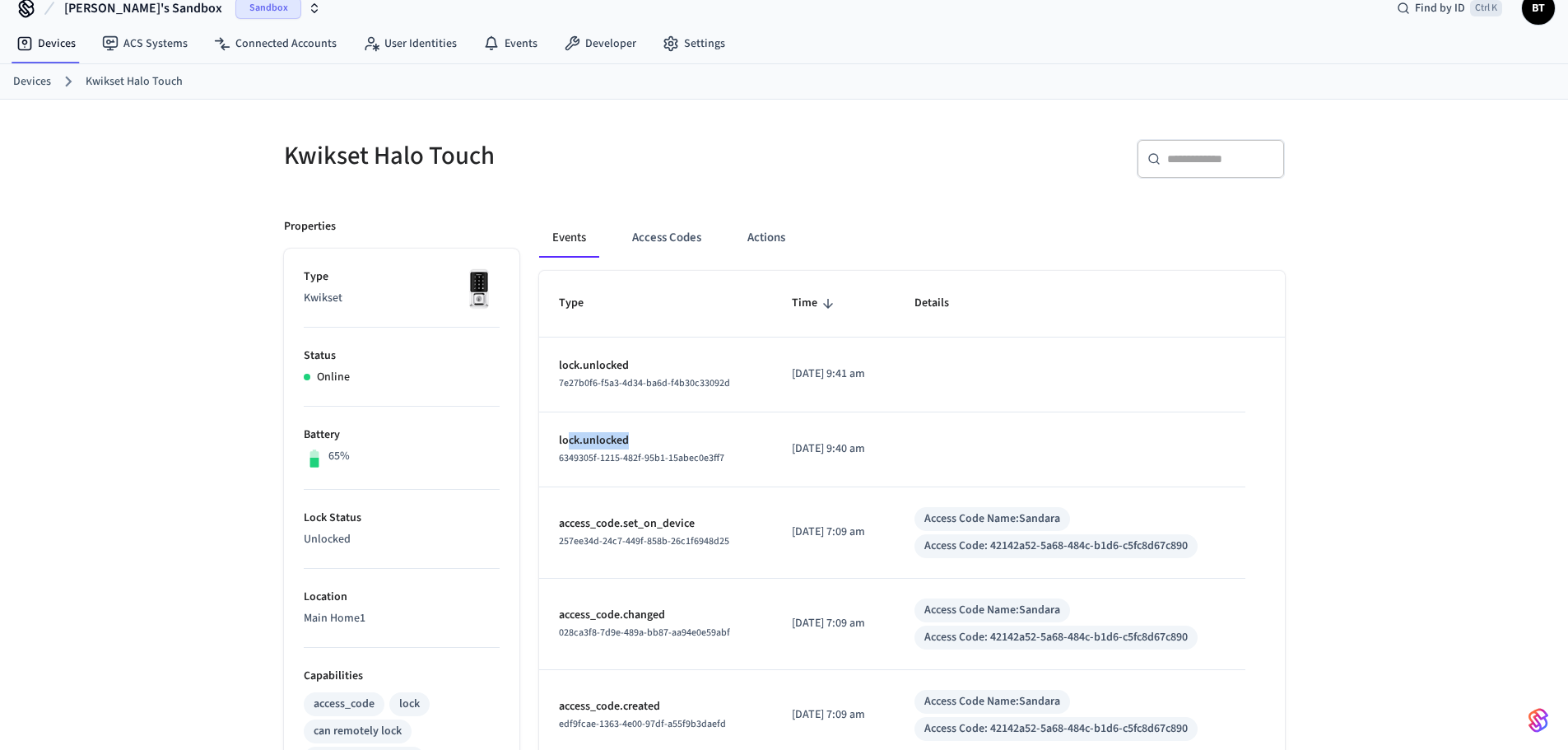
drag, startPoint x: 566, startPoint y: 437, endPoint x: 645, endPoint y: 438, distance: 79.0
click at [645, 438] on p "lock.unlocked" at bounding box center [656, 441] width 194 height 18
click at [653, 445] on p "lock.unlocked" at bounding box center [656, 441] width 194 height 18
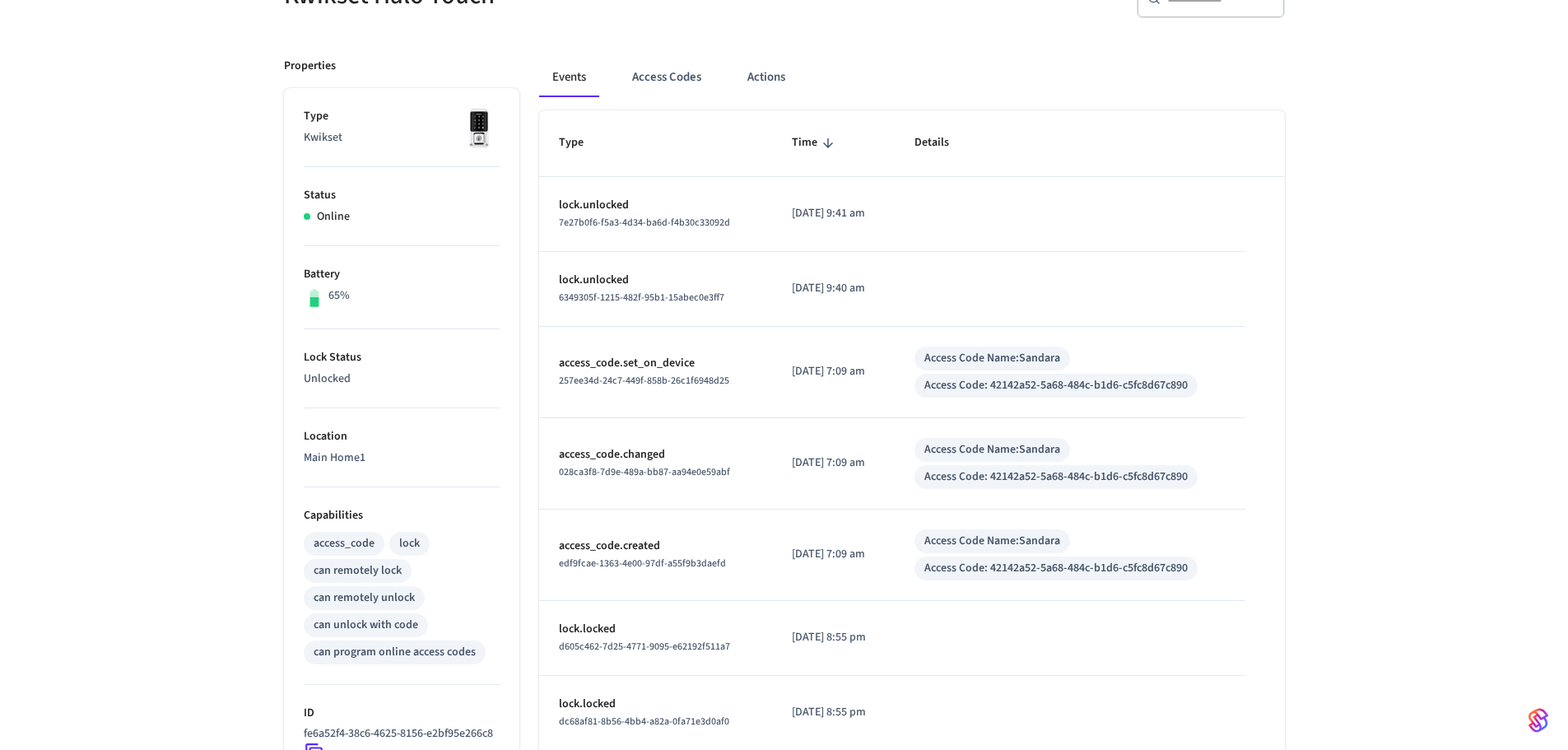
scroll to position [184, 0]
drag, startPoint x: 312, startPoint y: 571, endPoint x: 419, endPoint y: 591, distance: 108.9
click at [419, 591] on div "access_code lock can remotely lock can remotely unlock can unlock with code can…" at bounding box center [402, 596] width 196 height 136
click at [430, 591] on div "access_code lock can remotely lock can remotely unlock can unlock with code can…" at bounding box center [402, 596] width 196 height 136
click at [439, 596] on div "access_code lock can remotely lock can remotely unlock can unlock with code can…" at bounding box center [402, 596] width 196 height 136
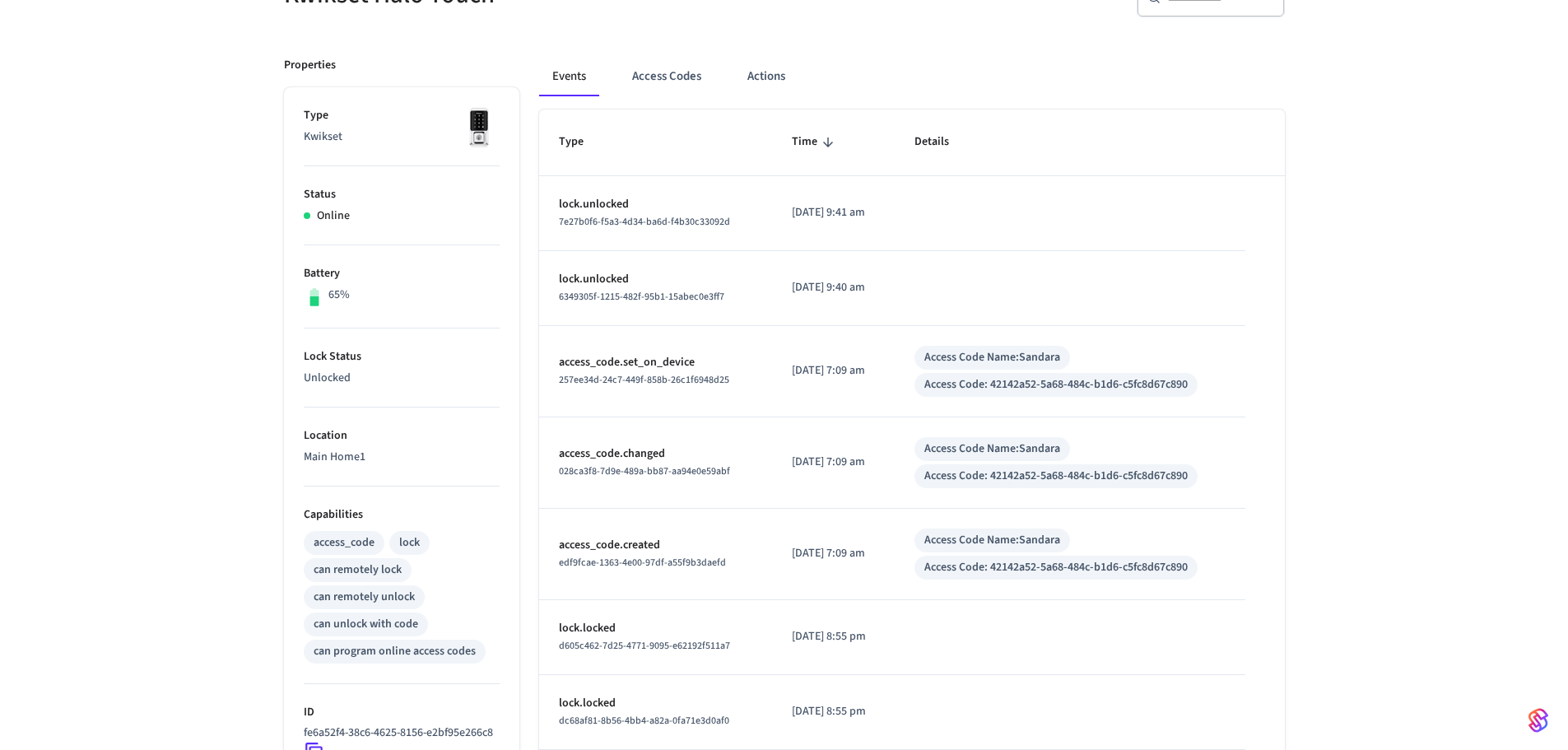
click at [400, 592] on div "can remotely unlock" at bounding box center [365, 597] width 102 height 18
click at [386, 599] on div "can remotely unlock" at bounding box center [365, 597] width 102 height 18
click at [389, 601] on div "can remotely unlock" at bounding box center [365, 597] width 102 height 18
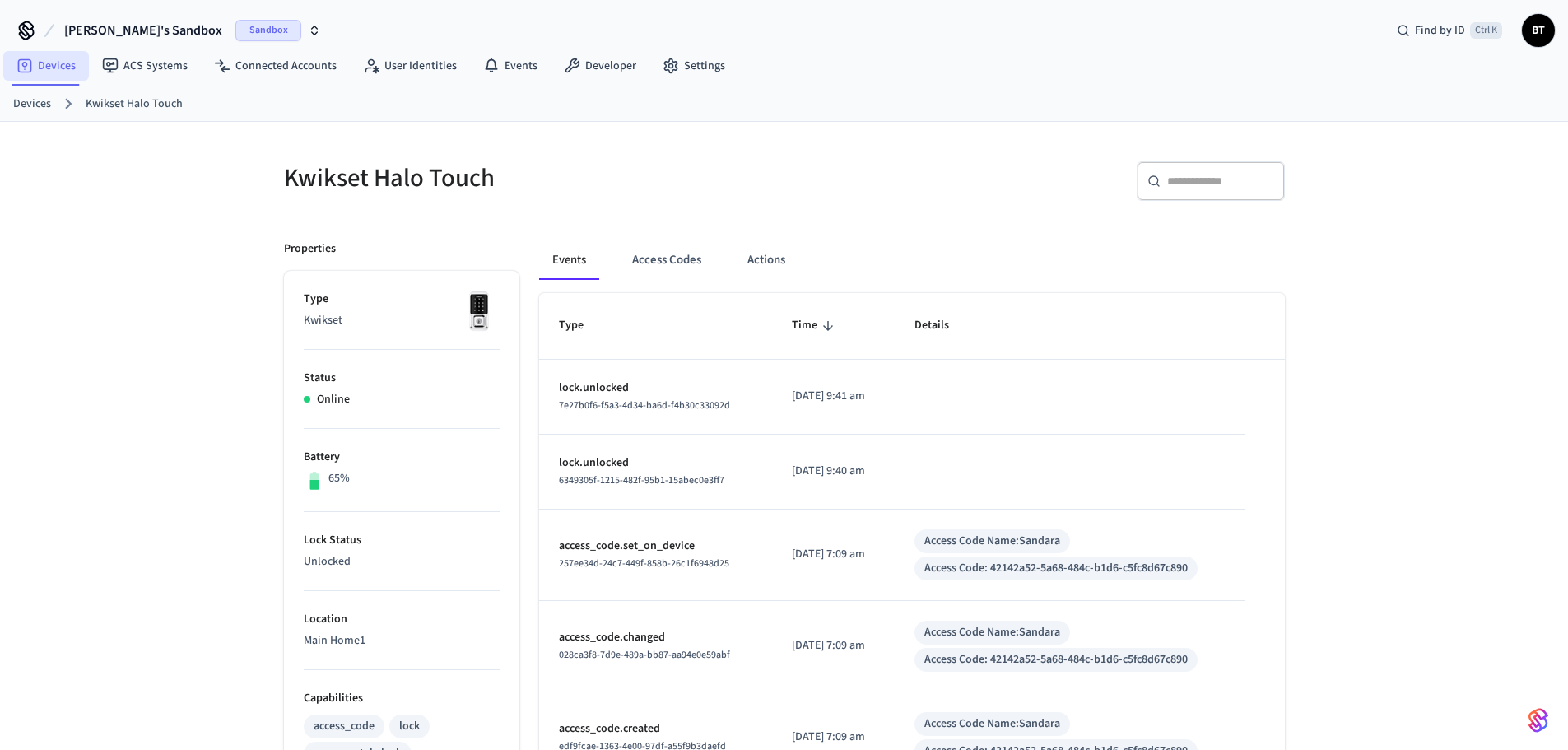
click at [40, 66] on link "Devices" at bounding box center [46, 66] width 86 height 29
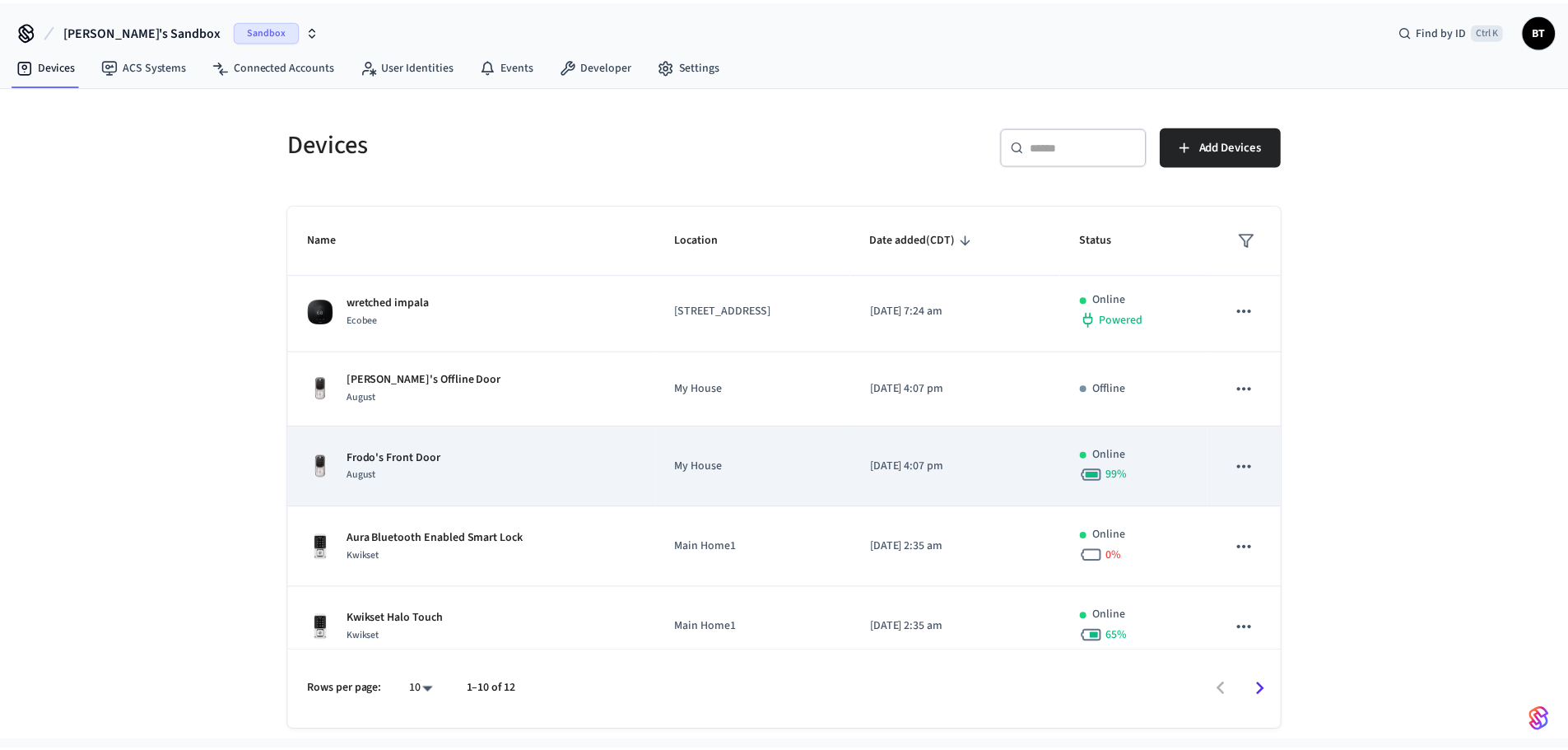
scroll to position [329, 0]
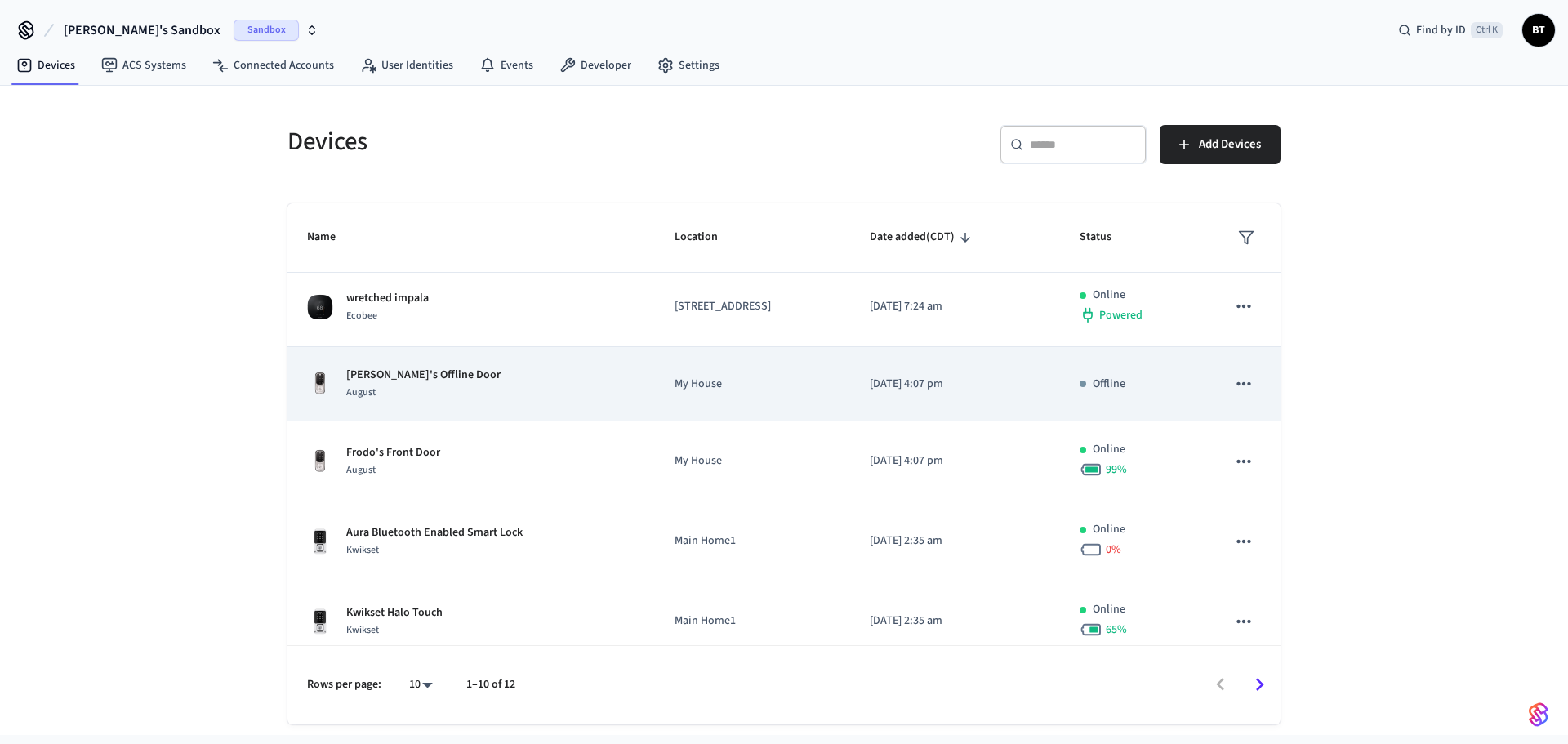
click at [416, 379] on p "[PERSON_NAME]'s Offline Door" at bounding box center [423, 375] width 154 height 17
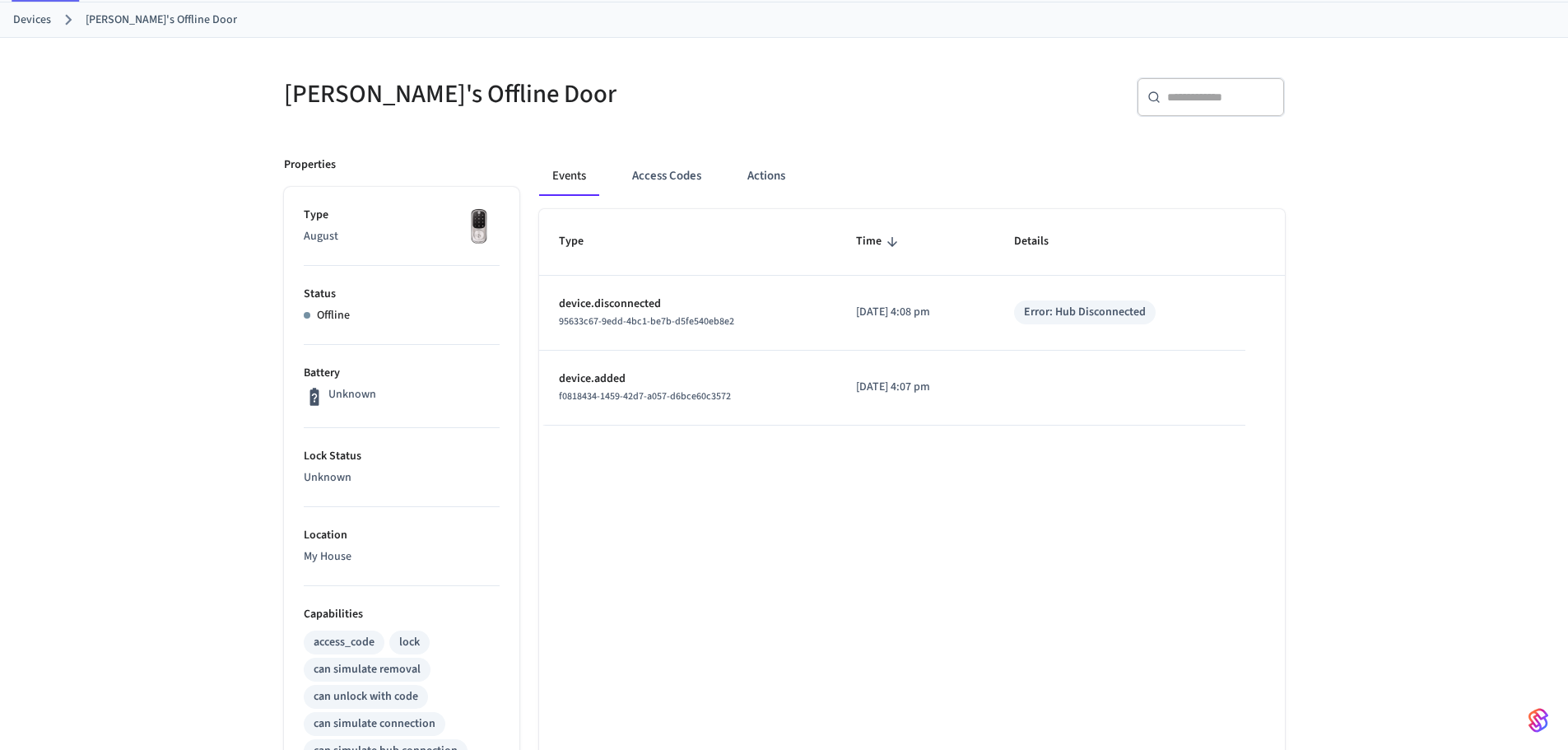
scroll to position [83, 0]
click at [757, 179] on button "Actions" at bounding box center [766, 177] width 65 height 39
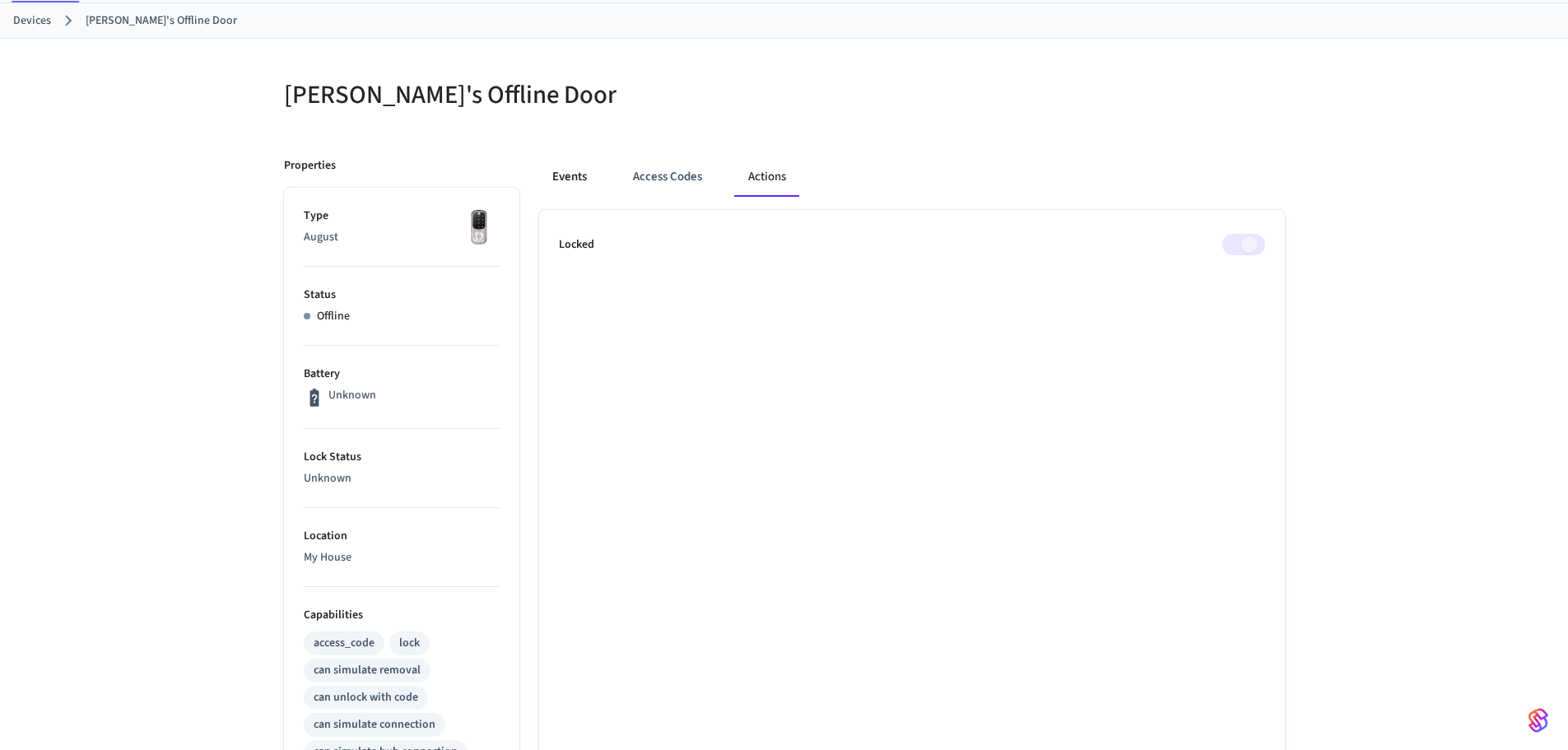
click at [574, 179] on button "Events" at bounding box center [569, 177] width 61 height 39
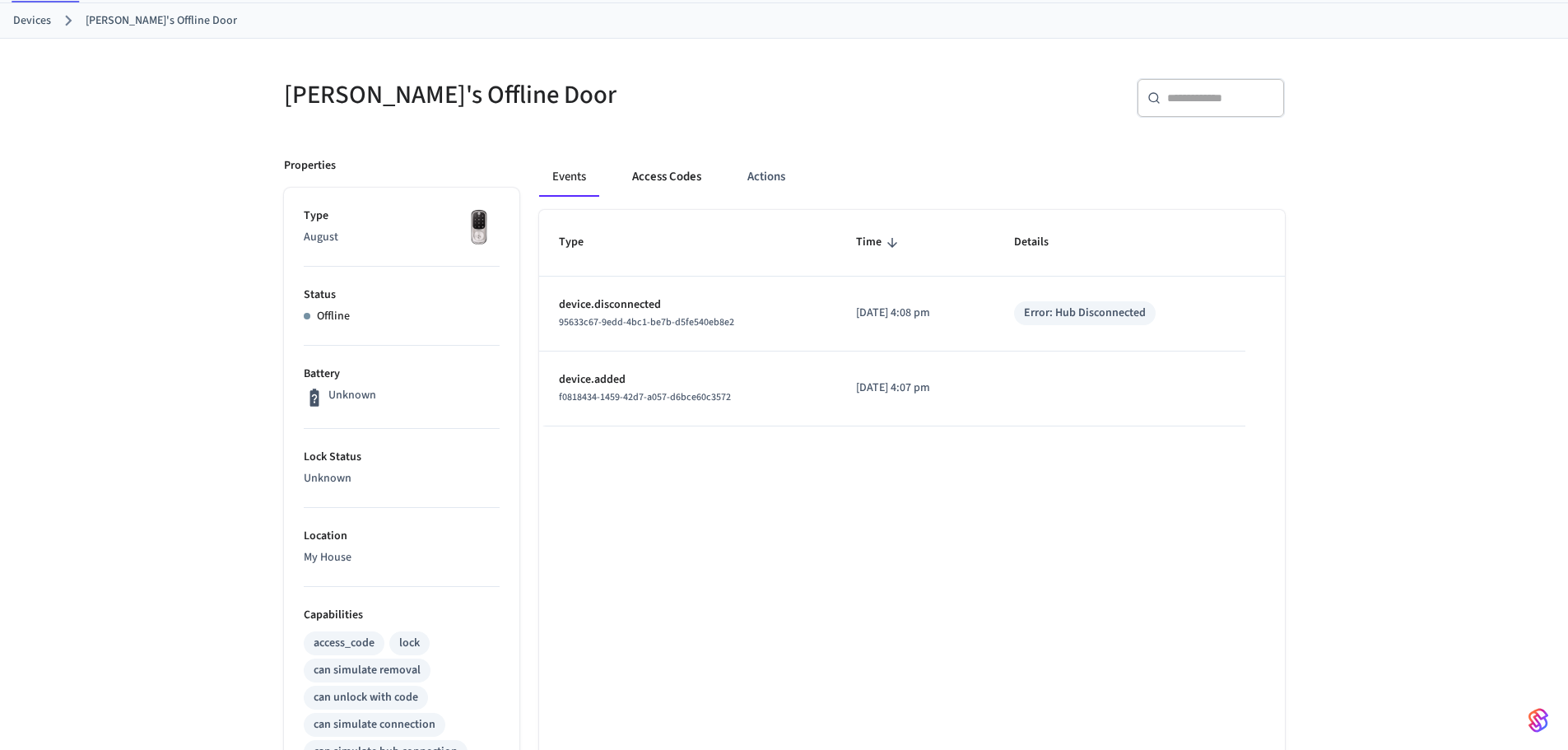
click at [642, 185] on button "Access Codes" at bounding box center [667, 177] width 96 height 39
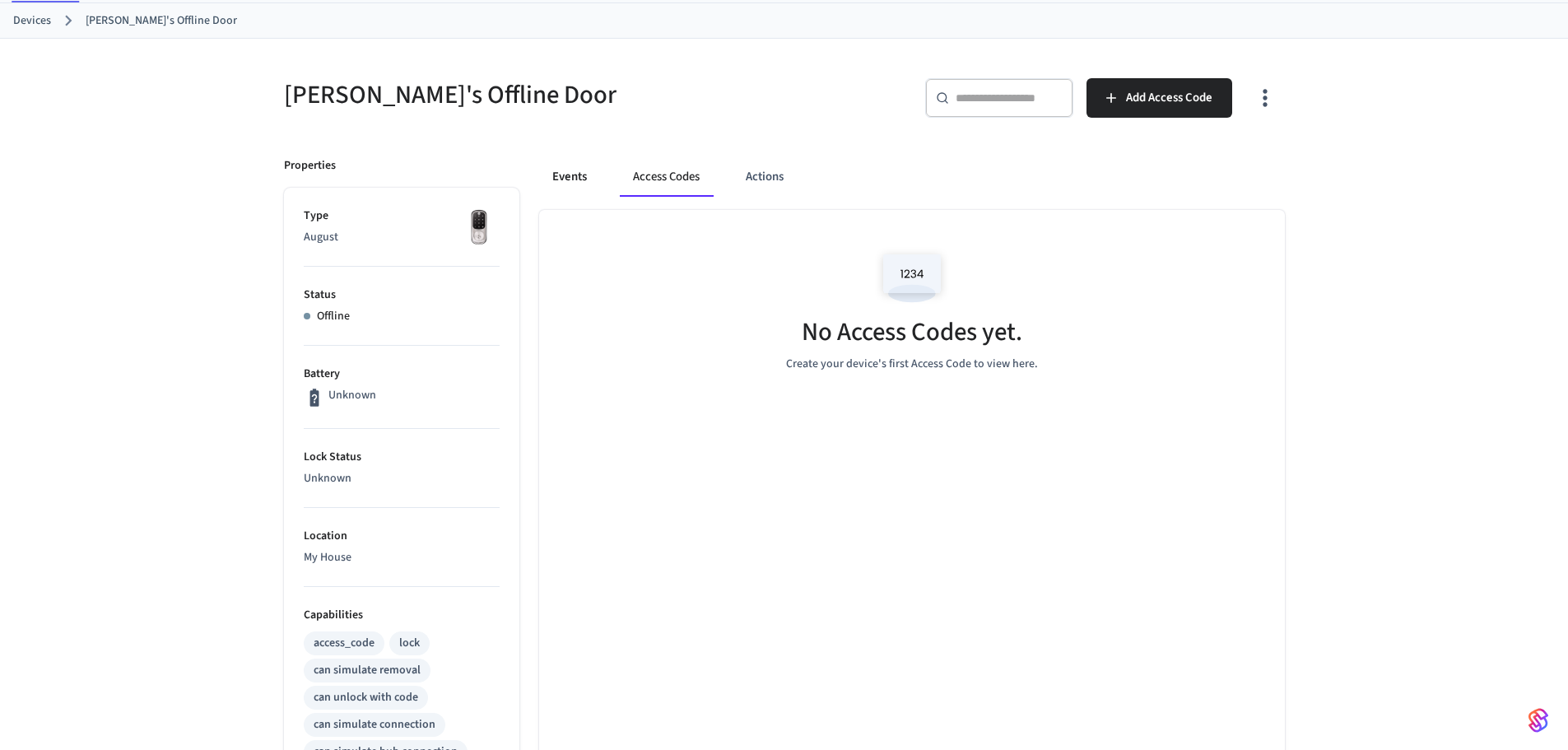
click at [556, 179] on button "Events" at bounding box center [569, 177] width 61 height 39
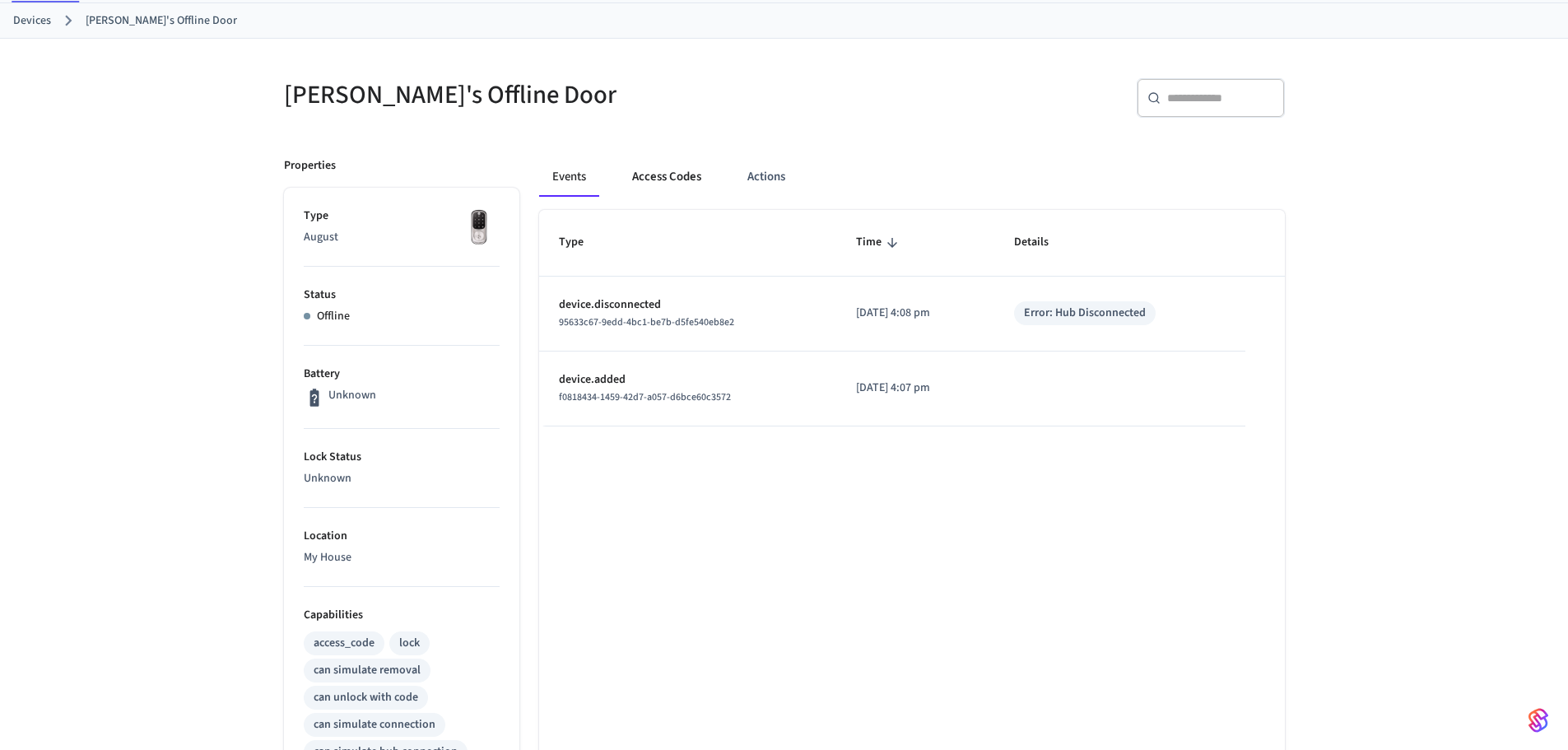
click at [629, 174] on button "Access Codes" at bounding box center [667, 177] width 96 height 39
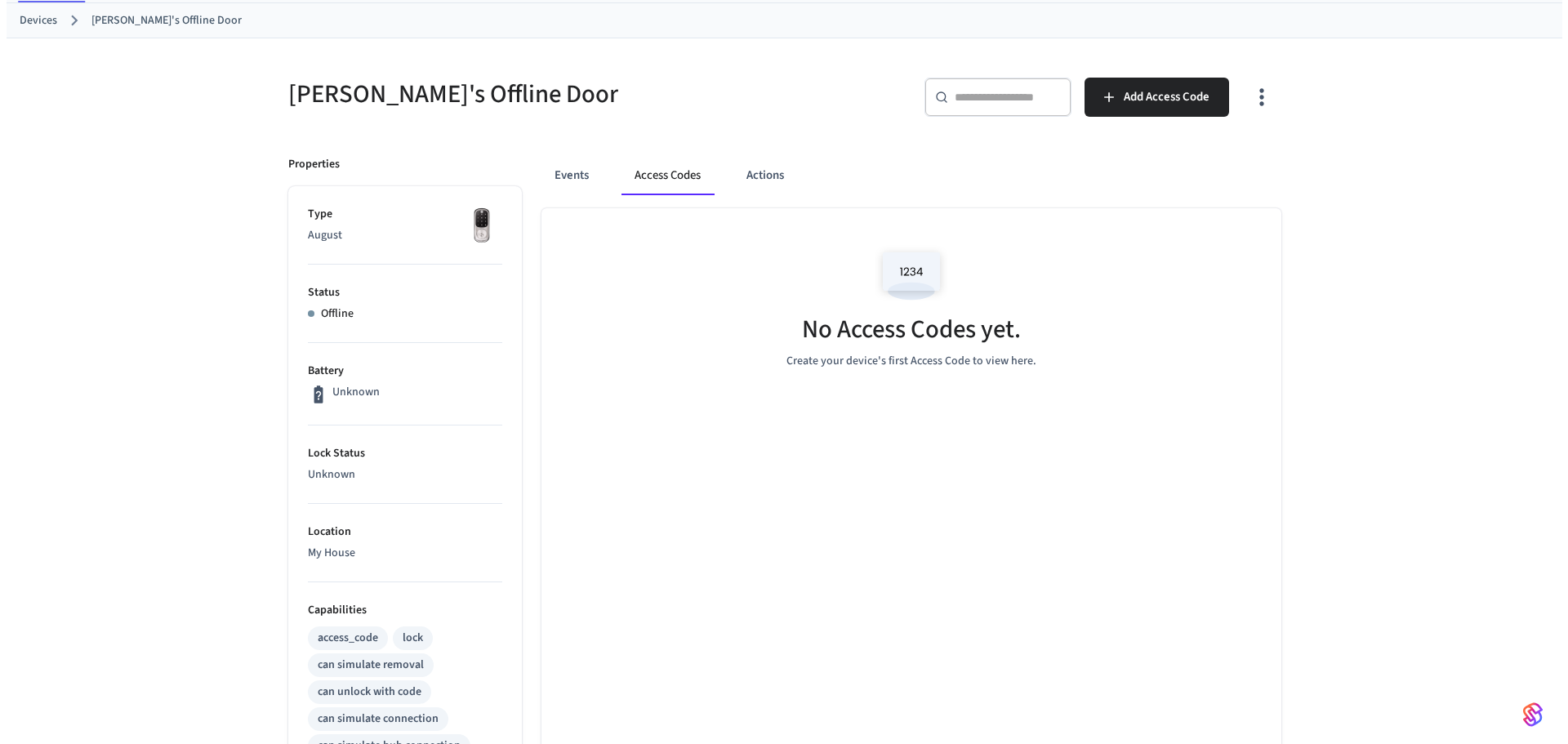
scroll to position [0, 0]
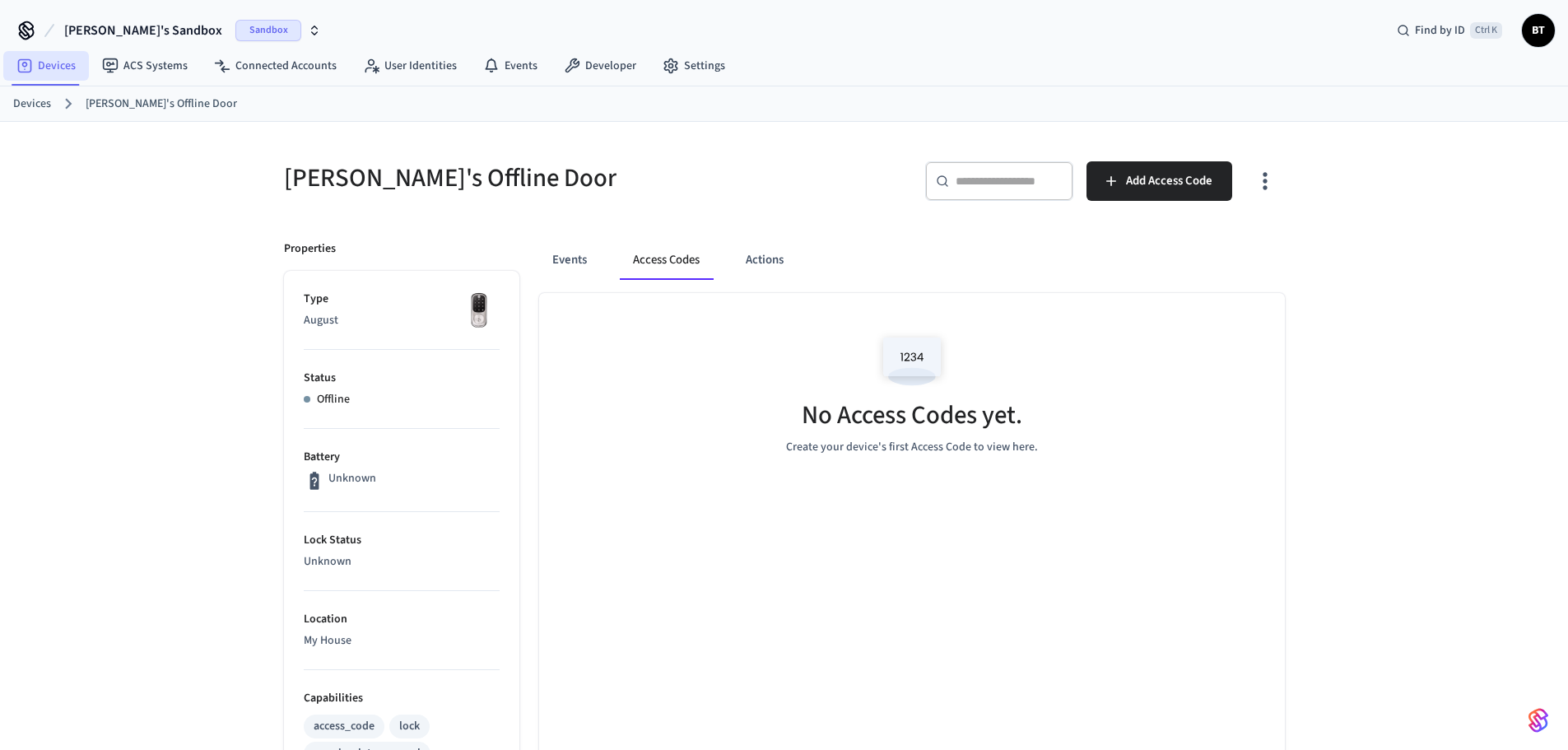
click at [55, 66] on link "Devices" at bounding box center [46, 66] width 86 height 29
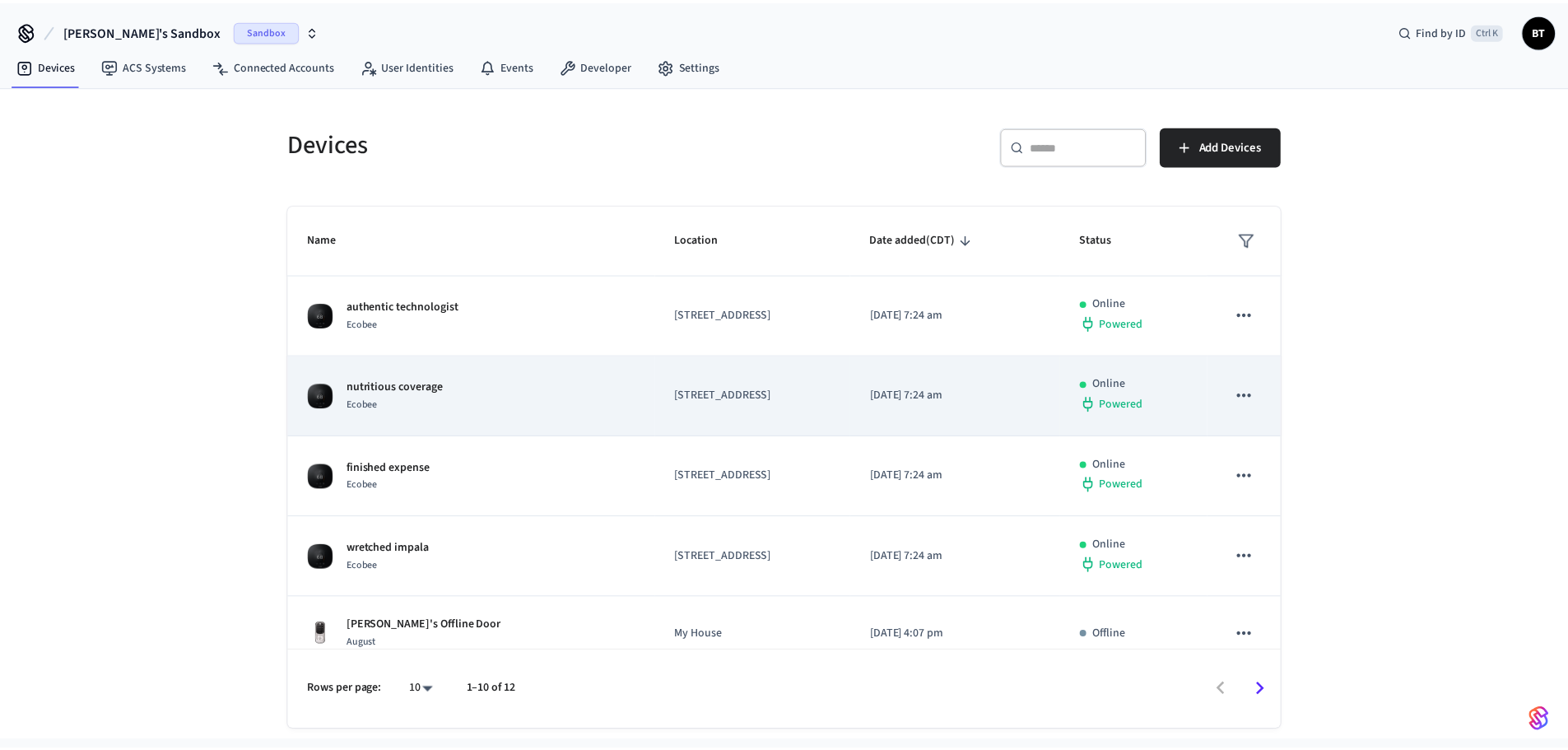
scroll to position [81, 0]
click at [528, 392] on div "nutritious coverage Ecobee" at bounding box center [475, 394] width 330 height 34
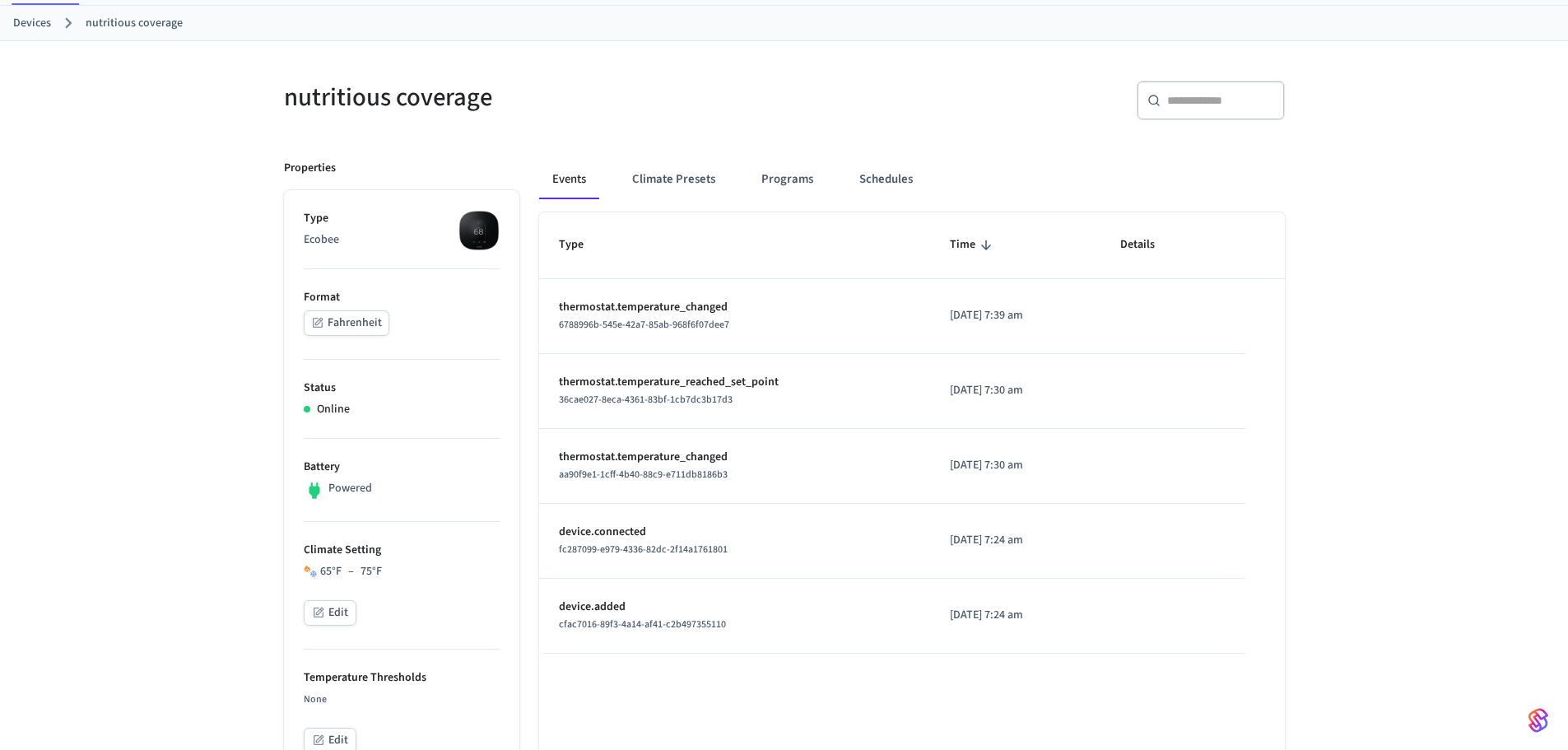
scroll to position [81, 0]
click at [654, 166] on button "Climate Presets" at bounding box center [674, 178] width 109 height 39
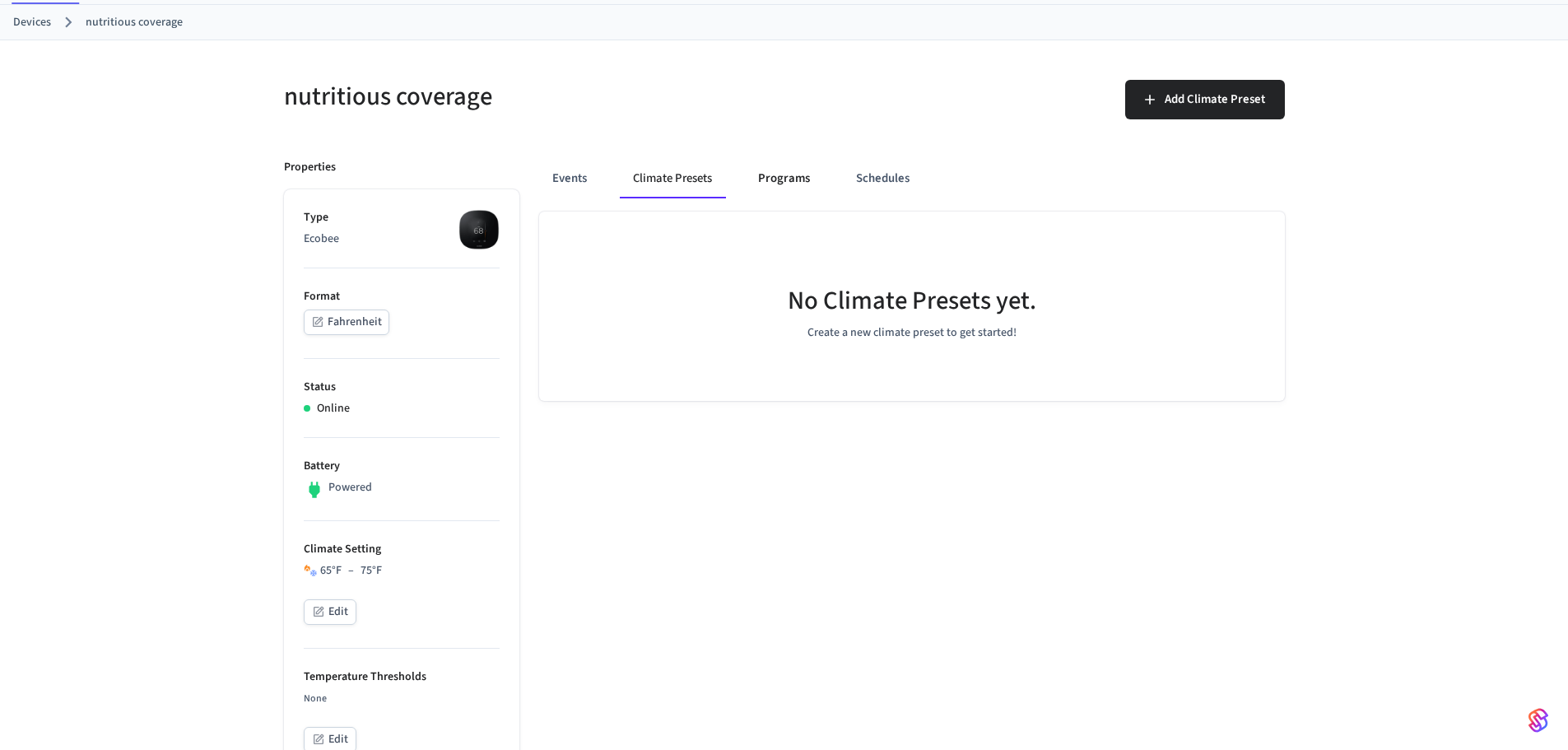
click at [758, 175] on button "Programs" at bounding box center [784, 178] width 78 height 39
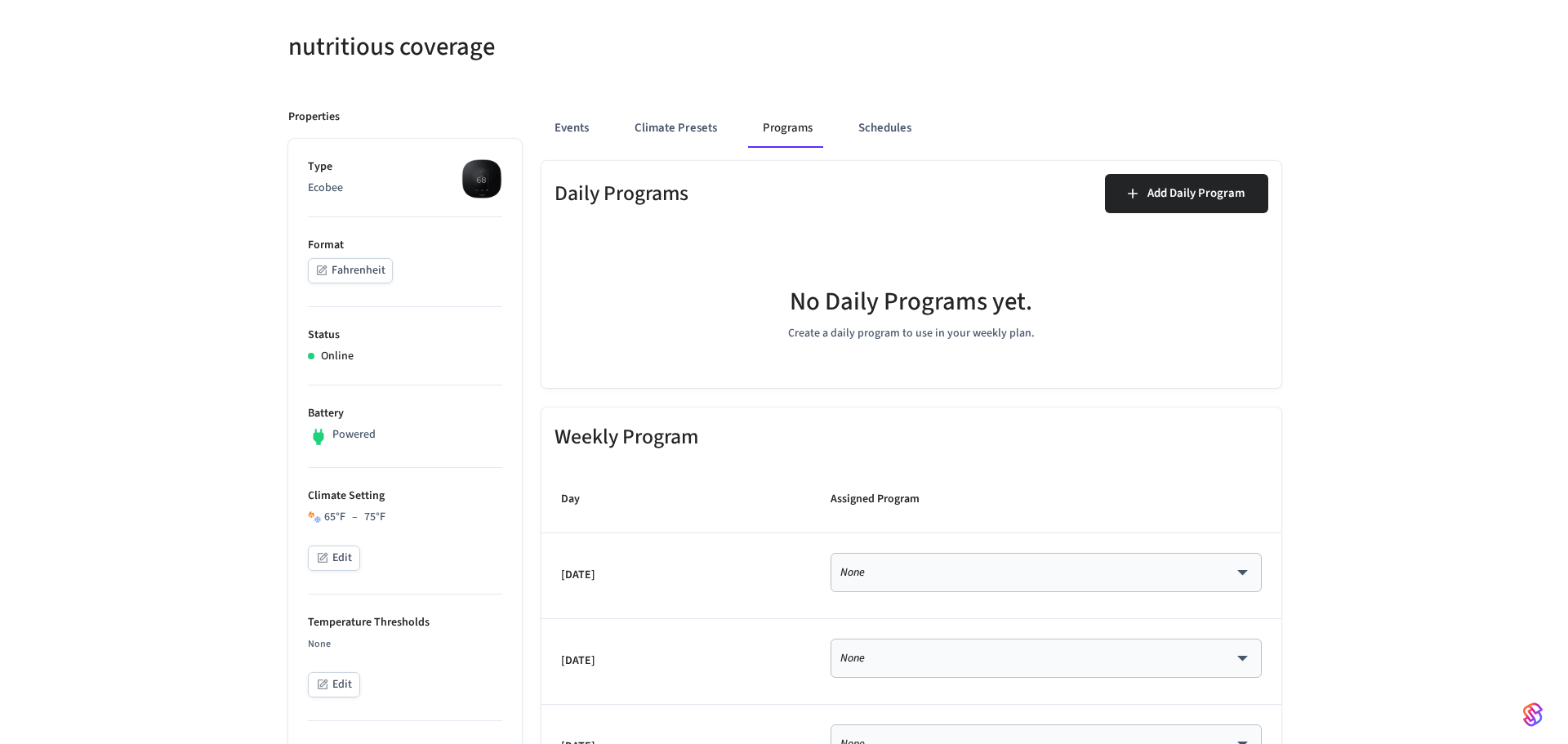
scroll to position [0, 0]
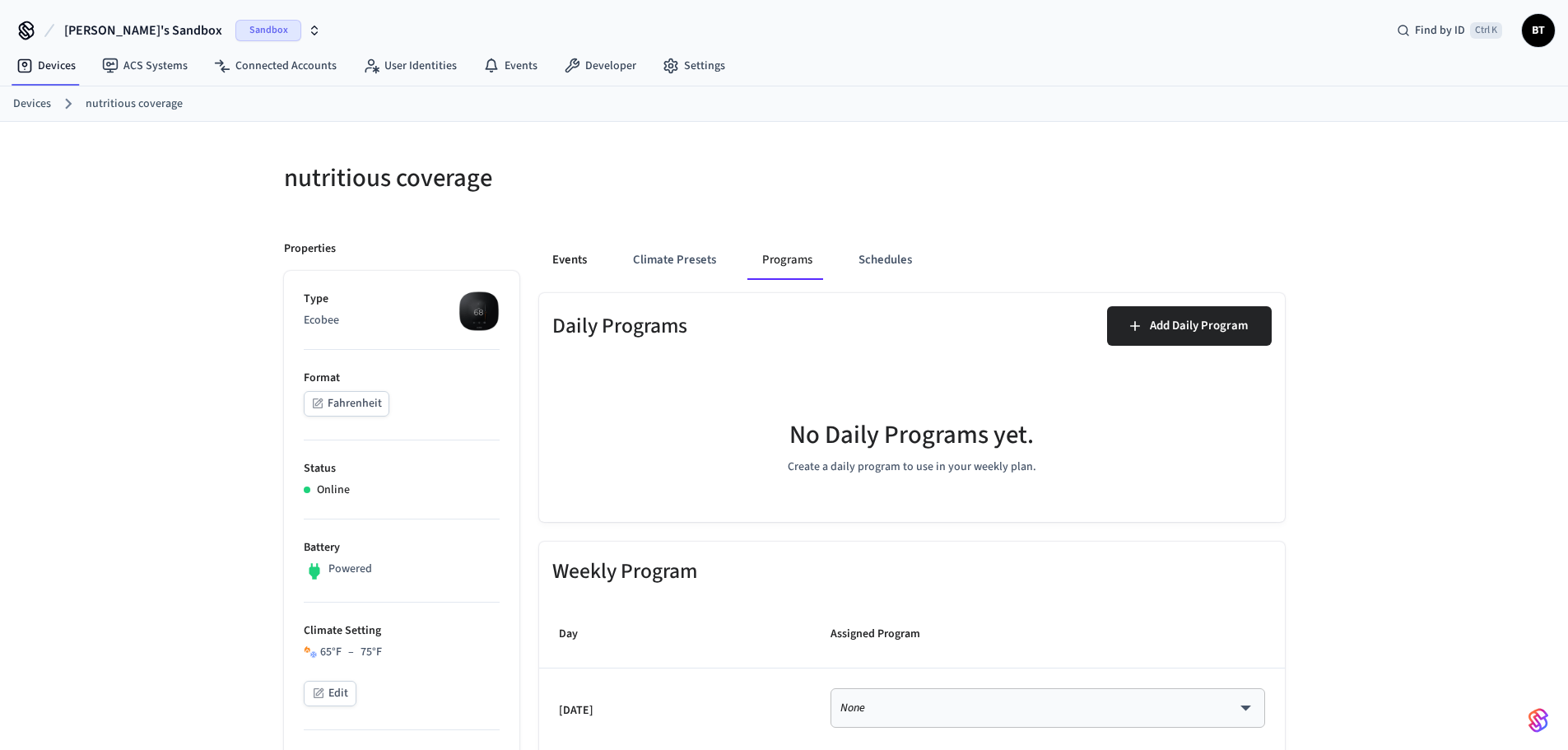
click at [588, 251] on button "Events" at bounding box center [569, 260] width 61 height 39
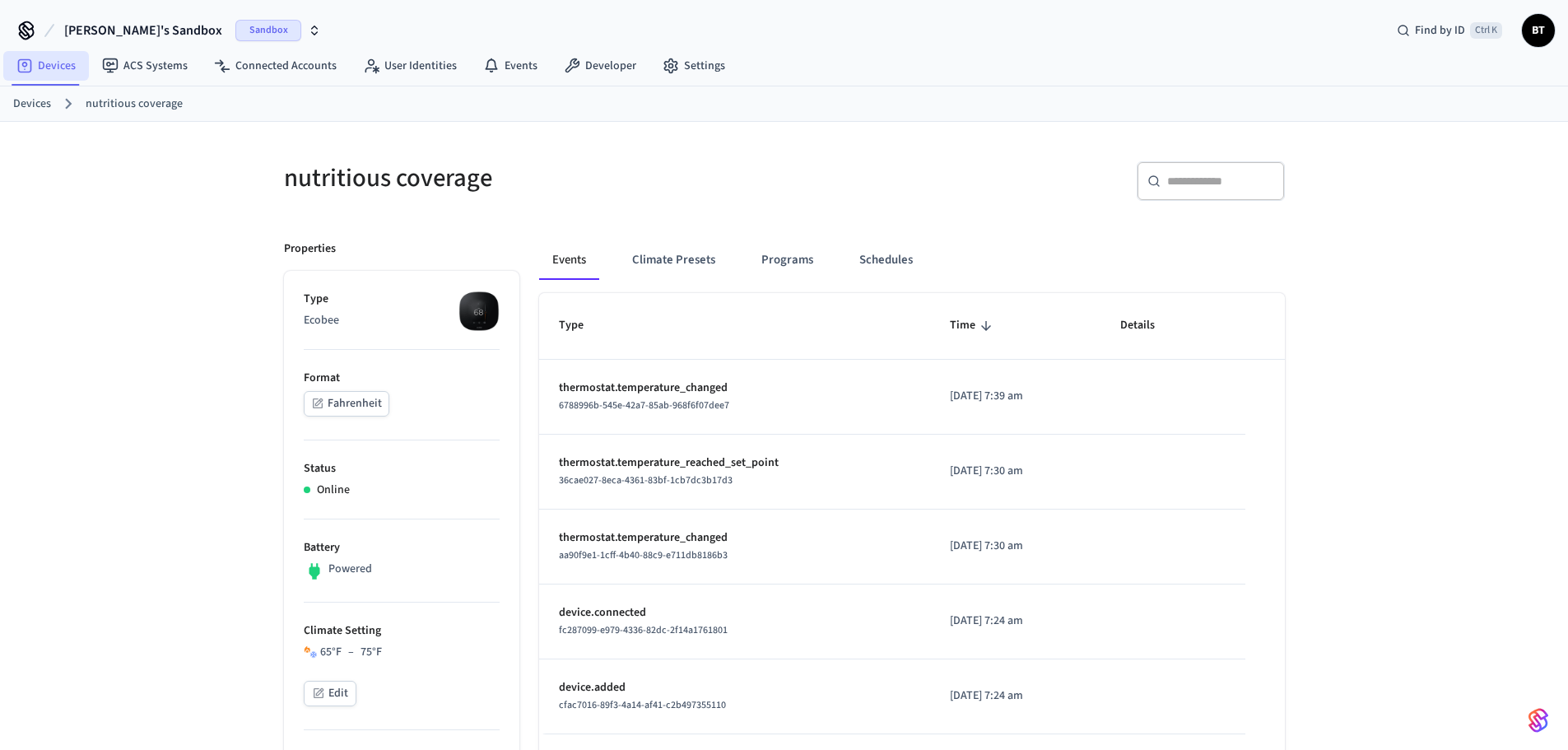
click at [55, 74] on link "Devices" at bounding box center [46, 66] width 86 height 29
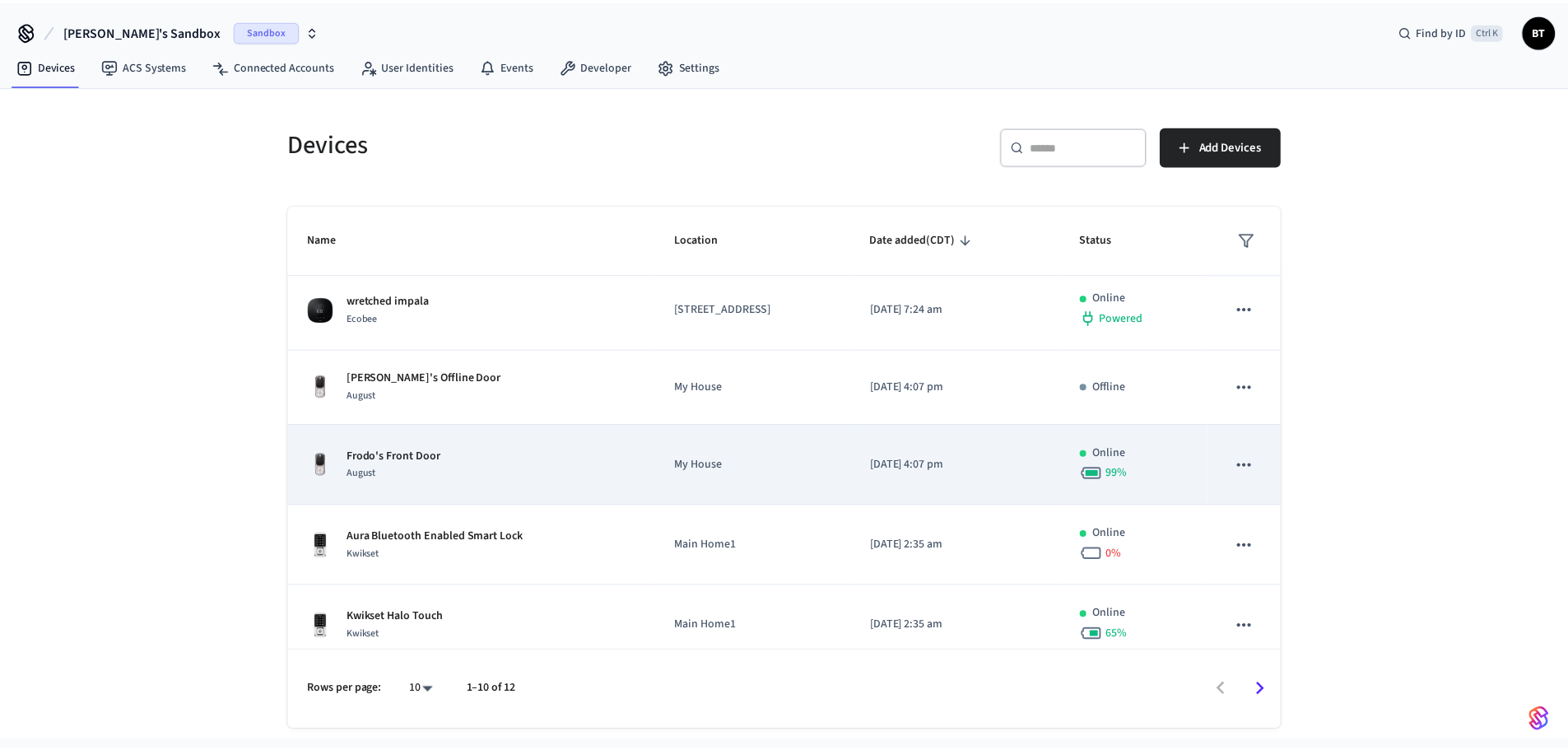
scroll to position [425, 0]
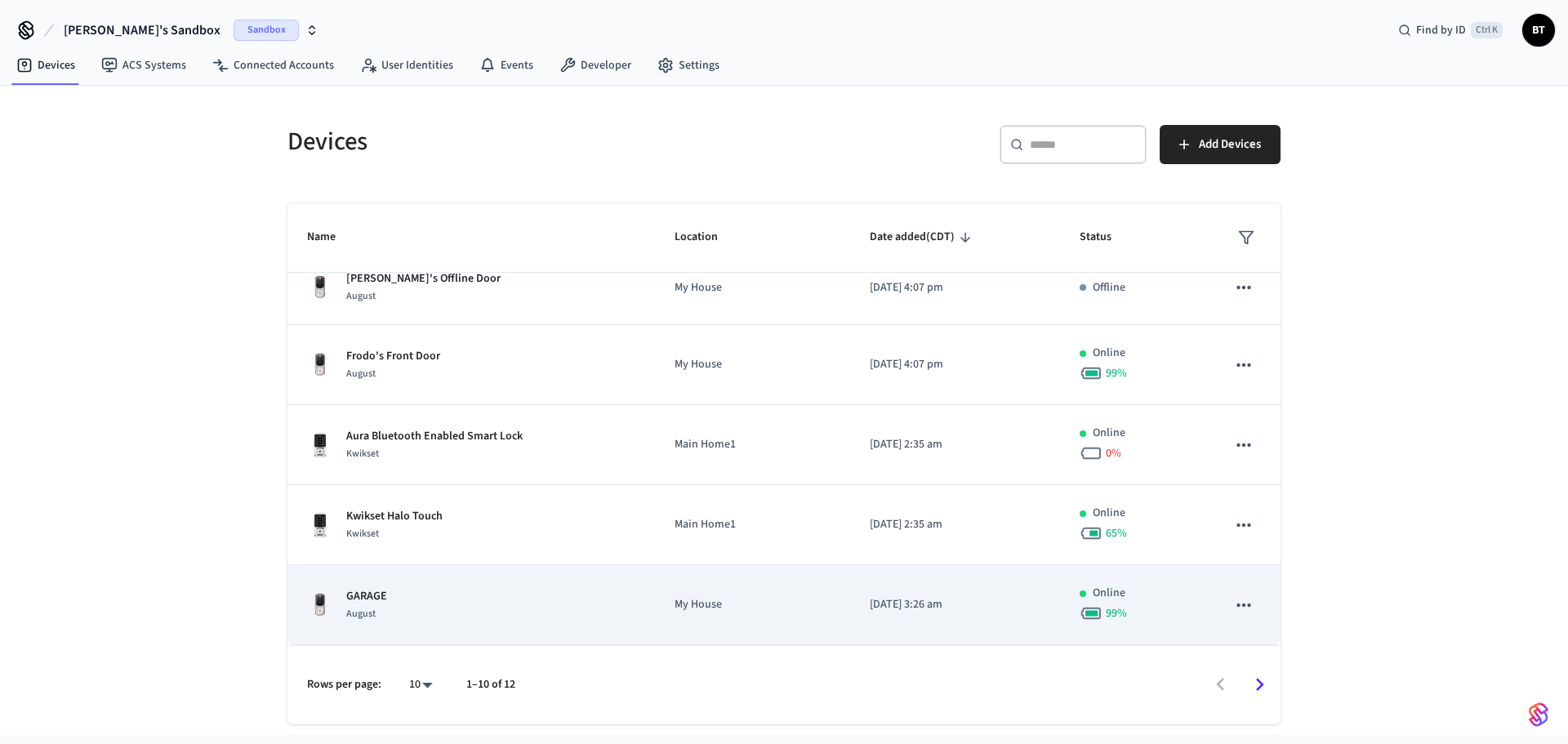
click at [445, 583] on td "GARAGE August" at bounding box center [471, 605] width 368 height 80
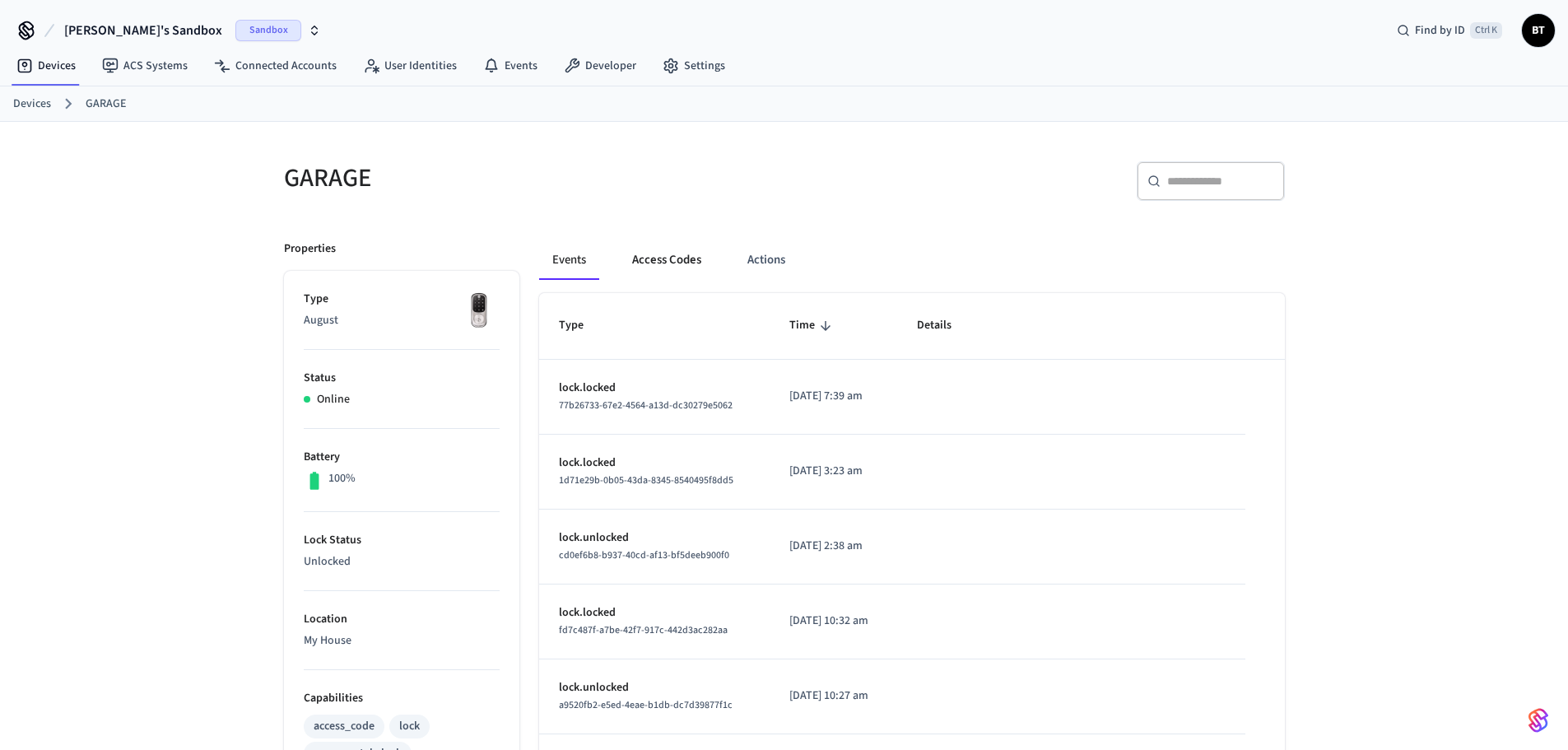
click at [657, 268] on button "Access Codes" at bounding box center [667, 260] width 96 height 39
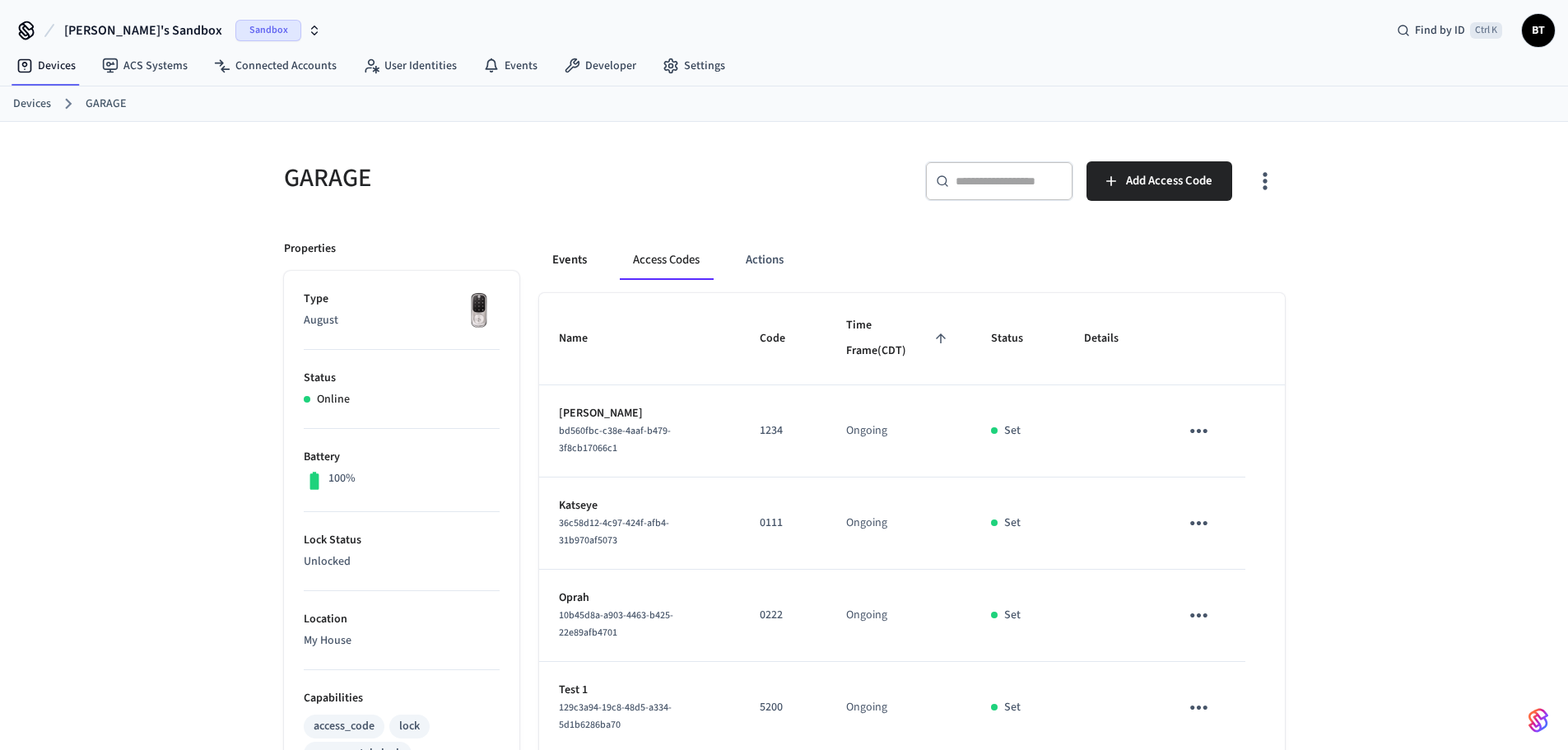
click at [569, 267] on button "Events" at bounding box center [569, 260] width 61 height 39
